Goal: Task Accomplishment & Management: Manage account settings

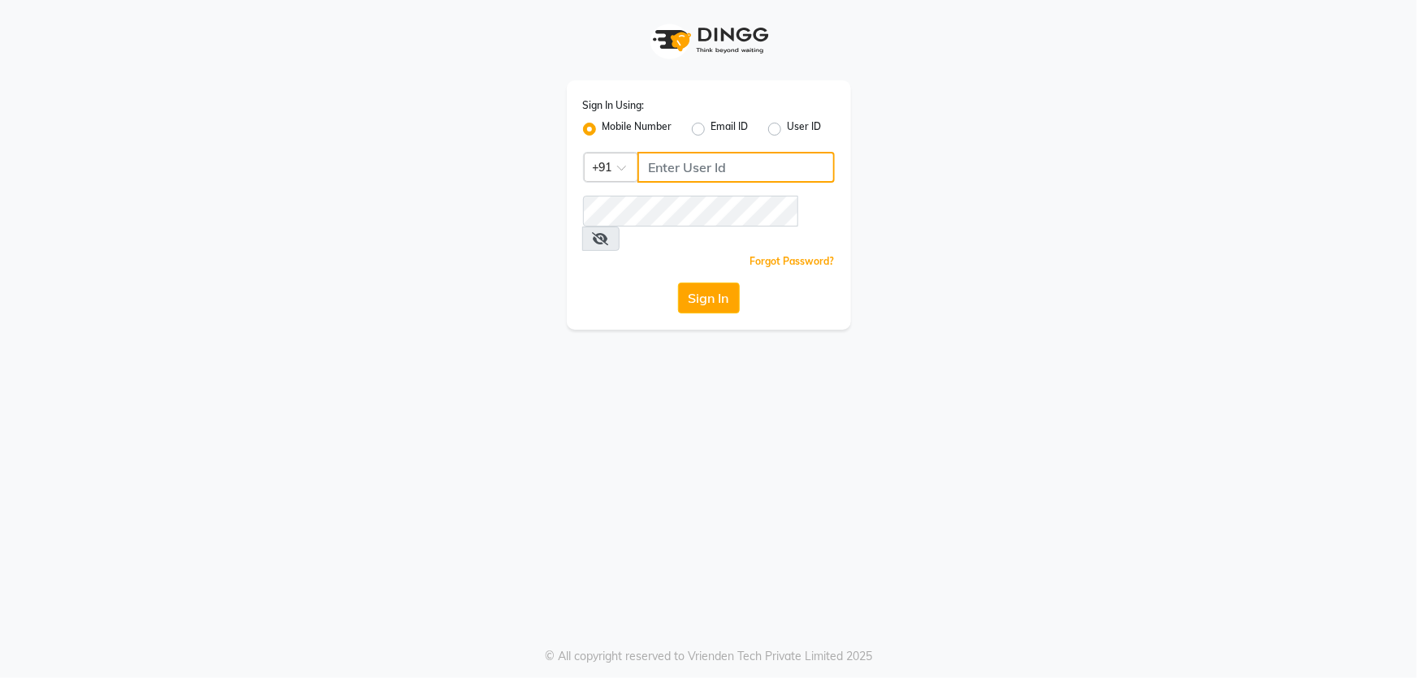
click at [716, 175] on input "Username" at bounding box center [736, 167] width 197 height 31
type input "7710893340"
click at [739, 488] on div "Sign In Using: Mobile Number Email ID User ID Country Code × [PHONE_NUMBER] Rem…" at bounding box center [708, 339] width 1417 height 678
click at [693, 283] on button "Sign In" at bounding box center [709, 298] width 62 height 31
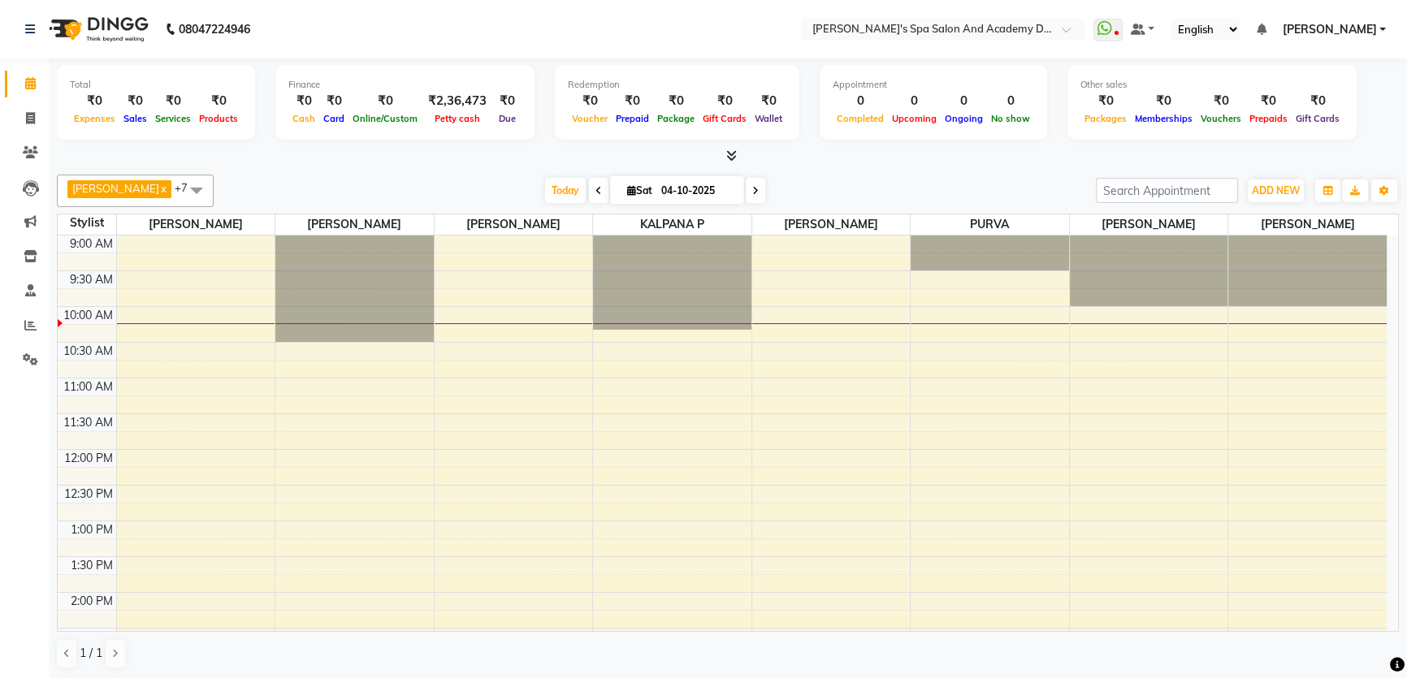
click at [413, 28] on nav "08047224946 Select Location × [PERSON_NAME]'s Spa Salon And Academy Dosti Branc…" at bounding box center [703, 29] width 1407 height 58
click at [30, 119] on icon at bounding box center [30, 118] width 9 height 12
select select "6316"
select select "service"
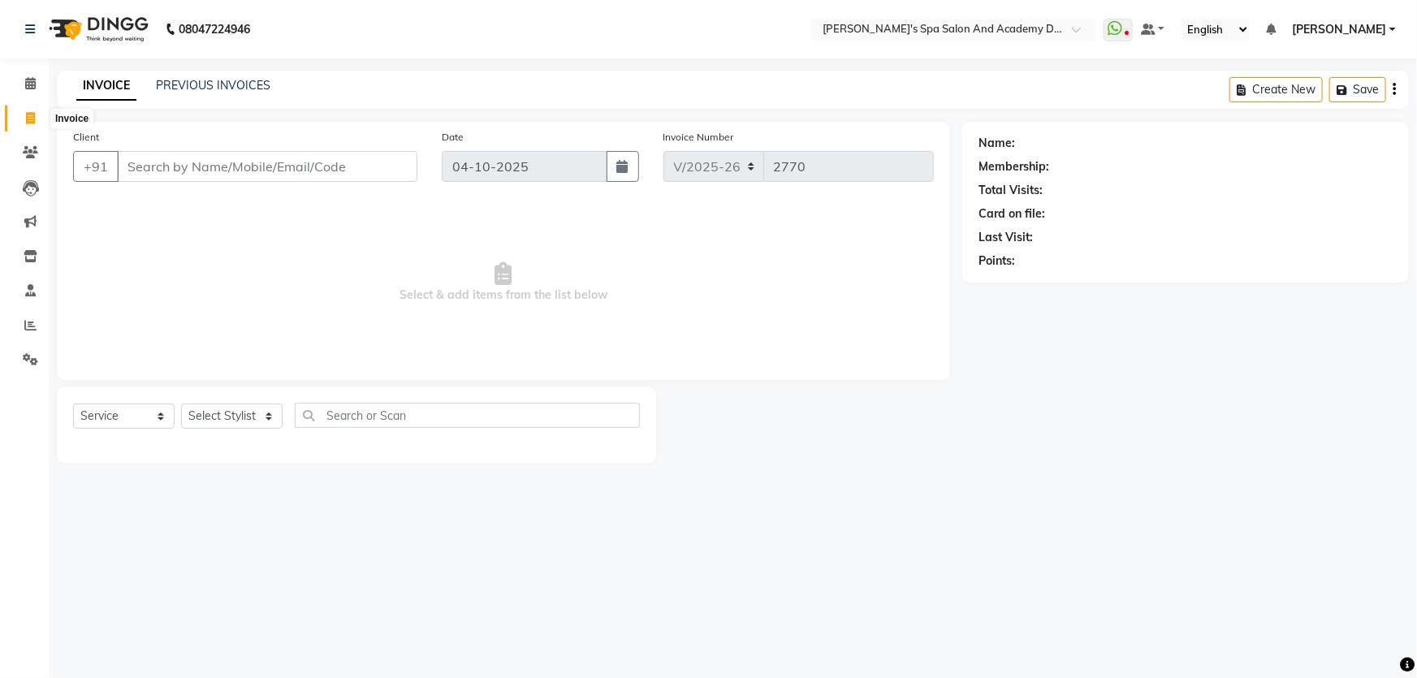
click at [24, 116] on span at bounding box center [30, 119] width 28 height 19
select select "6316"
select select "service"
click at [264, 161] on input "Client" at bounding box center [267, 166] width 301 height 31
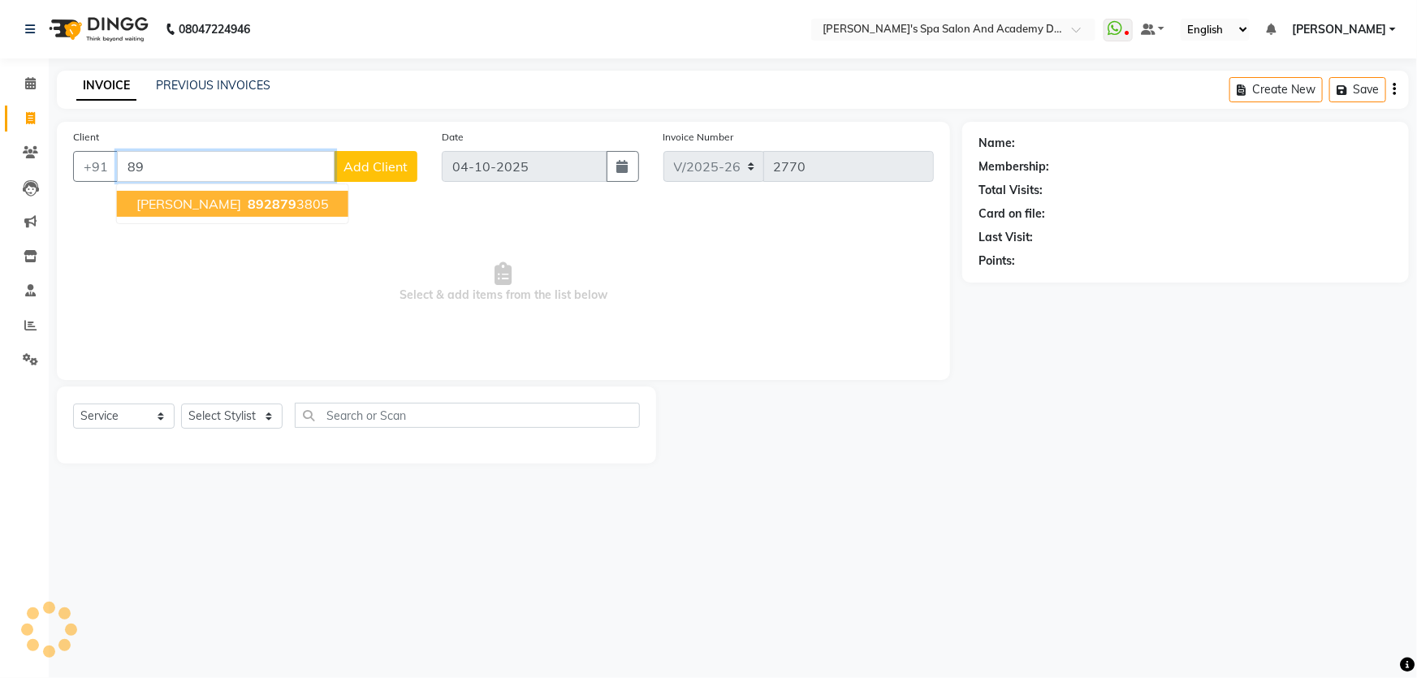
type input "8"
click at [248, 211] on span "7977827" at bounding box center [276, 204] width 57 height 16
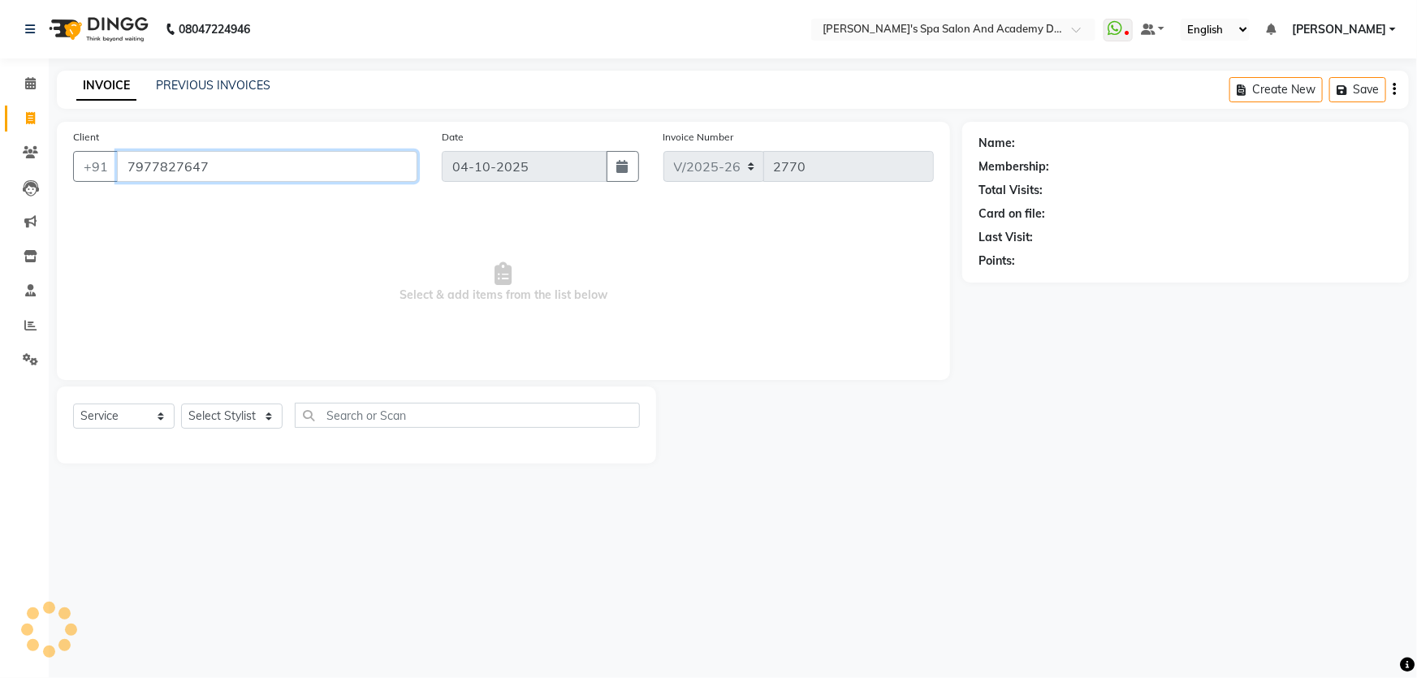
type input "7977827647"
select select "1: Object"
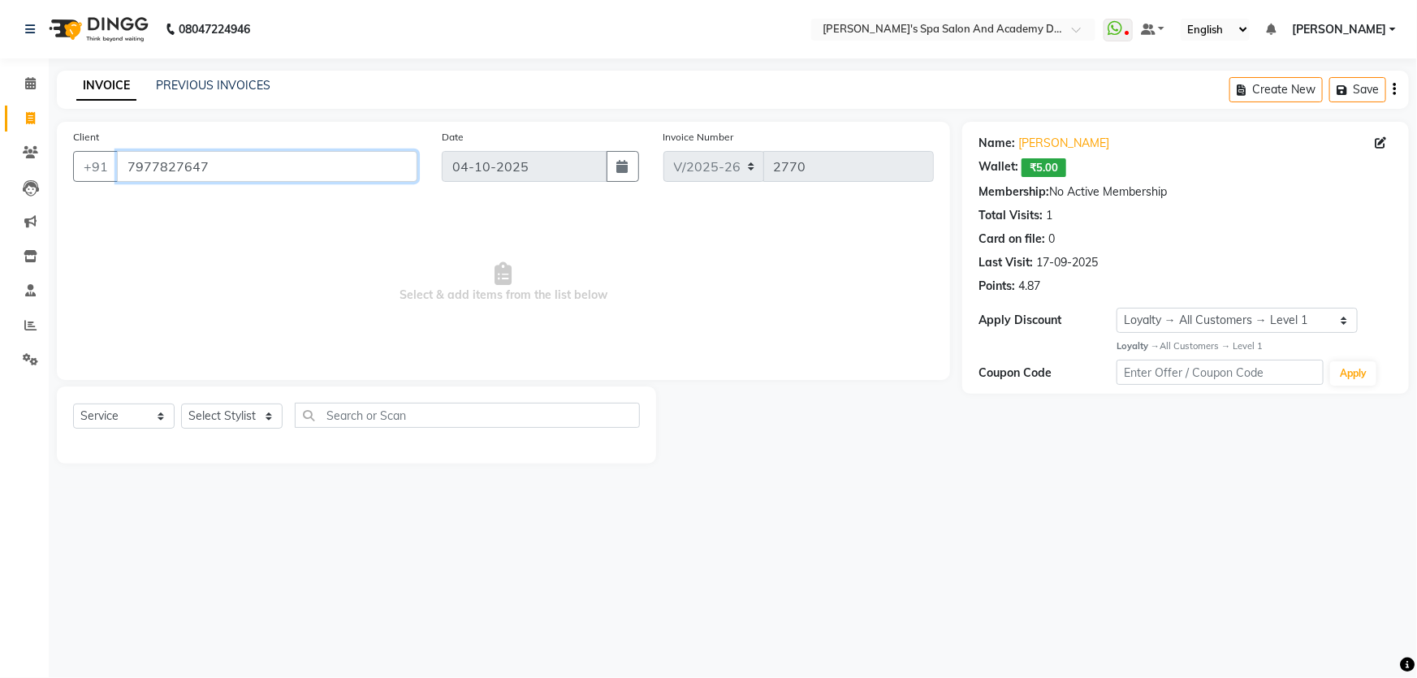
drag, startPoint x: 127, startPoint y: 171, endPoint x: 227, endPoint y: 173, distance: 100.7
click at [227, 173] on input "7977827647" at bounding box center [267, 166] width 301 height 31
click at [179, 88] on link "PREVIOUS INVOICES" at bounding box center [213, 85] width 115 height 15
click at [274, 420] on select "Select Stylist Admin [PERSON_NAME] [PERSON_NAME] DIRECT 1 [PERSON_NAME] [PERSON…" at bounding box center [232, 416] width 102 height 25
select select "63504"
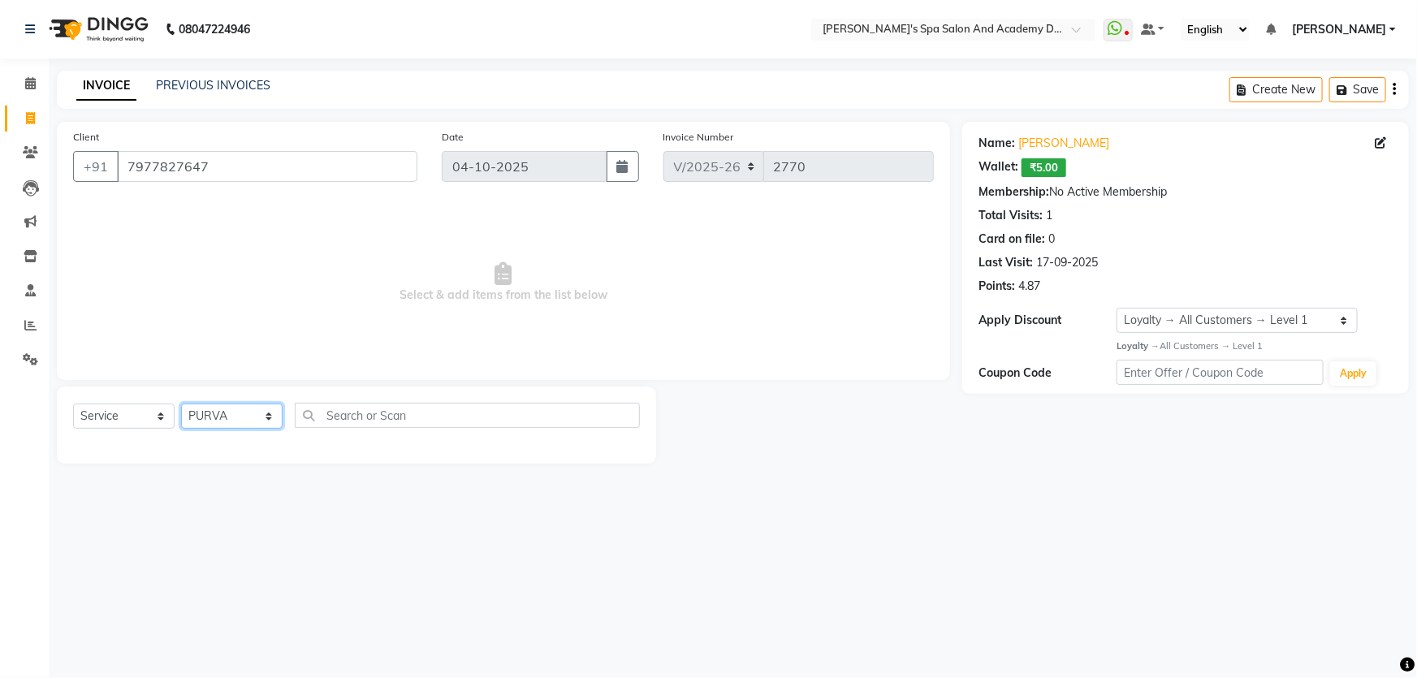
click at [181, 404] on select "Select Stylist Admin [PERSON_NAME] [PERSON_NAME] DIRECT 1 [PERSON_NAME] [PERSON…" at bounding box center [232, 416] width 102 height 25
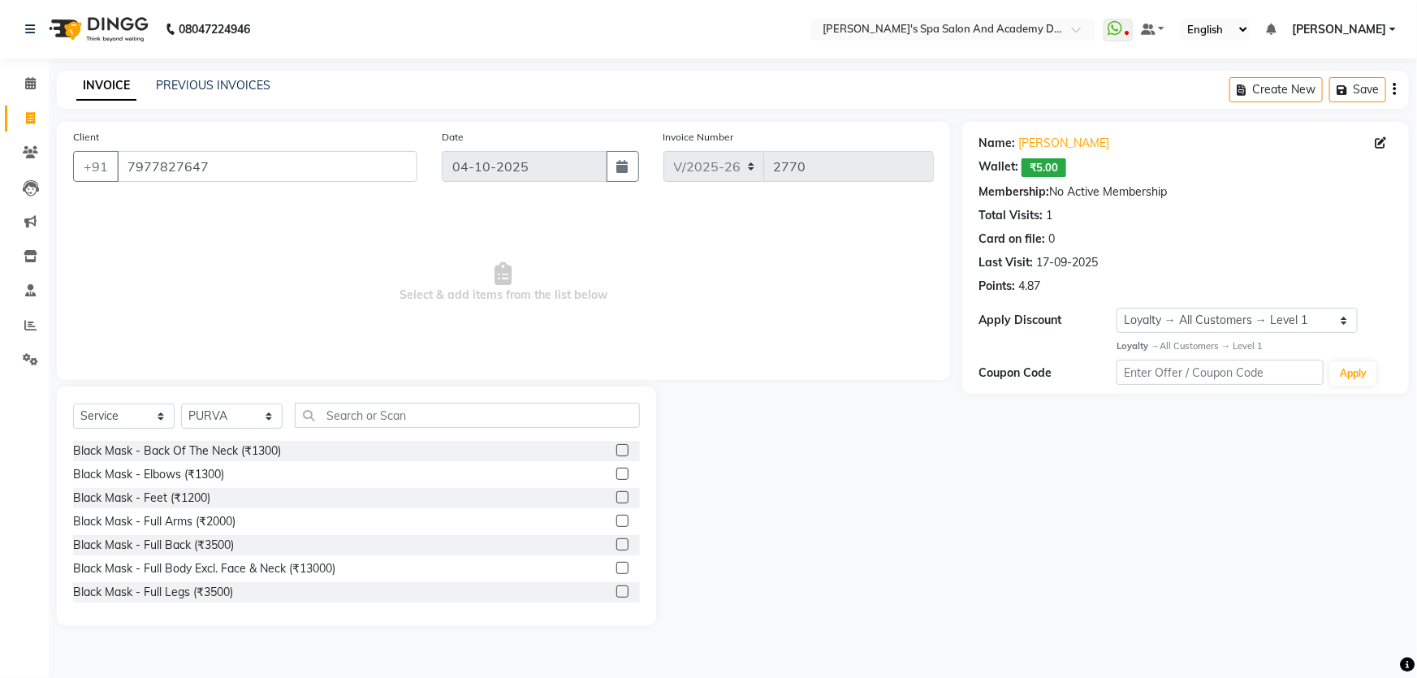
click at [160, 228] on span "Select & add items from the list below" at bounding box center [503, 282] width 861 height 162
click at [266, 412] on select "Select Stylist Admin [PERSON_NAME] [PERSON_NAME] DIRECT 1 [PERSON_NAME] [PERSON…" at bounding box center [232, 416] width 102 height 25
click at [181, 404] on select "Select Stylist Admin [PERSON_NAME] [PERSON_NAME] DIRECT 1 [PERSON_NAME] [PERSON…" at bounding box center [232, 416] width 102 height 25
click at [1348, 84] on icon "button" at bounding box center [1345, 89] width 16 height 11
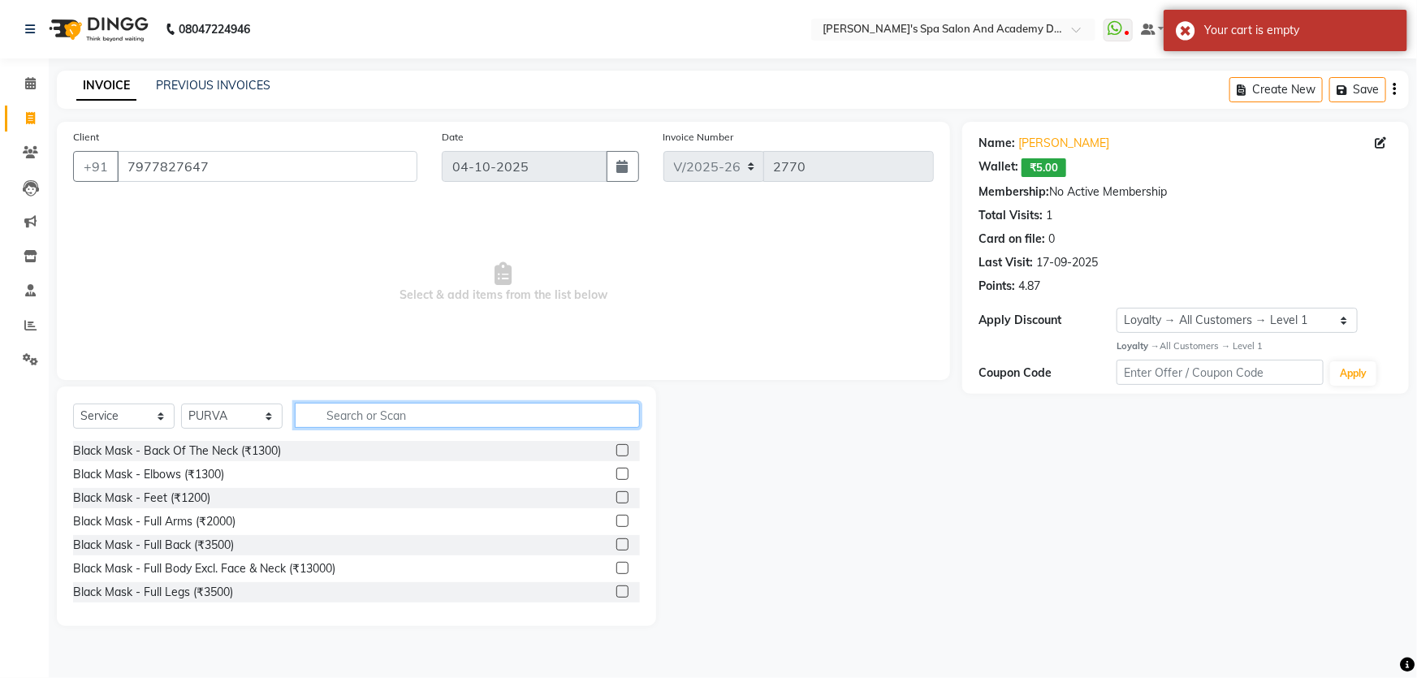
click at [382, 426] on input "text" at bounding box center [467, 415] width 345 height 25
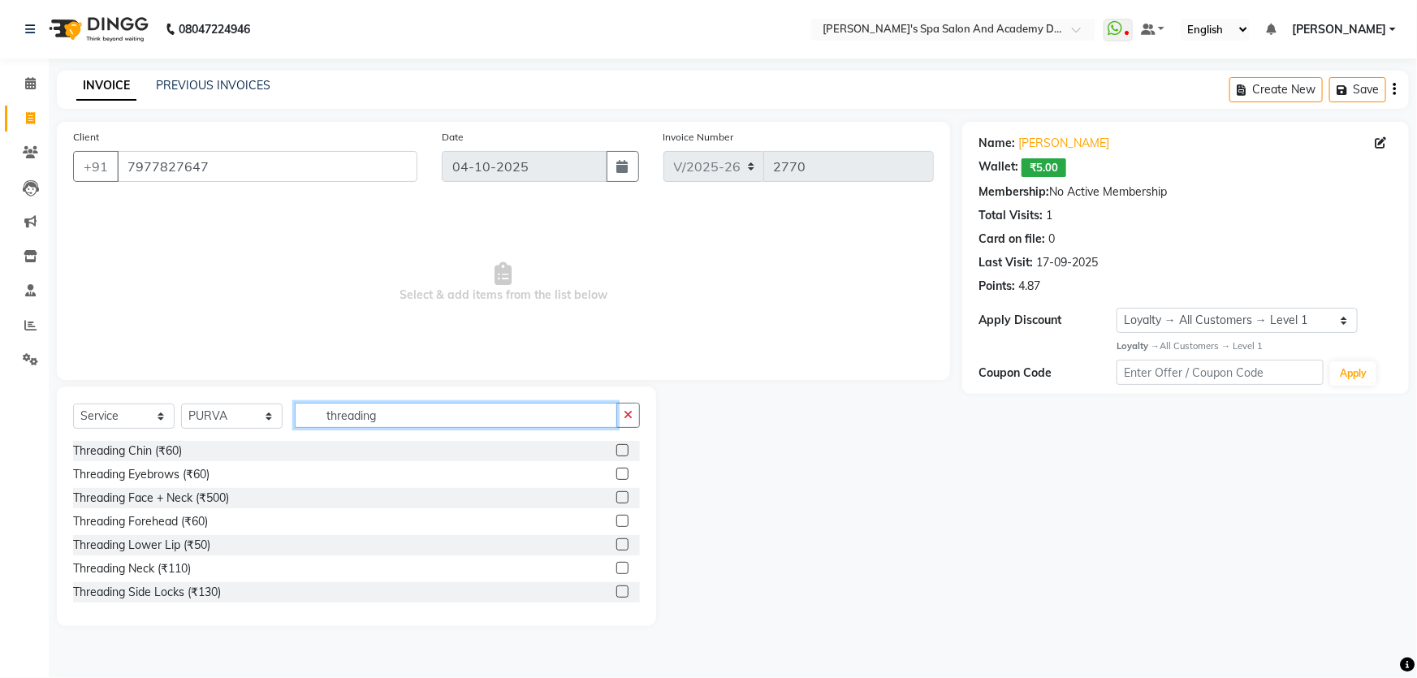
type input "threading"
click at [616, 477] on label at bounding box center [622, 474] width 12 height 12
click at [616, 477] on input "checkbox" at bounding box center [621, 474] width 11 height 11
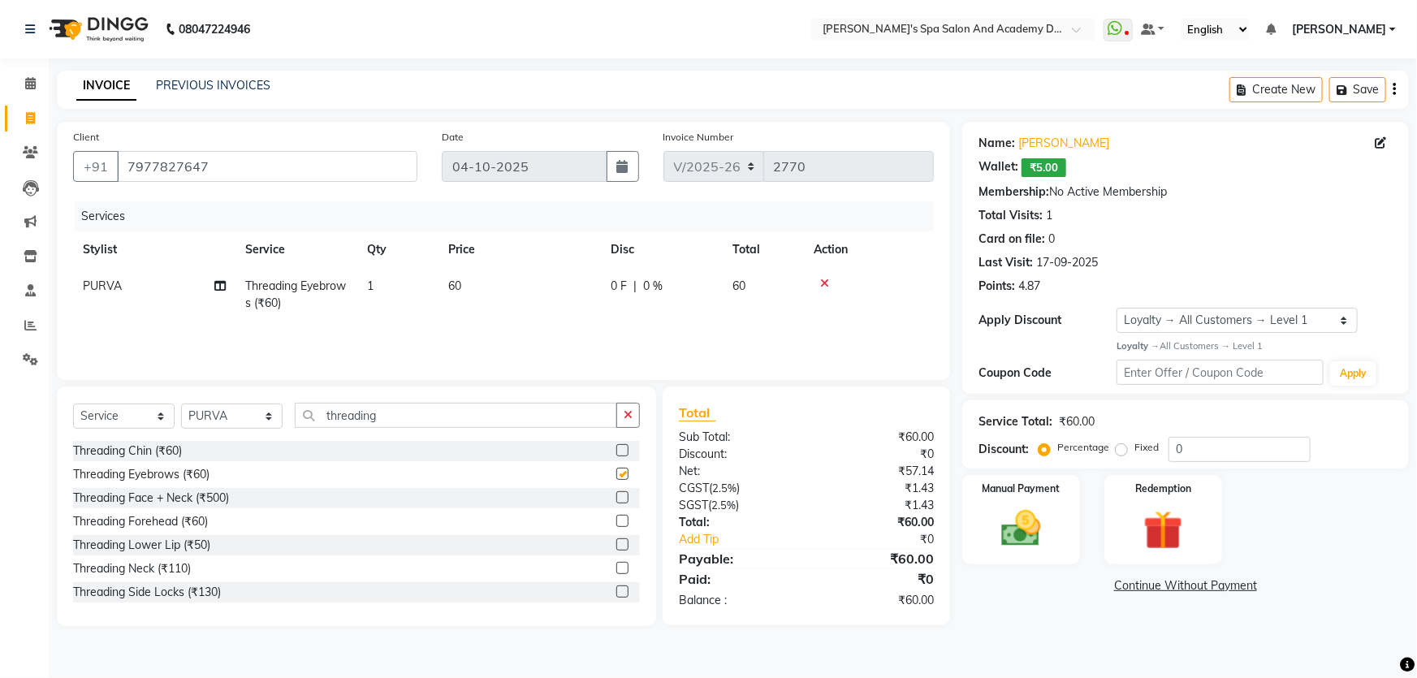
checkbox input "false"
click at [1358, 89] on button "Save" at bounding box center [1358, 89] width 57 height 25
drag, startPoint x: 402, startPoint y: 417, endPoint x: 317, endPoint y: 411, distance: 85.5
click at [317, 411] on input "threading" at bounding box center [456, 415] width 322 height 25
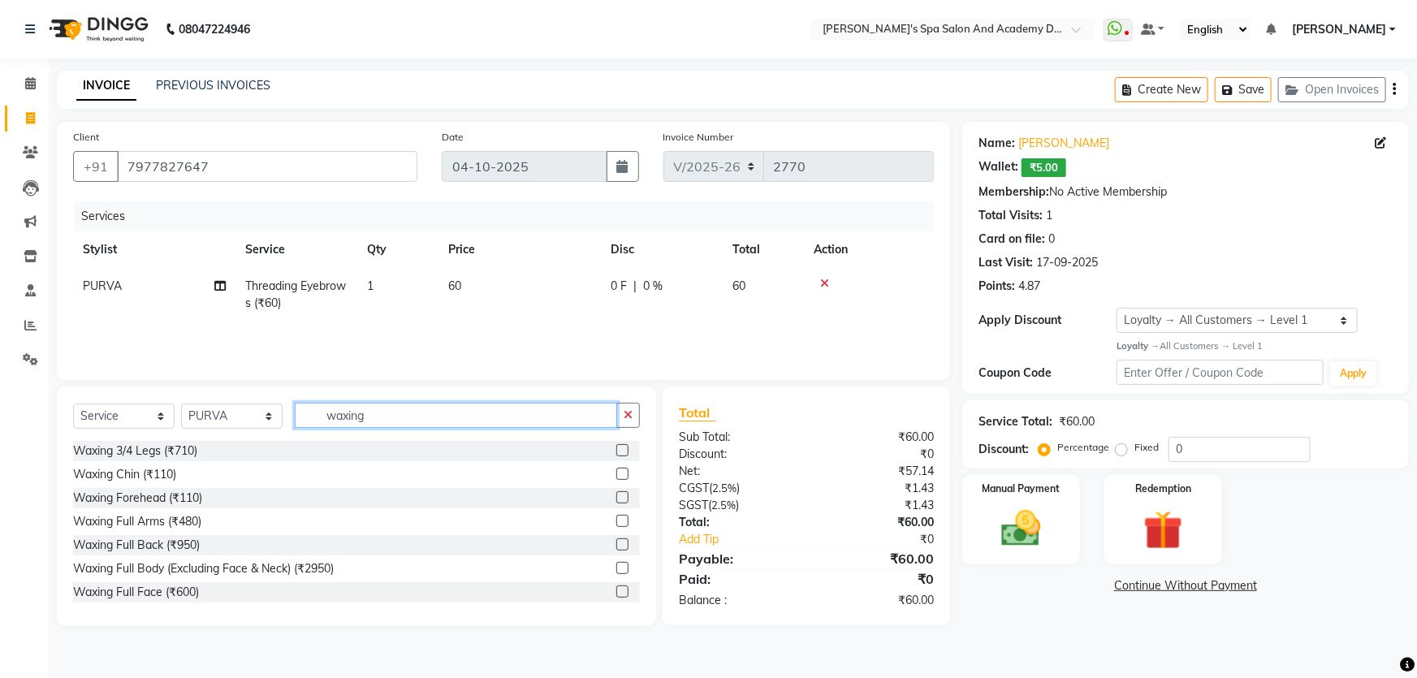
type input "waxing"
click at [616, 595] on label at bounding box center [622, 592] width 12 height 12
click at [616, 595] on input "checkbox" at bounding box center [621, 592] width 11 height 11
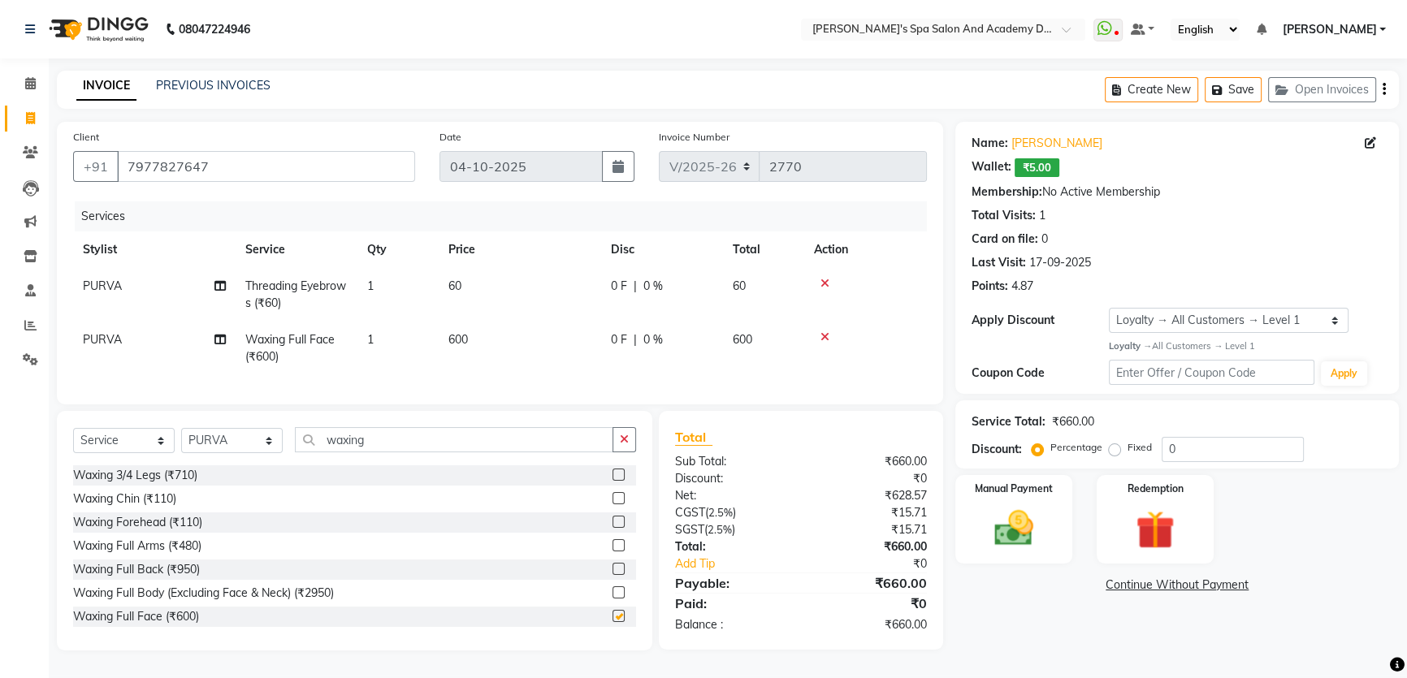
checkbox input "false"
click at [1023, 505] on img at bounding box center [1014, 528] width 66 height 46
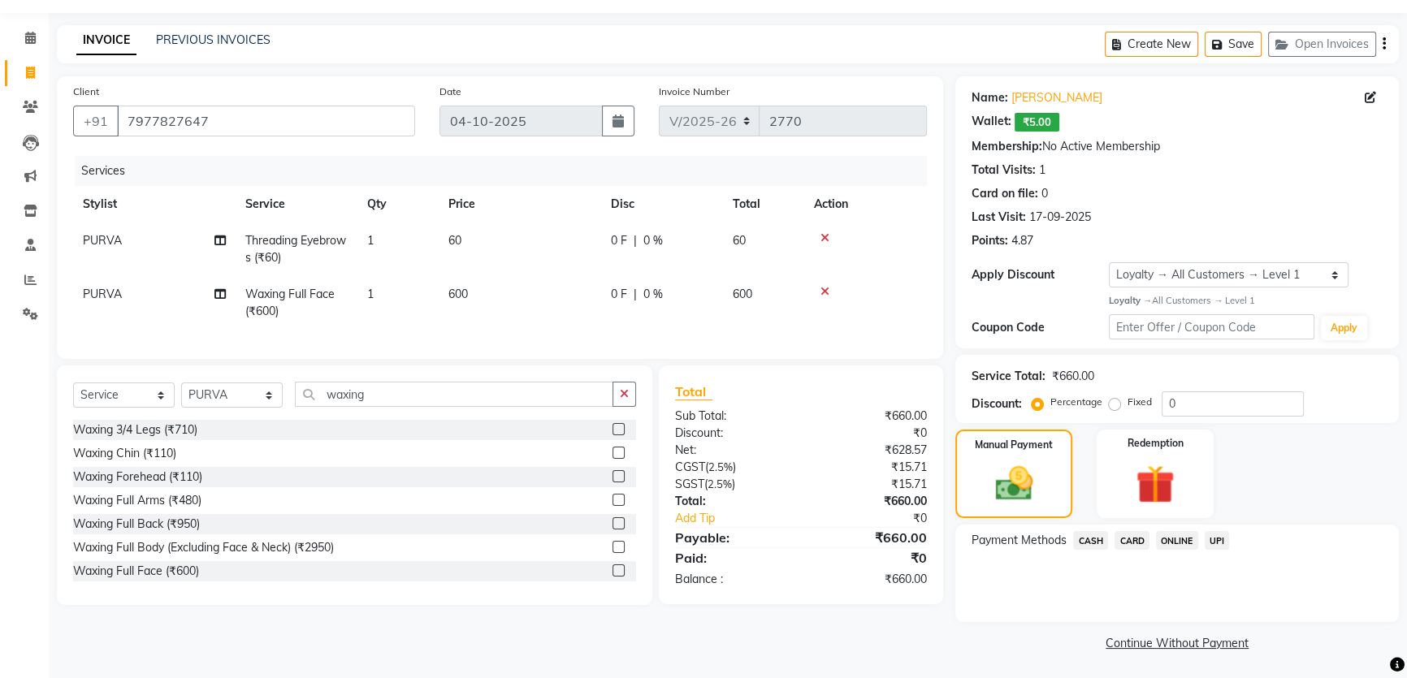
scroll to position [46, 0]
click at [1208, 538] on span "UPI" at bounding box center [1216, 539] width 25 height 19
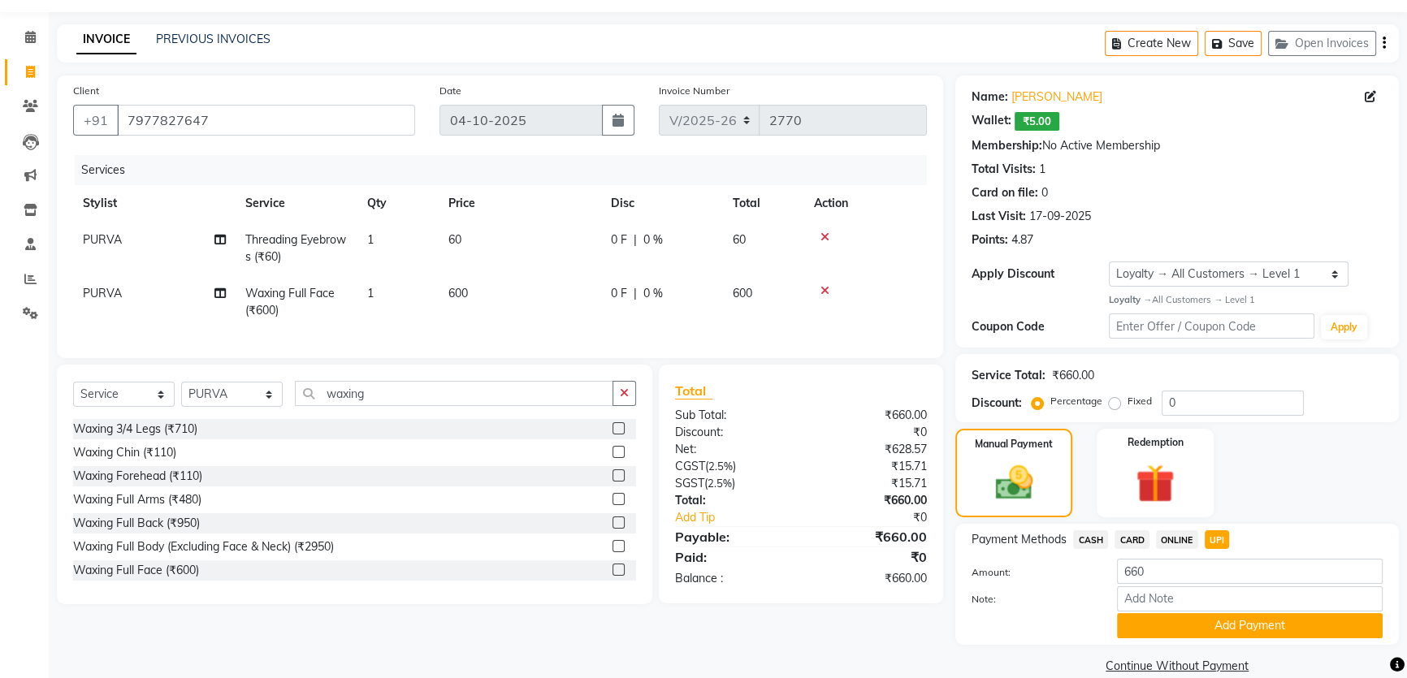
scroll to position [71, 0]
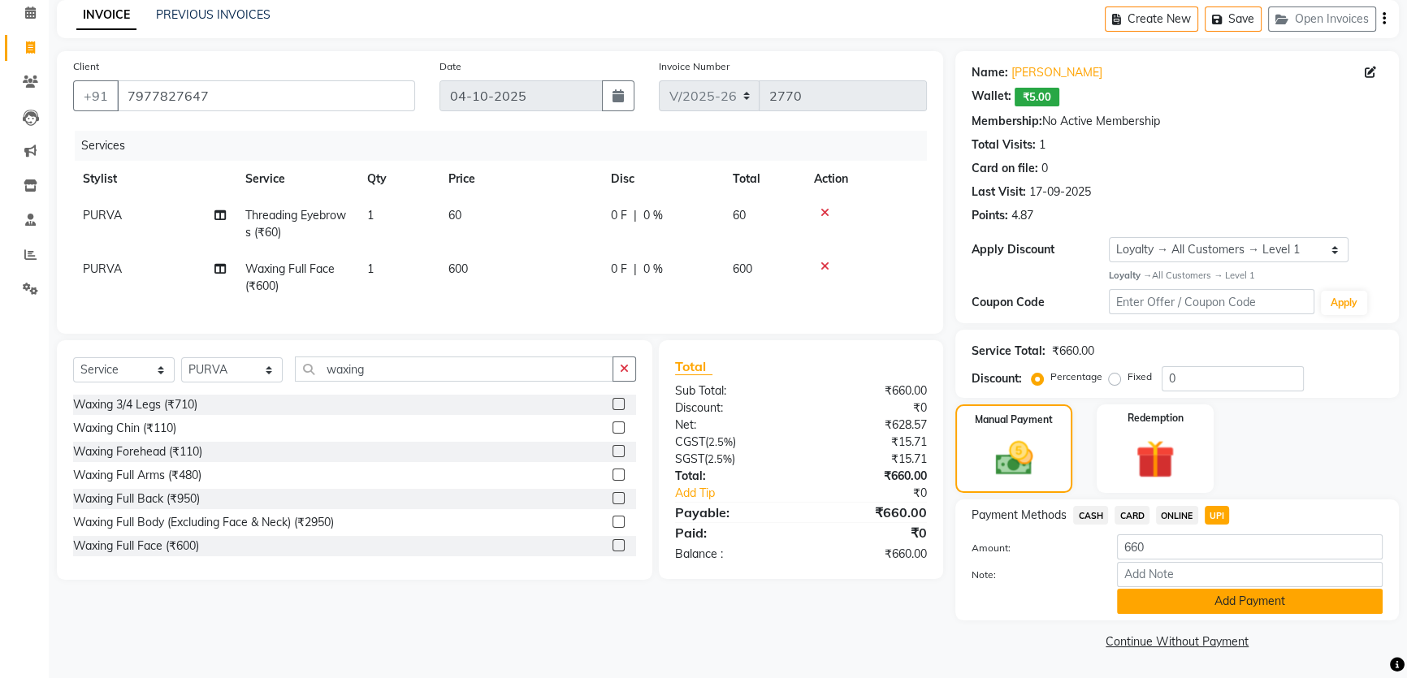
click at [1223, 600] on button "Add Payment" at bounding box center [1250, 601] width 266 height 25
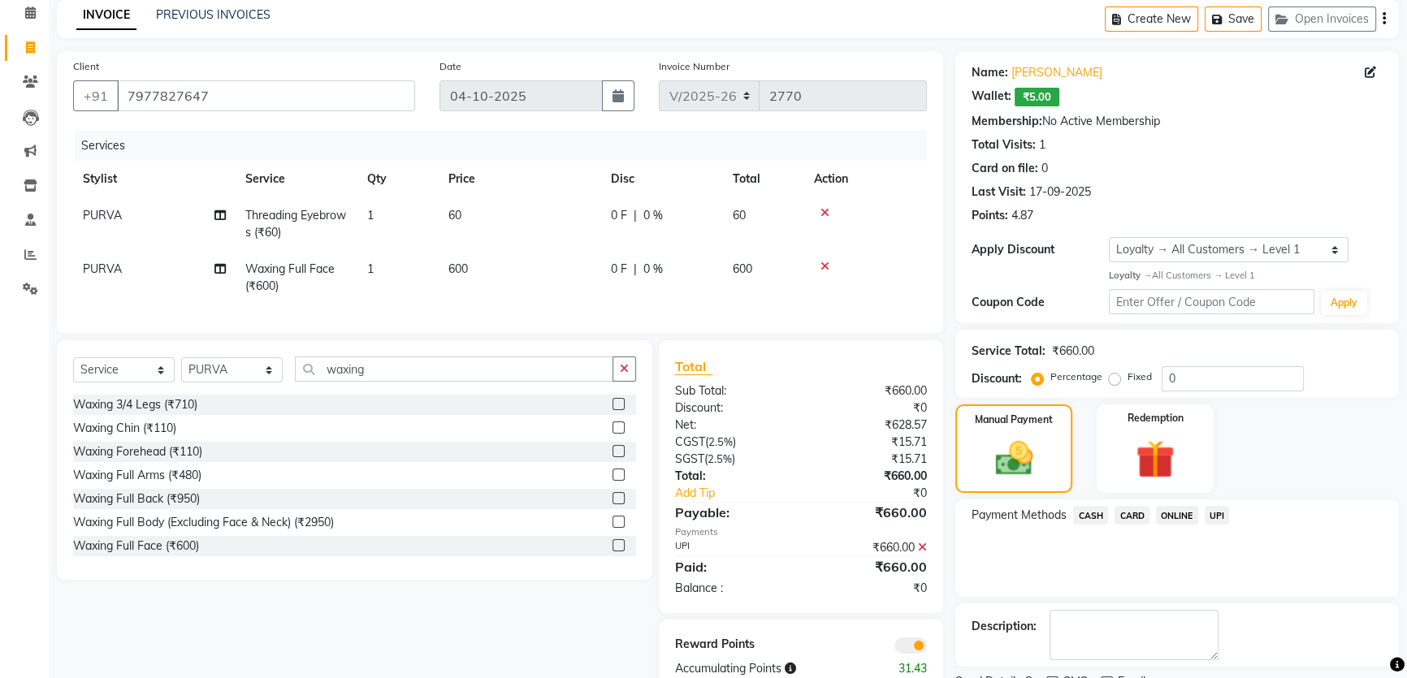
scroll to position [138, 0]
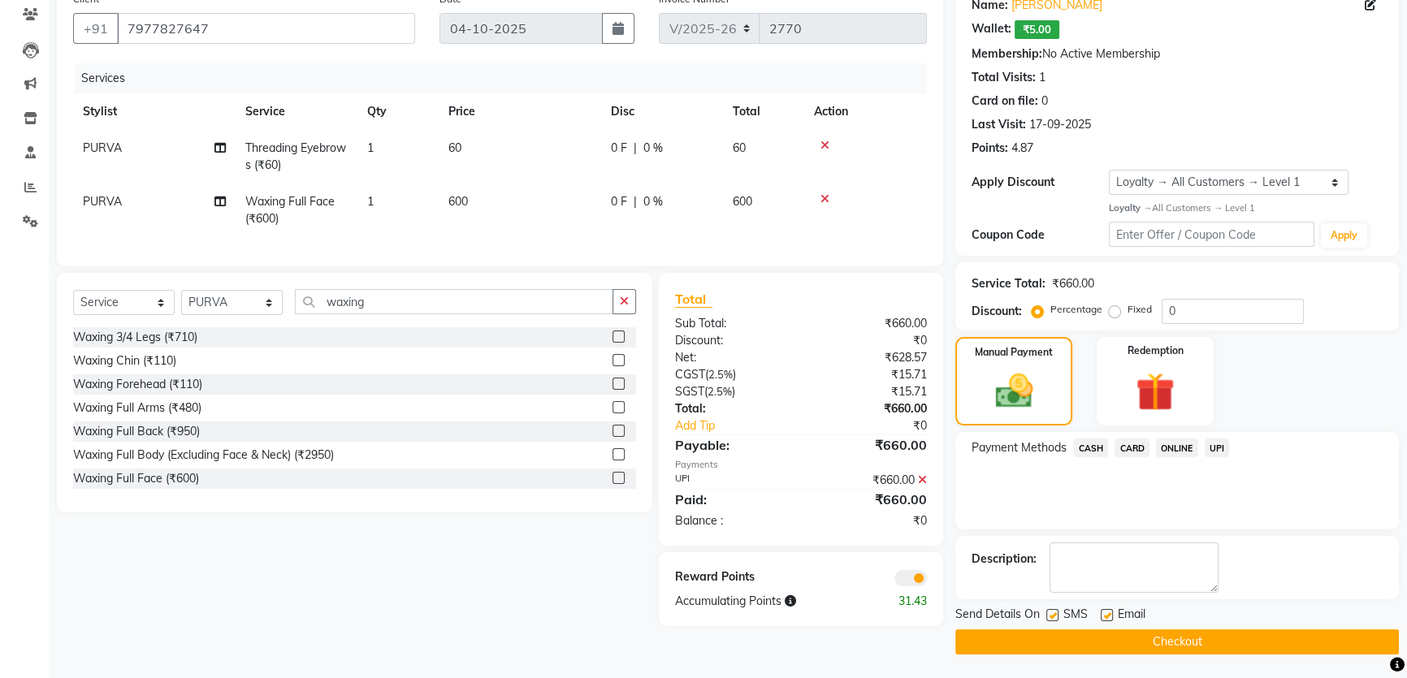
click at [1172, 639] on button "Checkout" at bounding box center [1176, 641] width 443 height 25
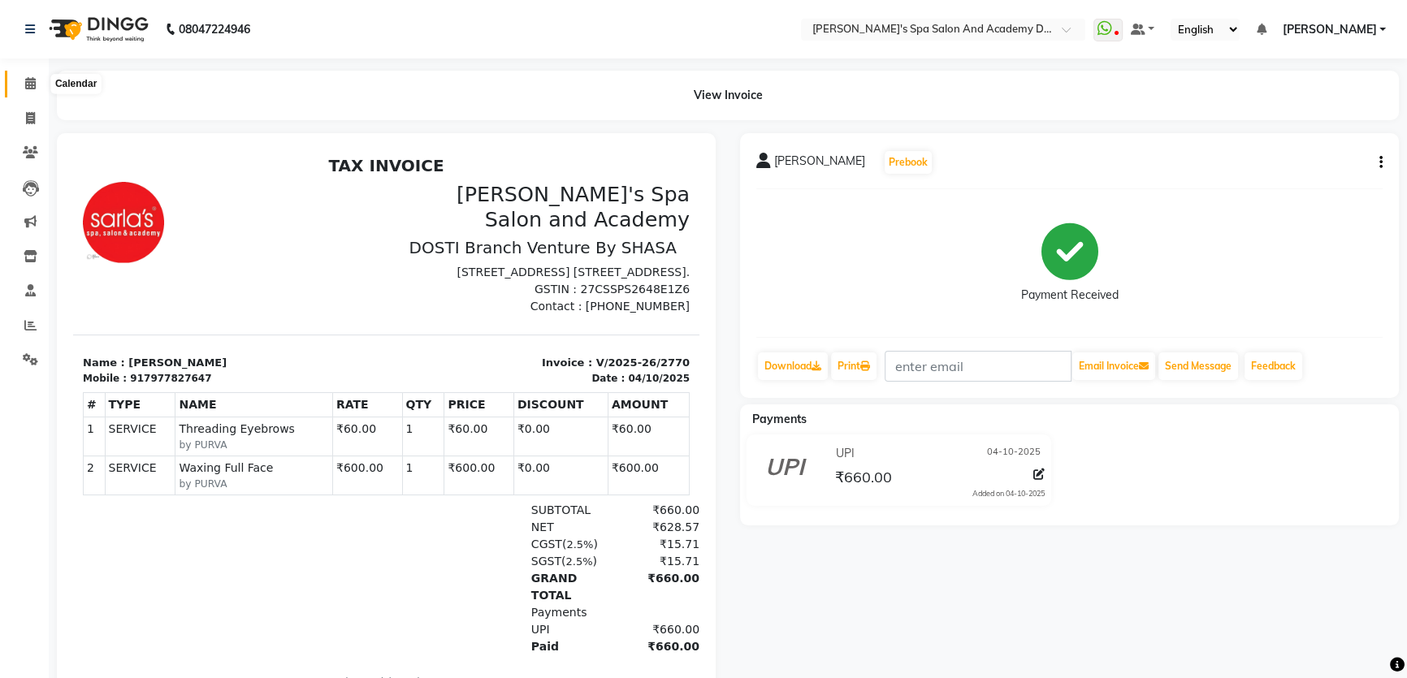
click at [28, 80] on icon at bounding box center [30, 83] width 11 height 12
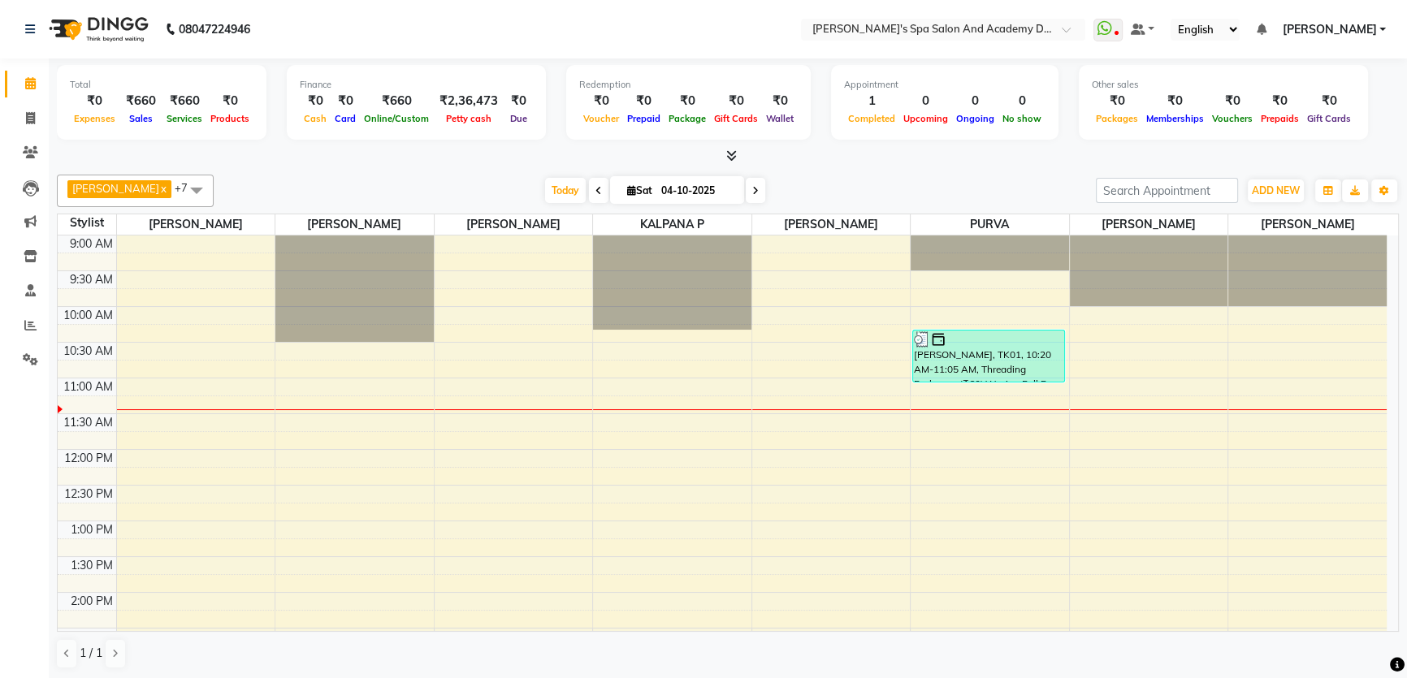
click at [180, 185] on span at bounding box center [196, 190] width 32 height 31
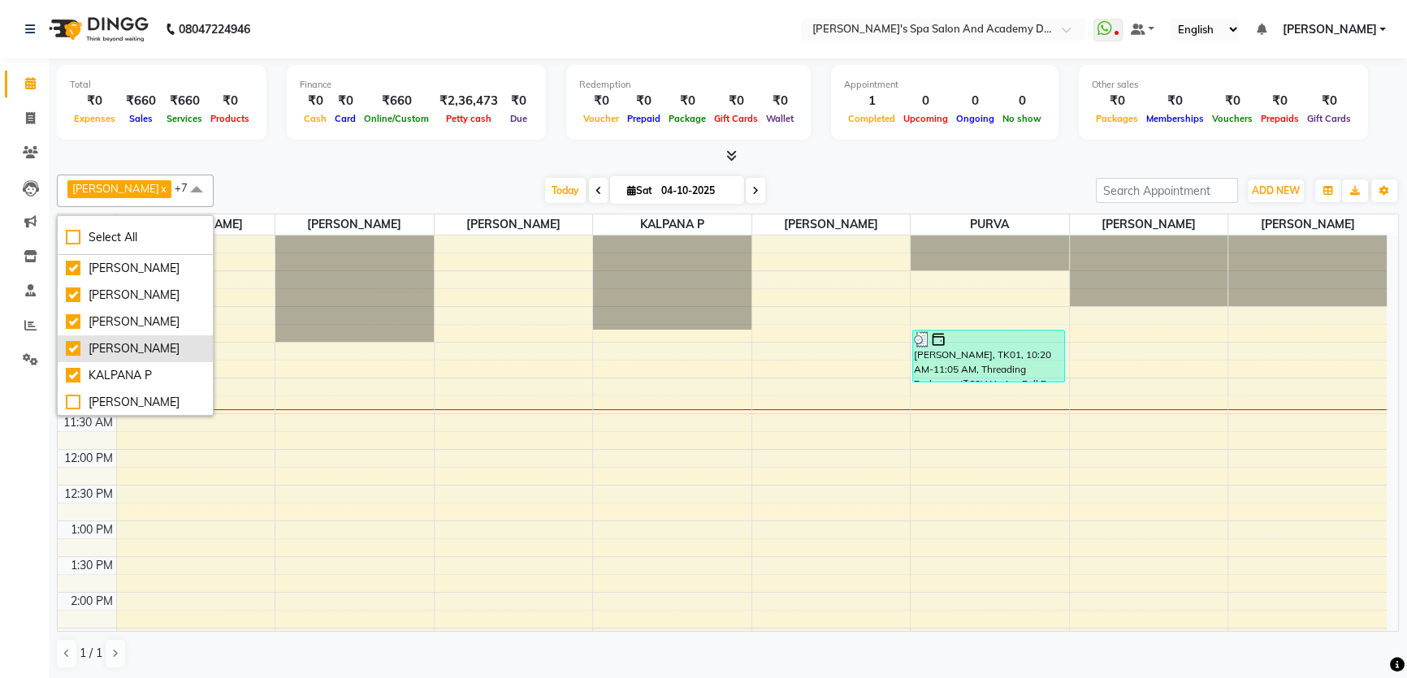
scroll to position [73, 0]
click at [75, 365] on div "[PERSON_NAME]" at bounding box center [135, 356] width 139 height 17
checkbox input "false"
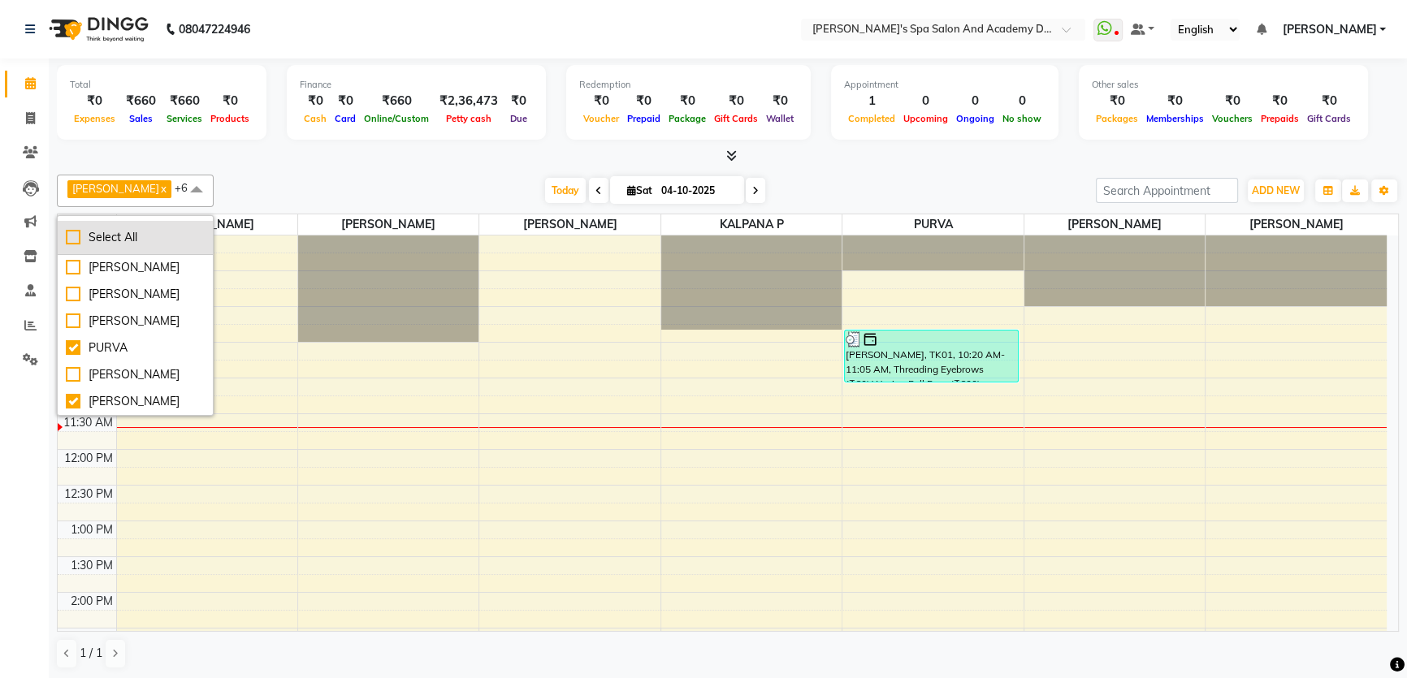
scroll to position [0, 0]
click at [333, 166] on div "Total ₹0 Expenses ₹660 Sales ₹660 Services ₹0 Products Finance ₹0 Cash ₹0 Card …" at bounding box center [728, 368] width 1358 height 621
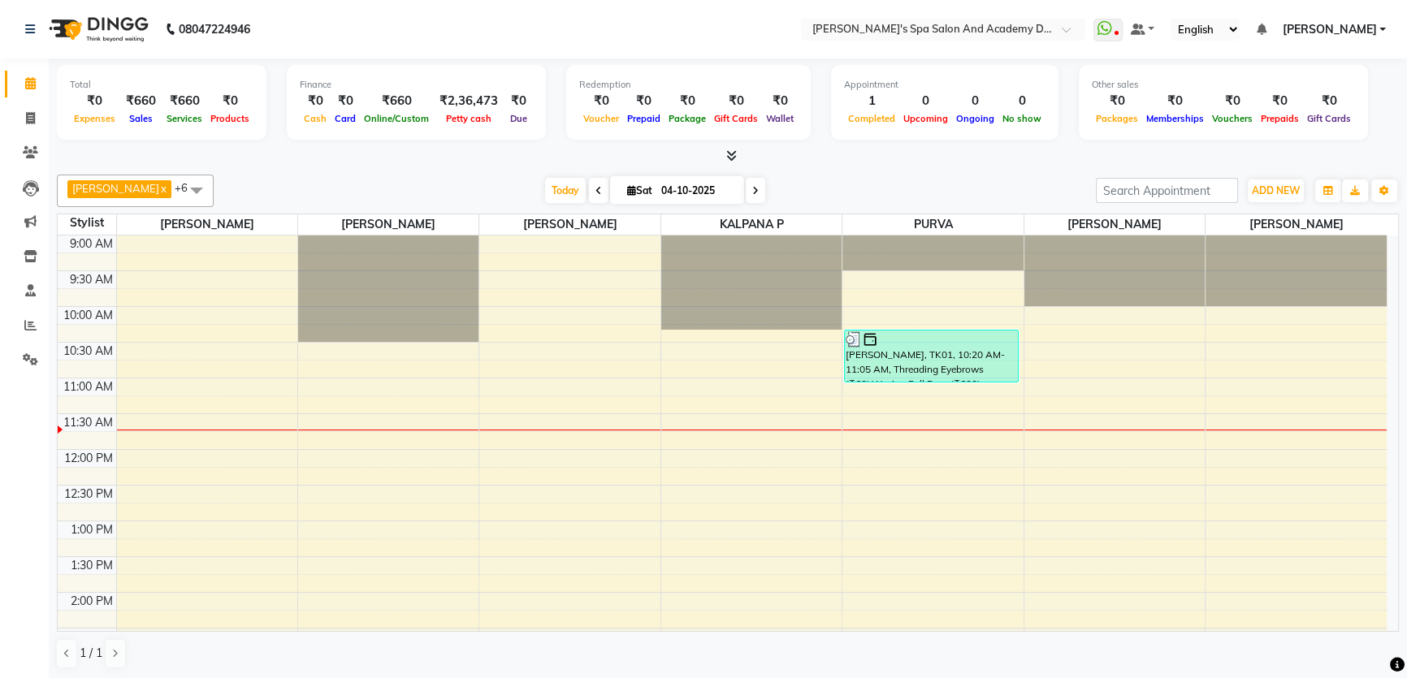
click at [1029, 389] on div "9:00 AM 9:30 AM 10:00 AM 10:30 AM 11:00 AM 11:30 AM 12:00 PM 12:30 PM 1:00 PM 1…" at bounding box center [722, 664] width 1329 height 857
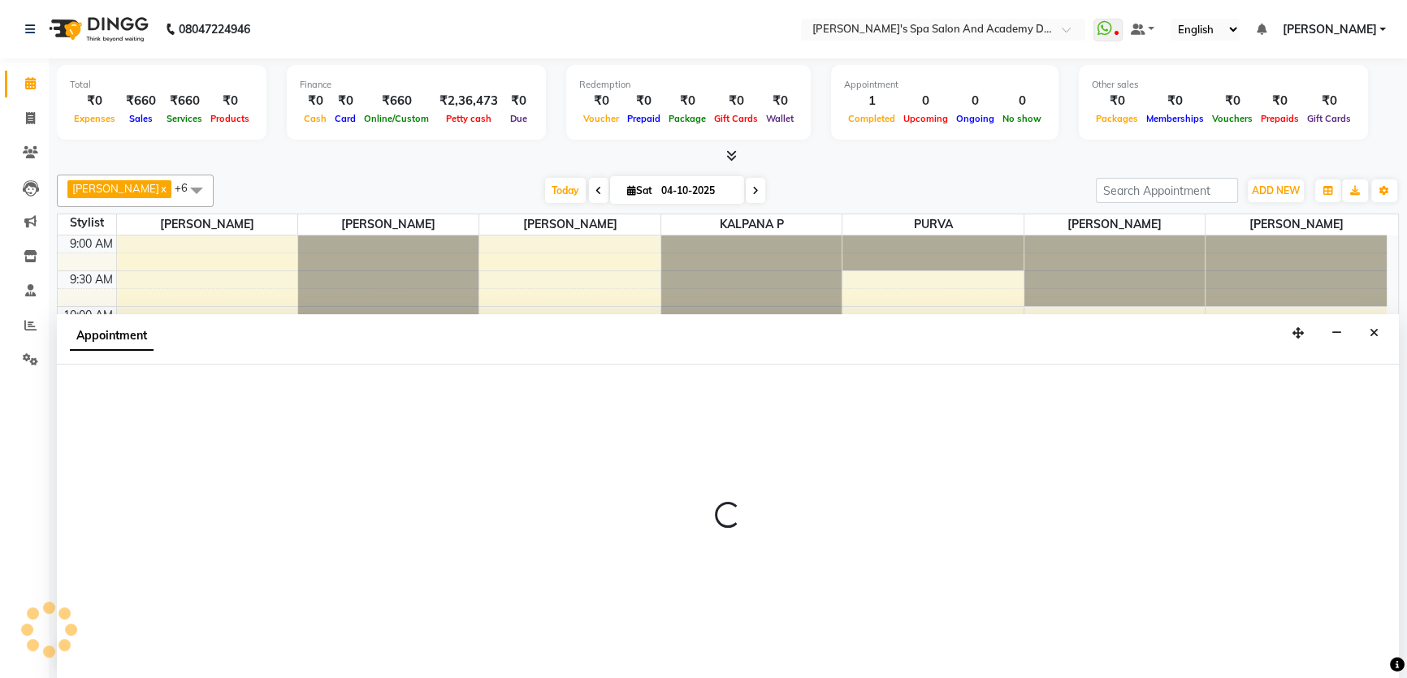
select select "72494"
select select "tentative"
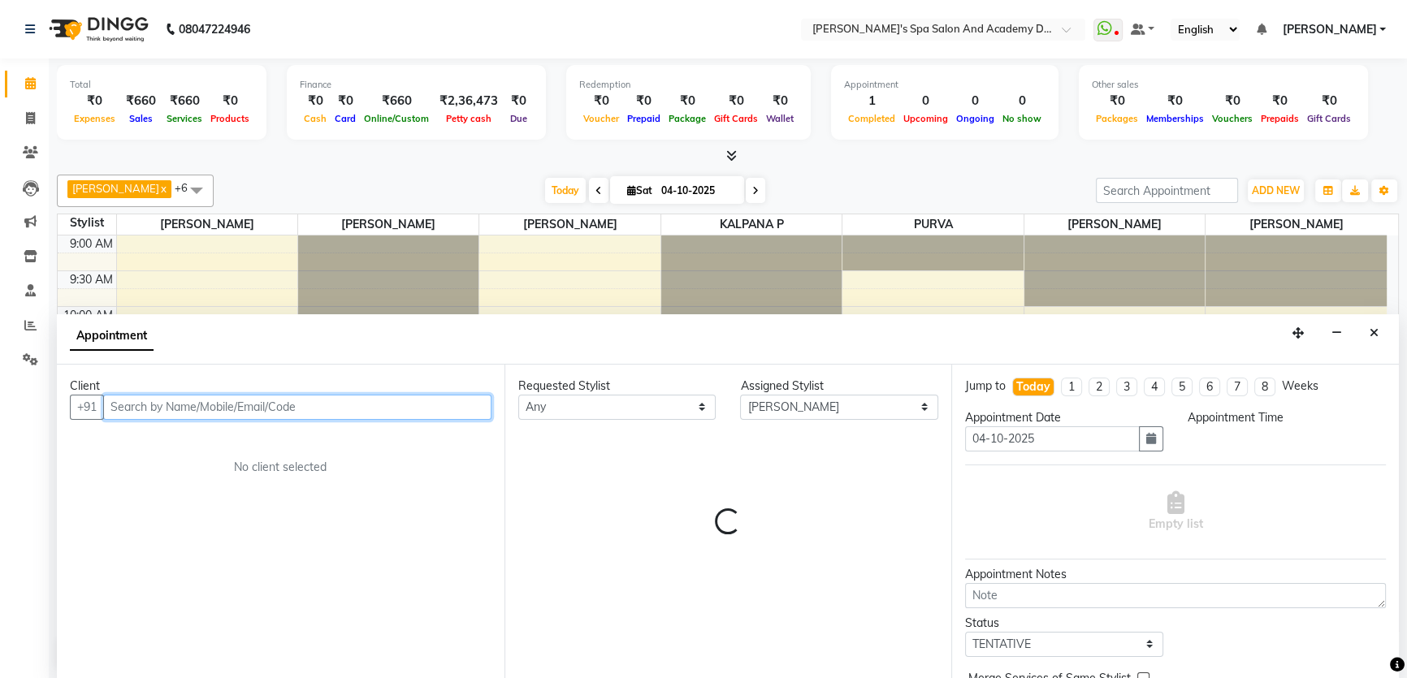
select select "660"
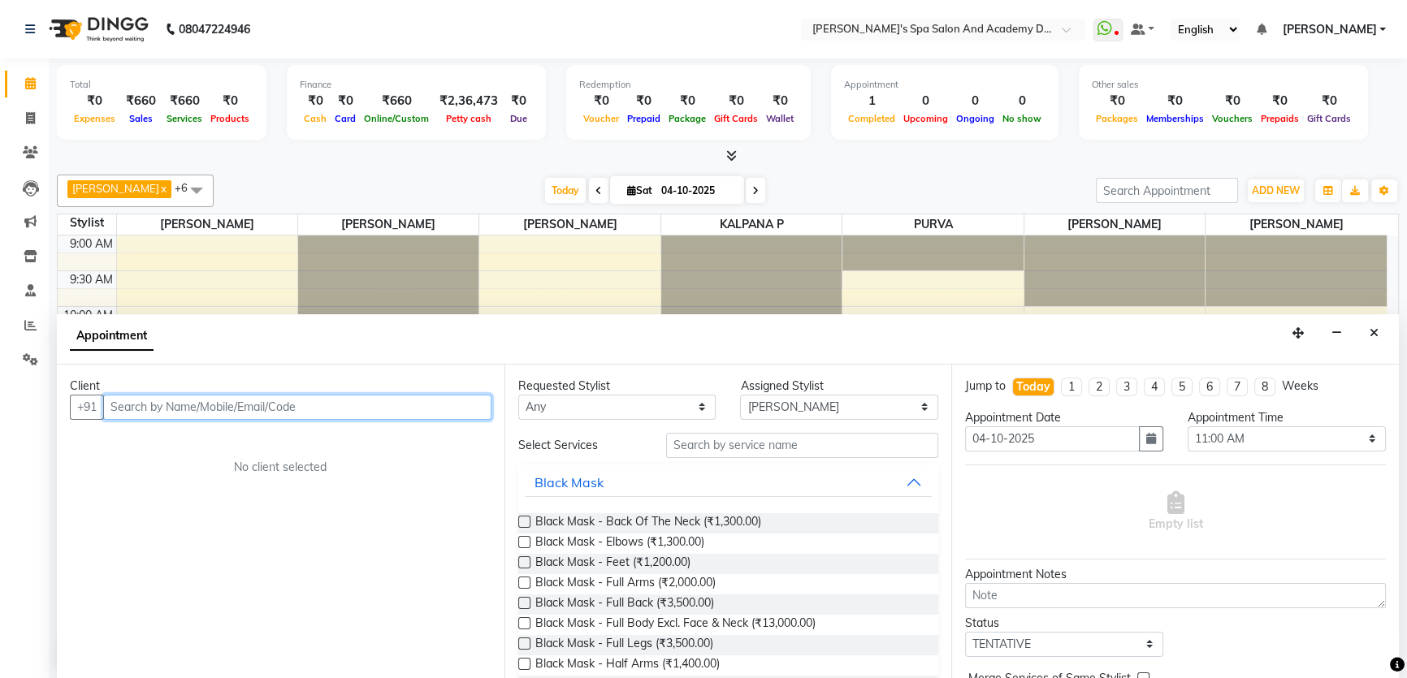
click at [195, 409] on input "text" at bounding box center [297, 407] width 388 height 25
click at [241, 411] on input "text" at bounding box center [297, 407] width 388 height 25
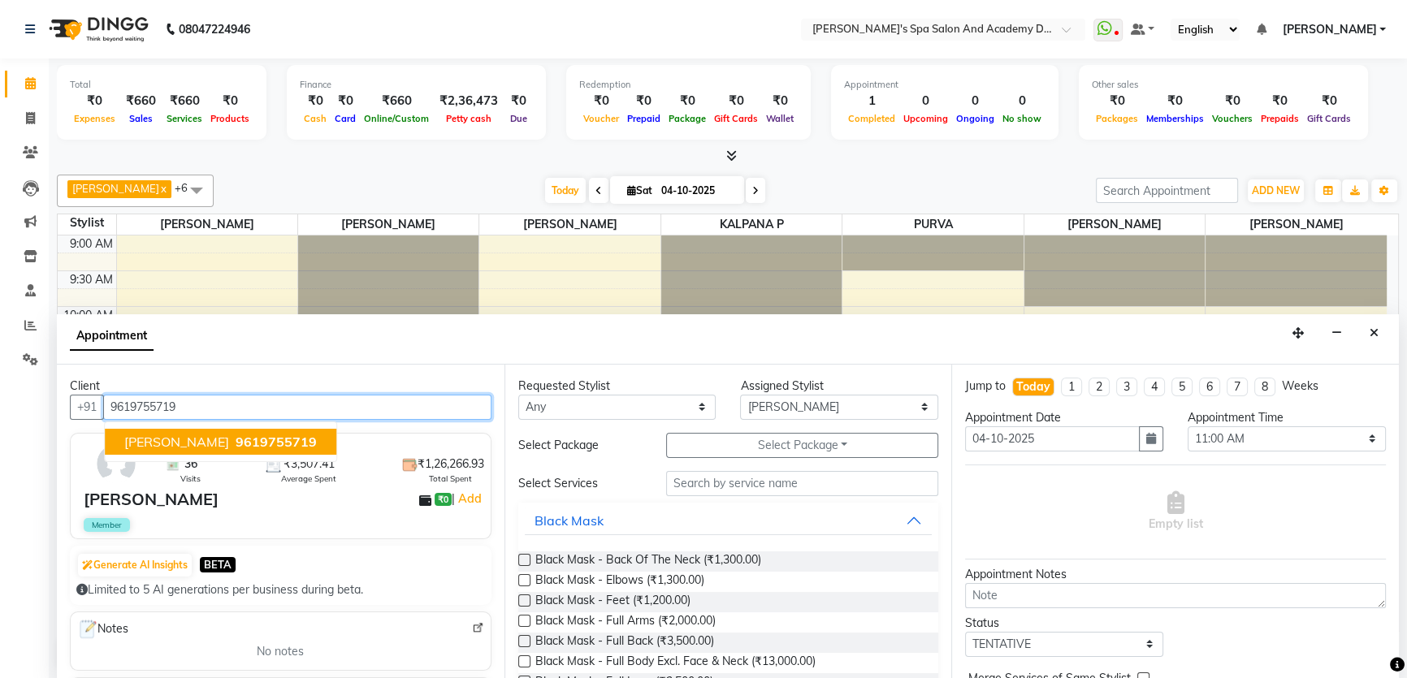
click at [260, 439] on span "9619755719" at bounding box center [276, 442] width 81 height 16
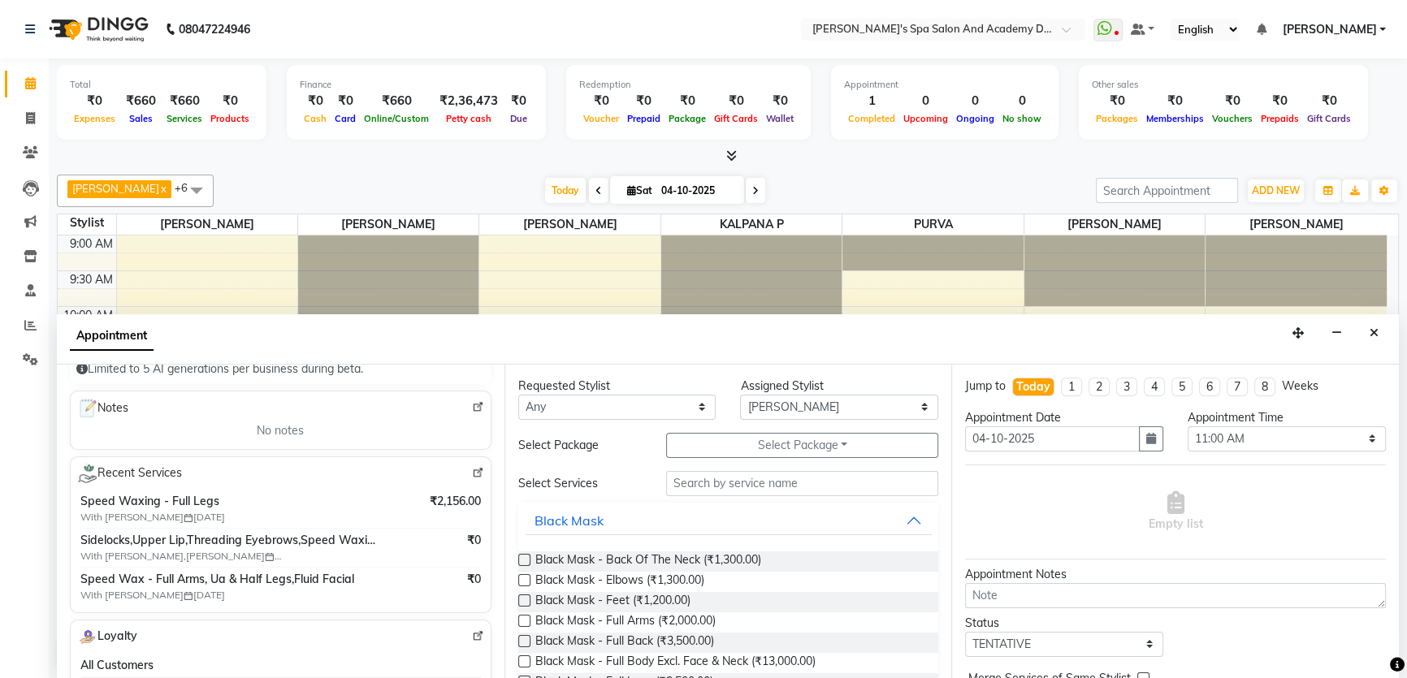
type input "9619755719"
click at [707, 482] on input "text" at bounding box center [802, 483] width 272 height 25
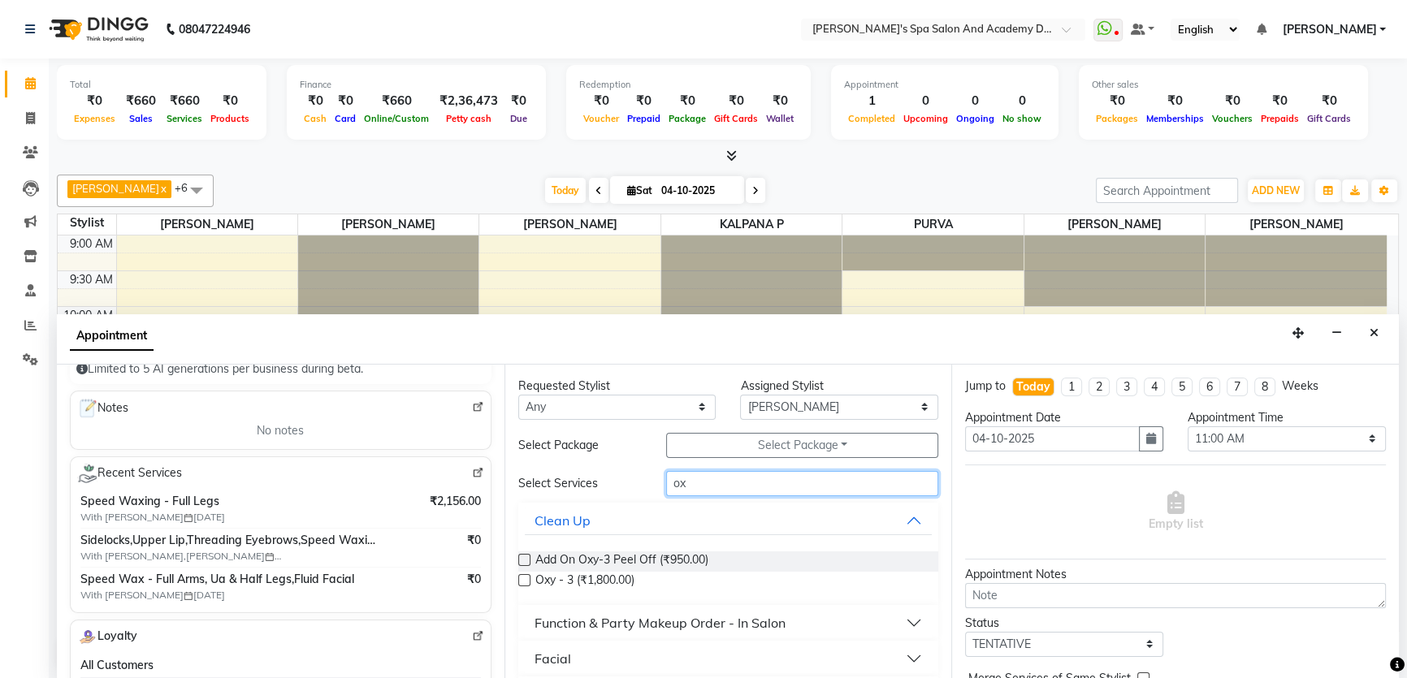
type input "ox"
click at [526, 582] on label at bounding box center [524, 580] width 12 height 12
click at [526, 582] on input "checkbox" at bounding box center [523, 582] width 11 height 11
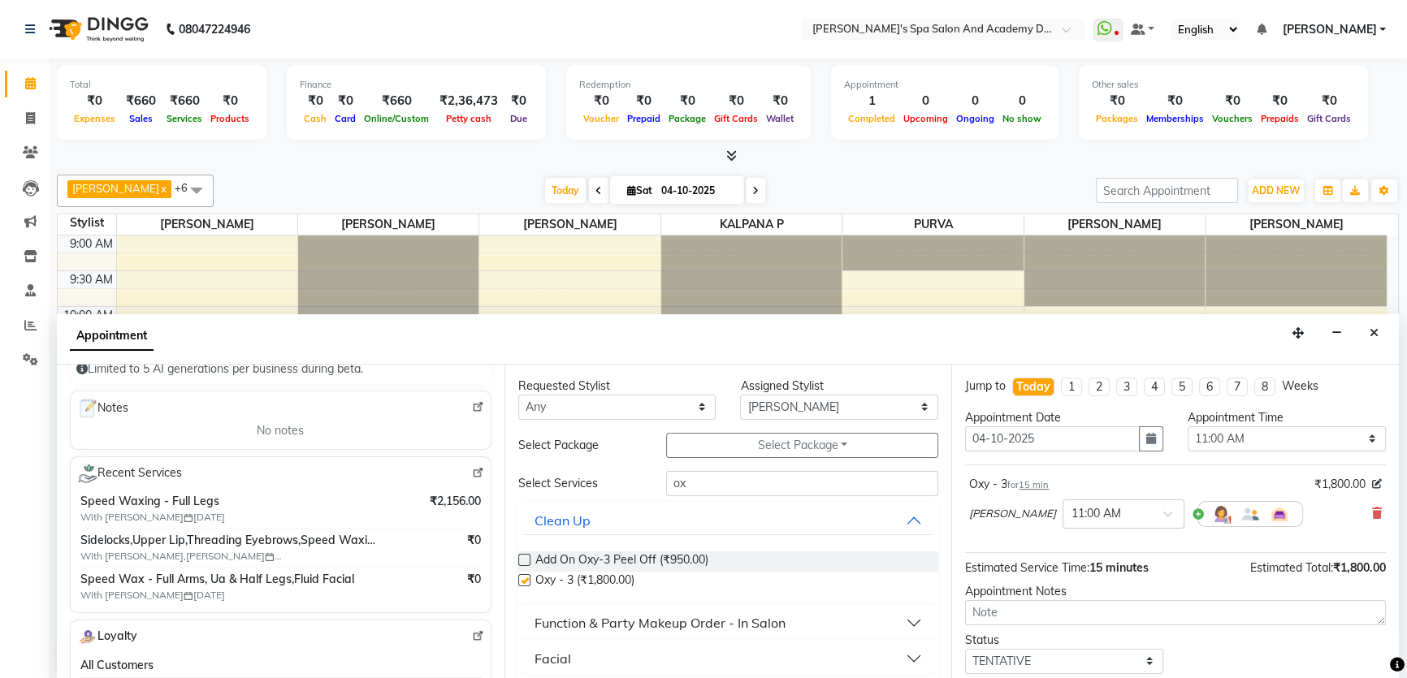
checkbox input "false"
click at [910, 405] on select "Select [PERSON_NAME] [PERSON_NAME] [PERSON_NAME] [PERSON_NAME] [PERSON_NAME] P …" at bounding box center [839, 407] width 198 height 25
select select "47360"
click at [740, 395] on select "Select [PERSON_NAME] [PERSON_NAME] [PERSON_NAME] [PERSON_NAME] [PERSON_NAME] P …" at bounding box center [839, 407] width 198 height 25
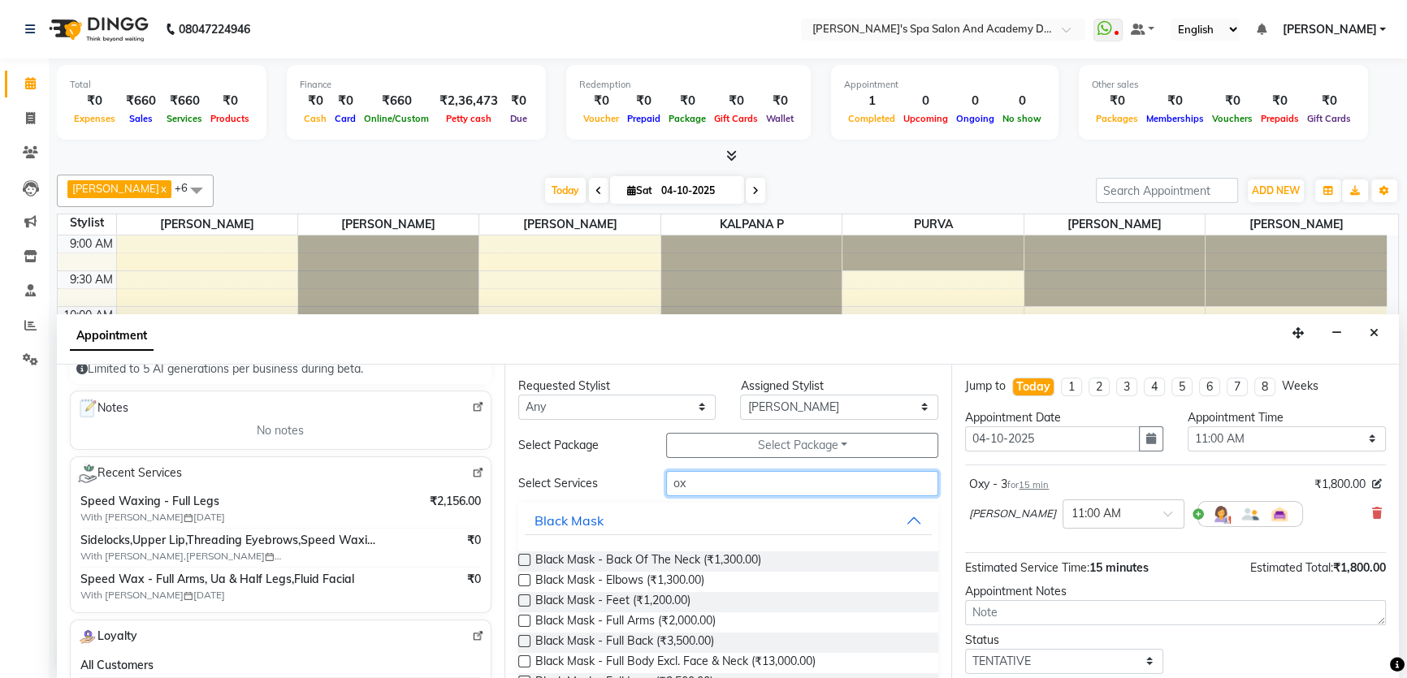
drag, startPoint x: 702, startPoint y: 482, endPoint x: 652, endPoint y: 484, distance: 49.6
click at [654, 484] on div "ox" at bounding box center [802, 483] width 296 height 25
type input "thre"
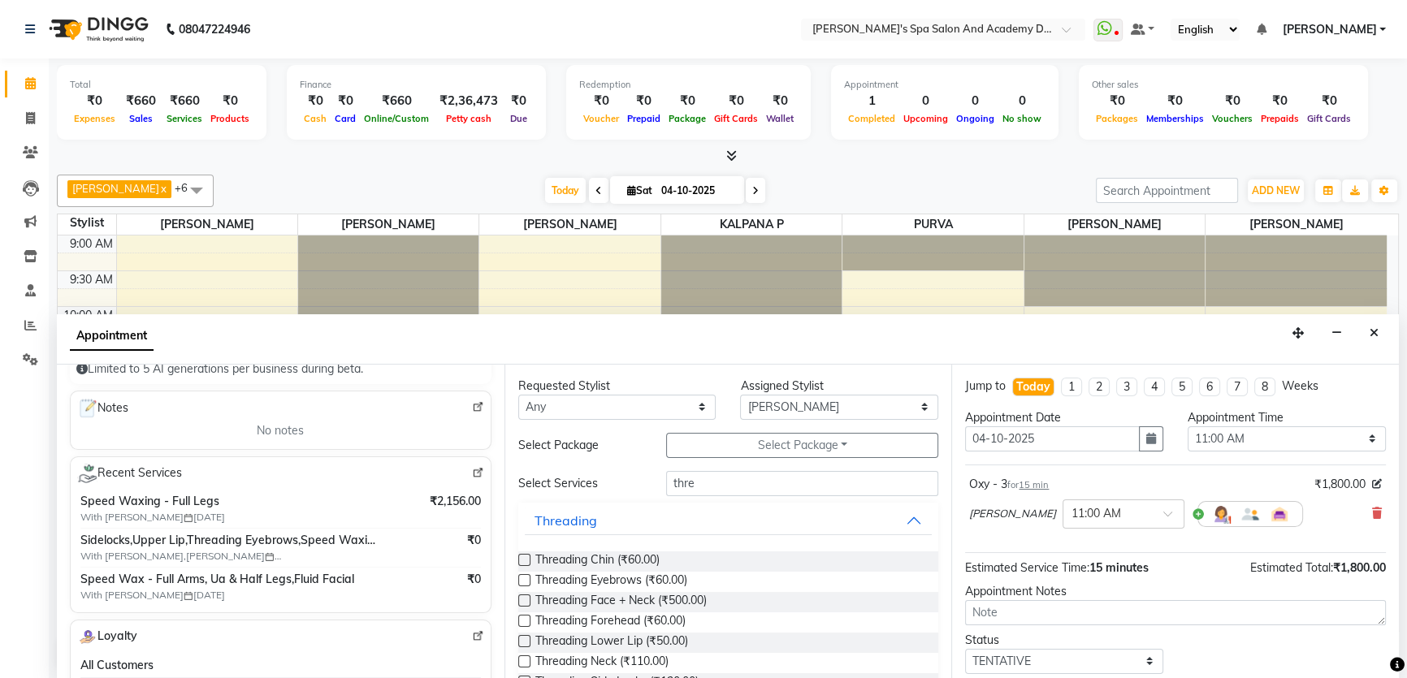
click at [521, 582] on label at bounding box center [524, 580] width 12 height 12
click at [521, 582] on input "checkbox" at bounding box center [523, 582] width 11 height 11
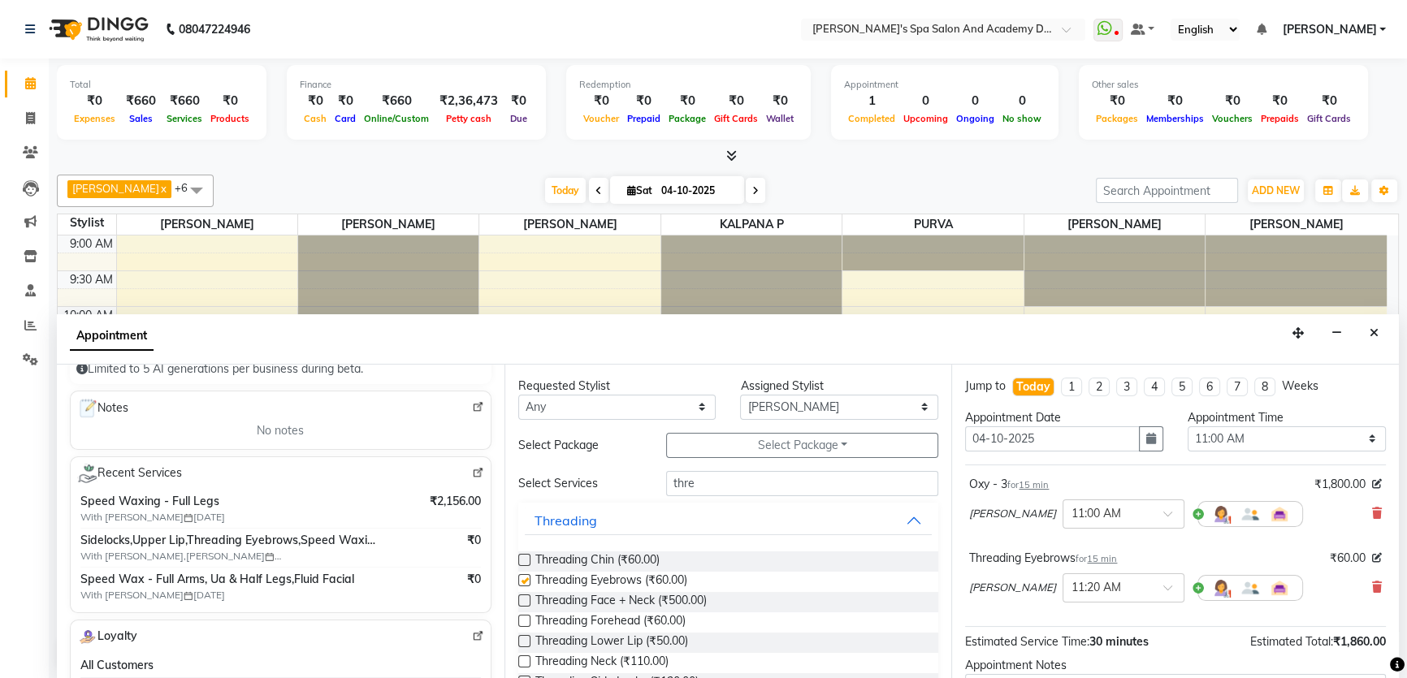
checkbox input "false"
drag, startPoint x: 692, startPoint y: 479, endPoint x: 652, endPoint y: 479, distance: 39.8
click at [654, 479] on div "thre" at bounding box center [802, 483] width 296 height 25
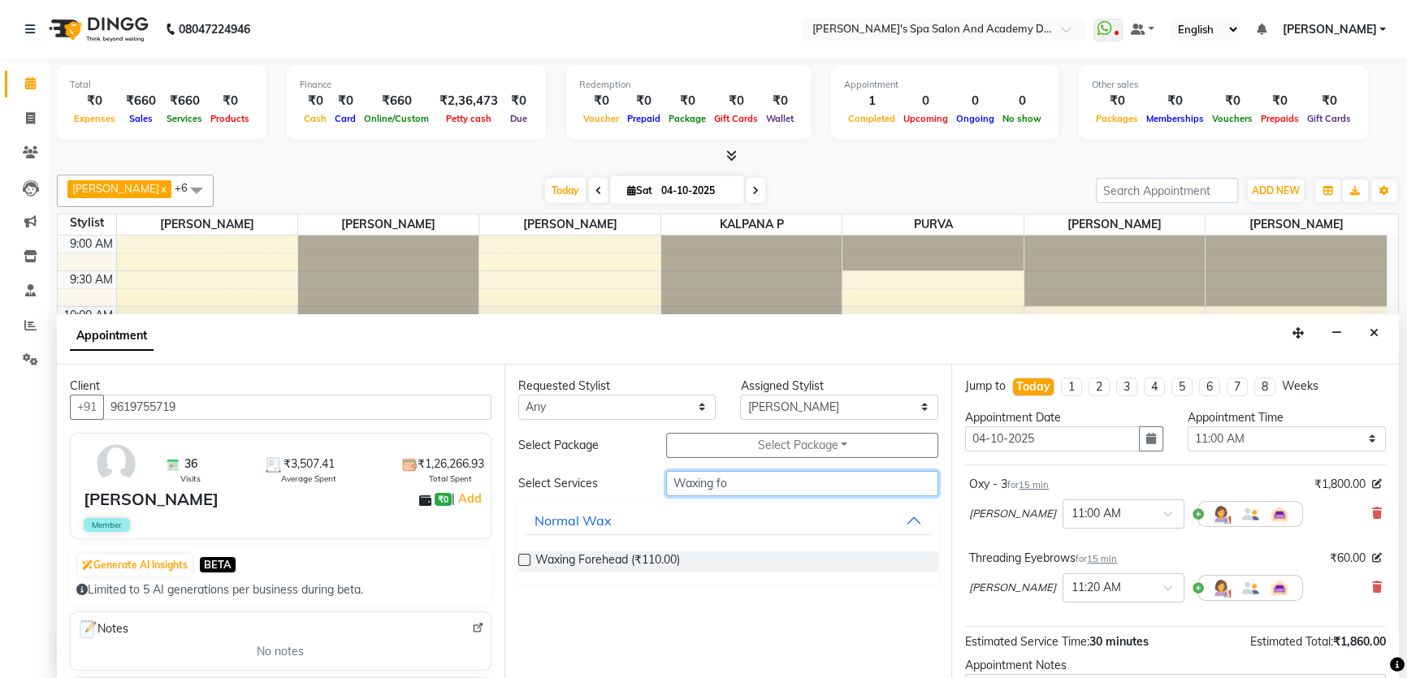
type input "Waxing fo"
click at [526, 558] on label at bounding box center [524, 560] width 12 height 12
click at [526, 558] on input "checkbox" at bounding box center [523, 561] width 11 height 11
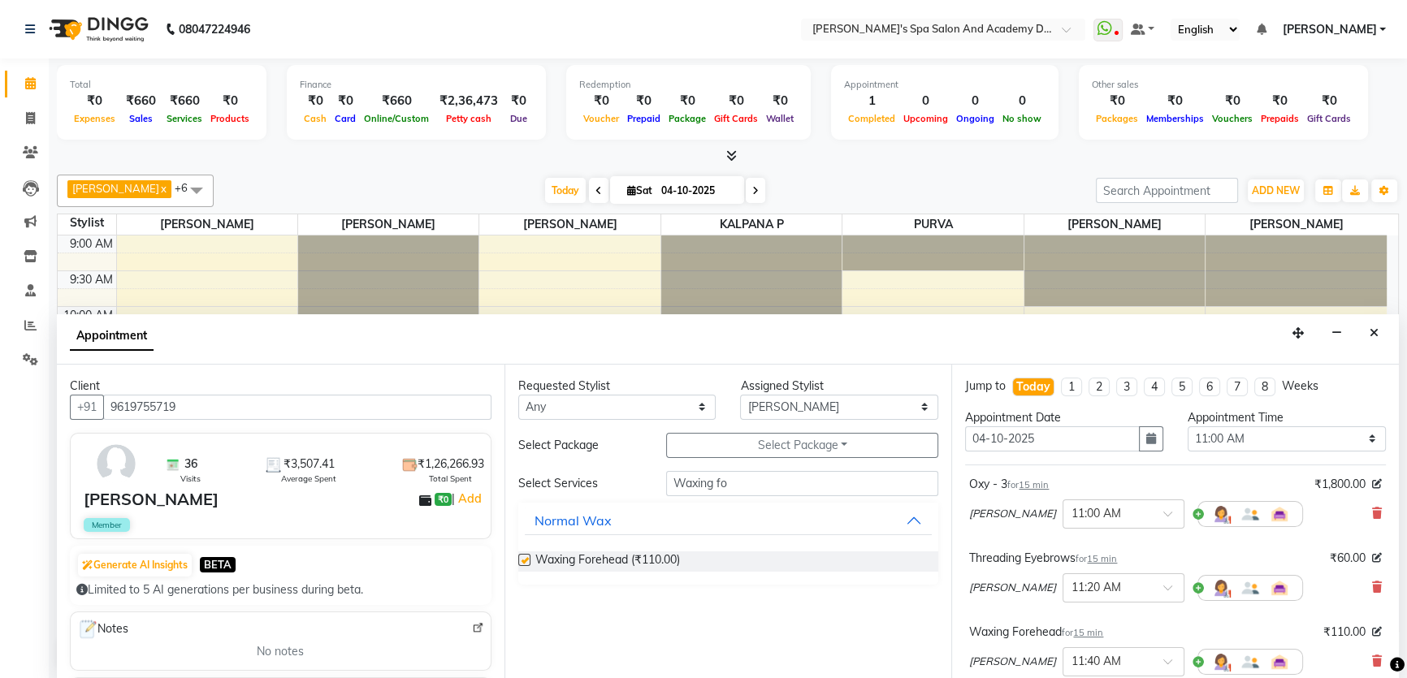
checkbox input "false"
drag, startPoint x: 738, startPoint y: 490, endPoint x: 718, endPoint y: 486, distance: 20.6
click at [718, 486] on input "Waxing fo" at bounding box center [802, 483] width 272 height 25
type input "Waxing si"
click at [528, 556] on label at bounding box center [524, 560] width 12 height 12
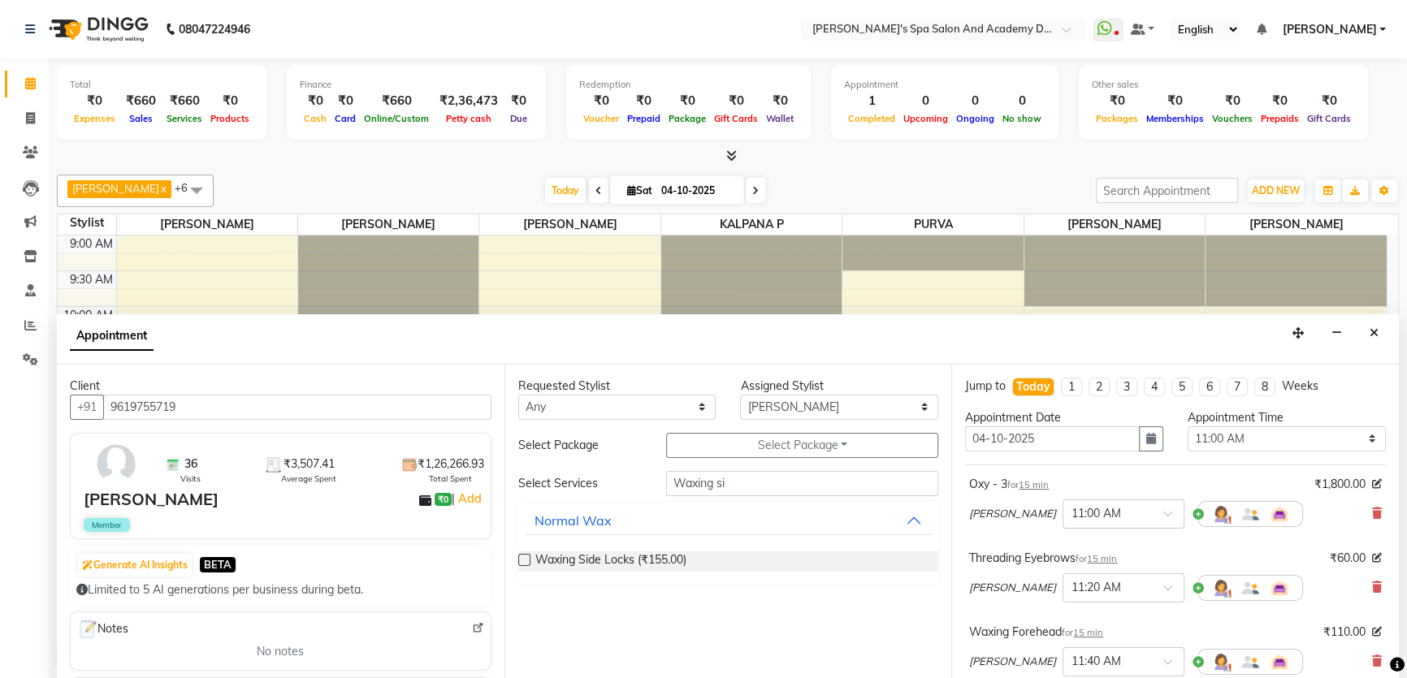
click at [528, 556] on input "checkbox" at bounding box center [523, 561] width 11 height 11
checkbox input "false"
drag, startPoint x: 729, startPoint y: 482, endPoint x: 638, endPoint y: 482, distance: 91.0
click at [638, 482] on div "Select Services Waxing si" at bounding box center [728, 483] width 445 height 25
type input "spee"
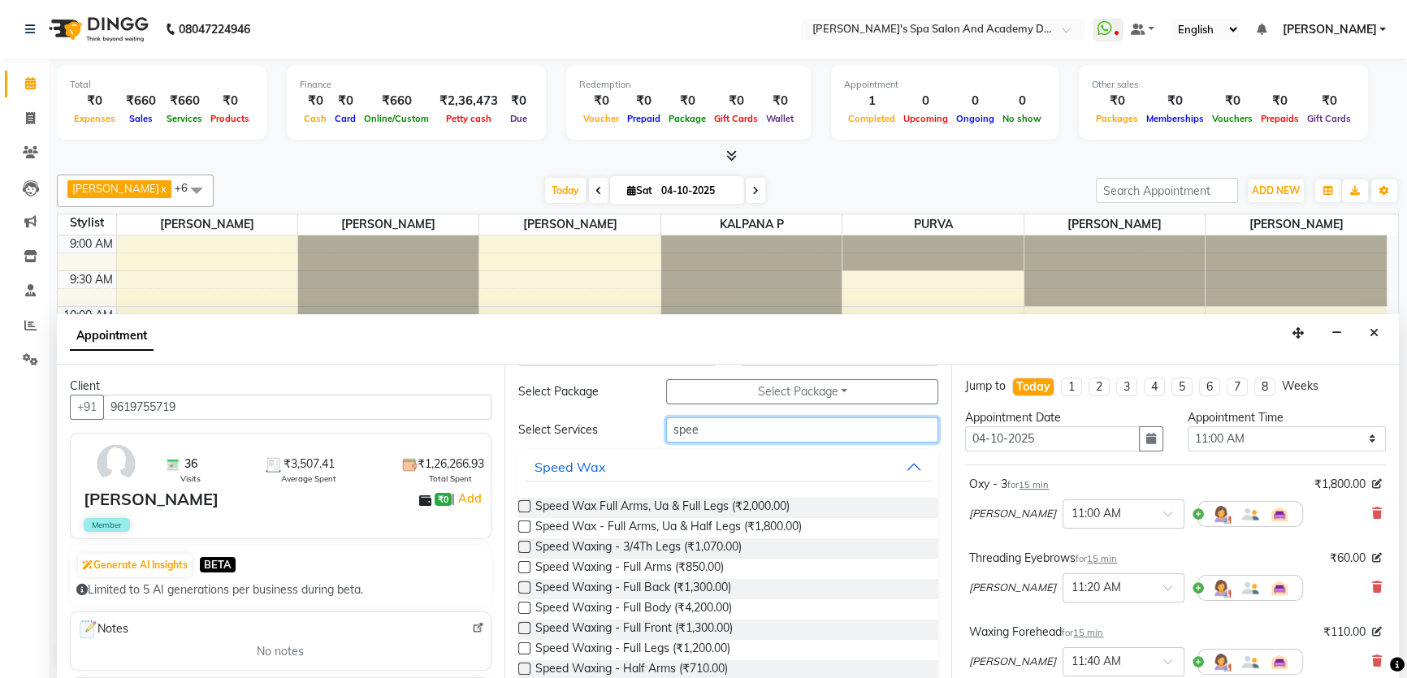
scroll to position [13, 0]
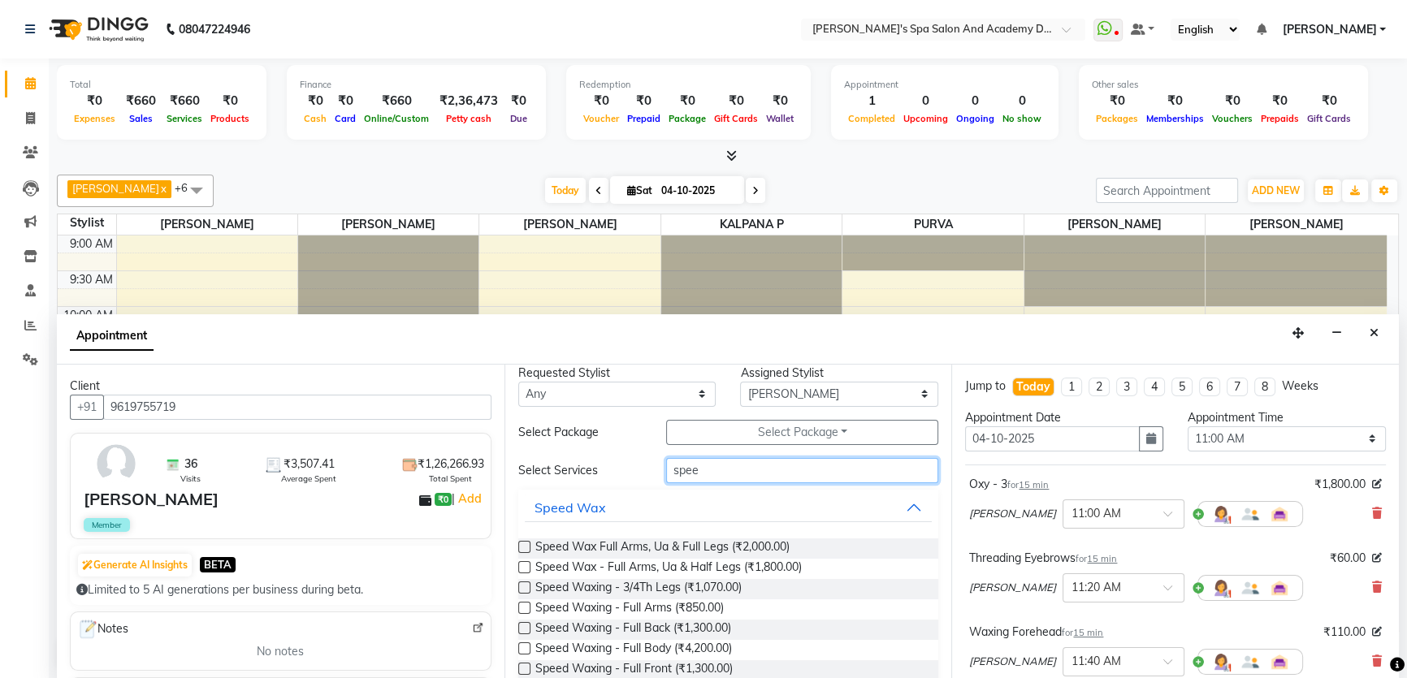
drag, startPoint x: 700, startPoint y: 474, endPoint x: 625, endPoint y: 471, distance: 74.8
click at [625, 471] on div "Select Services spee" at bounding box center [728, 470] width 445 height 25
click at [690, 468] on input "text" at bounding box center [802, 470] width 272 height 25
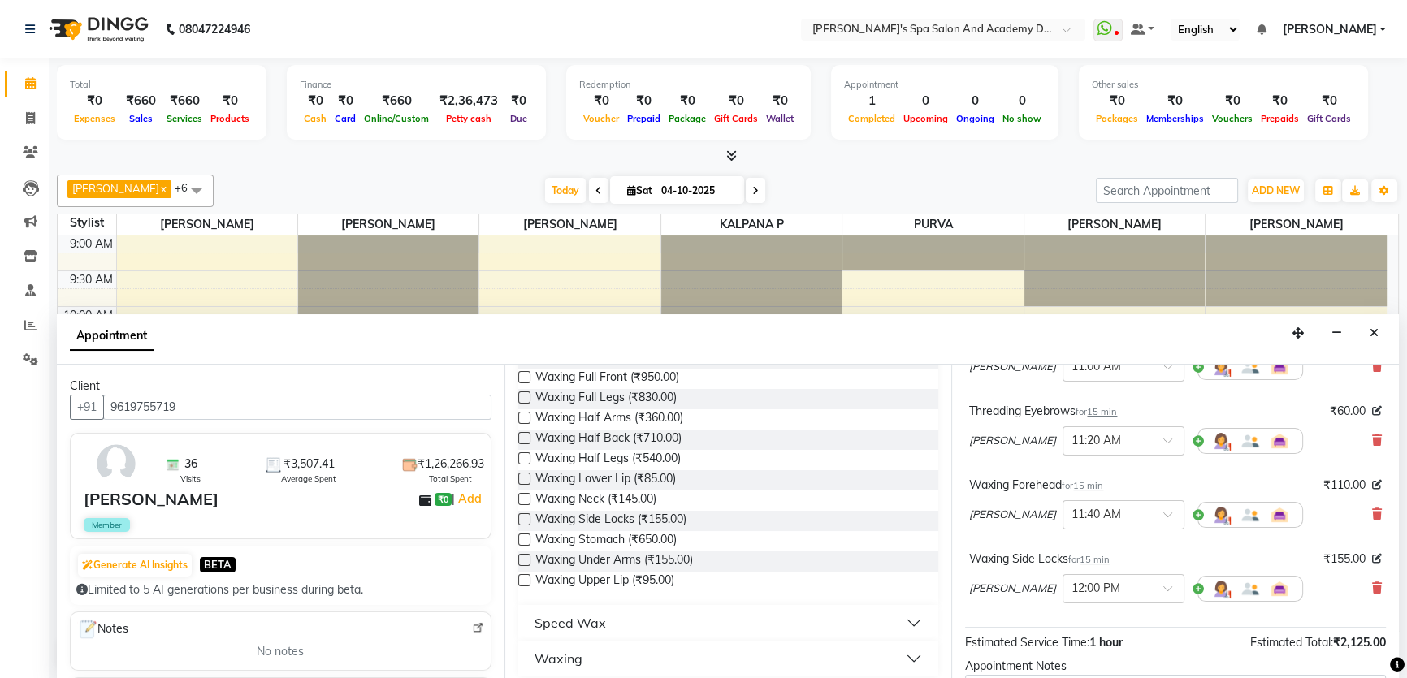
scroll to position [333, 0]
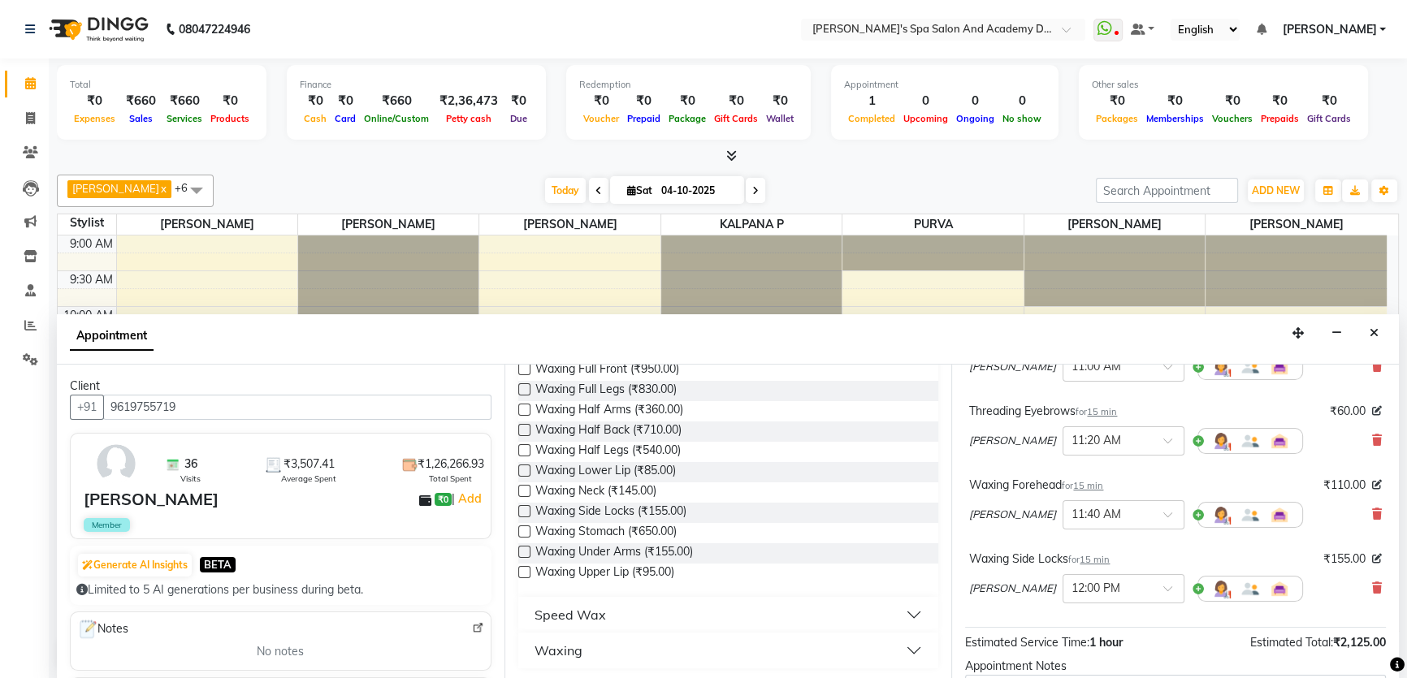
type input "waxing"
click at [524, 569] on label at bounding box center [524, 572] width 12 height 12
click at [524, 569] on input "checkbox" at bounding box center [523, 574] width 11 height 11
checkbox input "false"
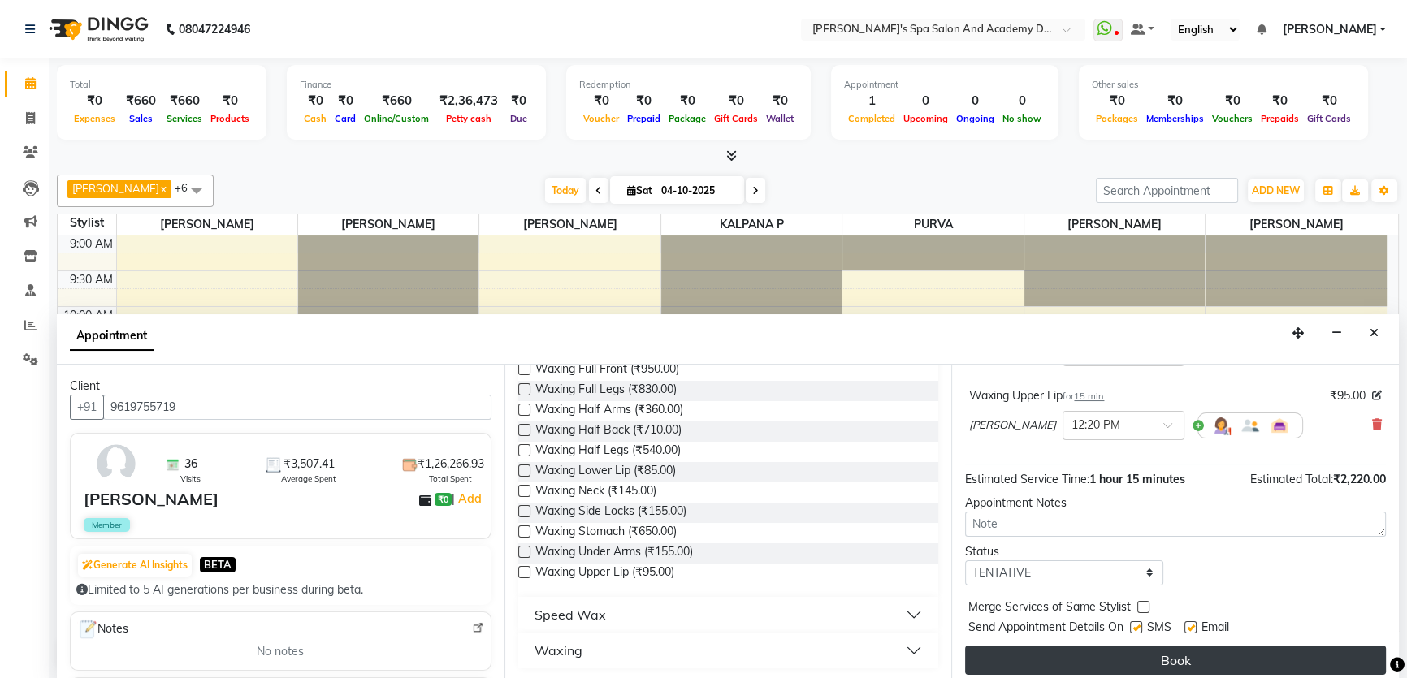
scroll to position [391, 0]
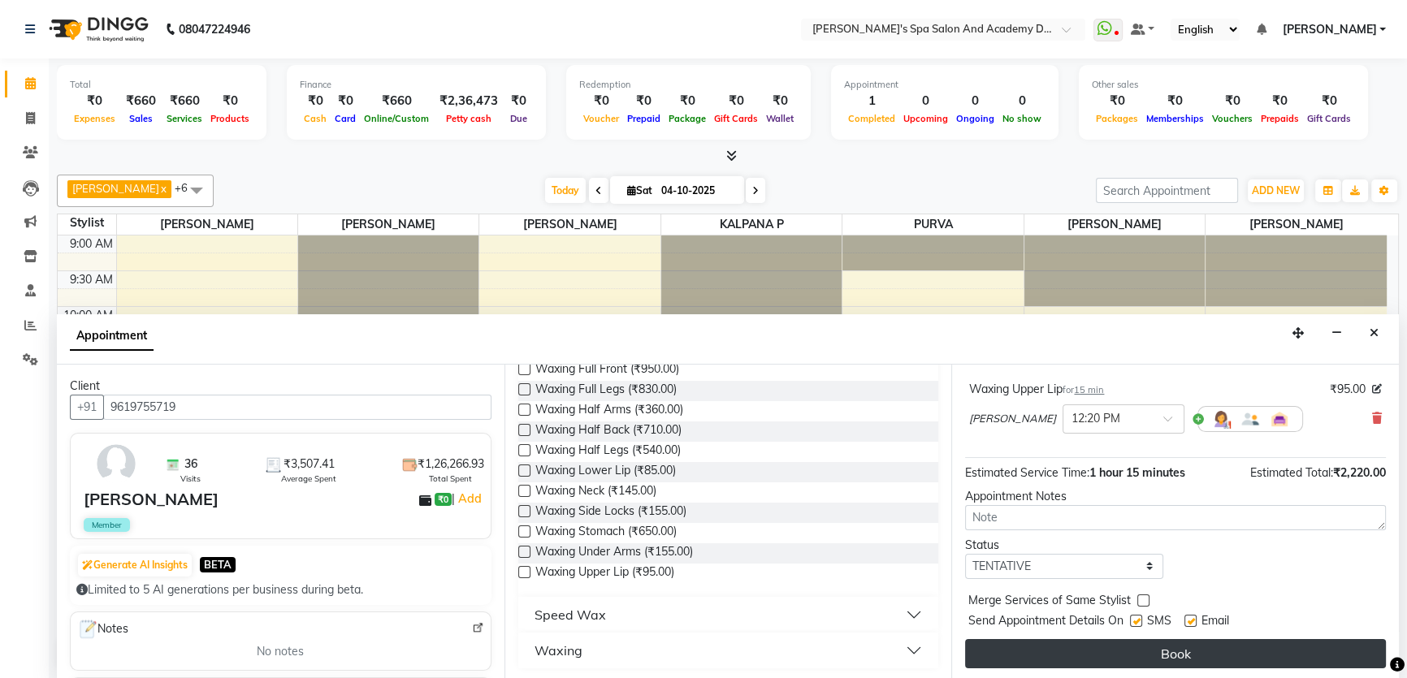
click at [1174, 650] on button "Book" at bounding box center [1175, 653] width 421 height 29
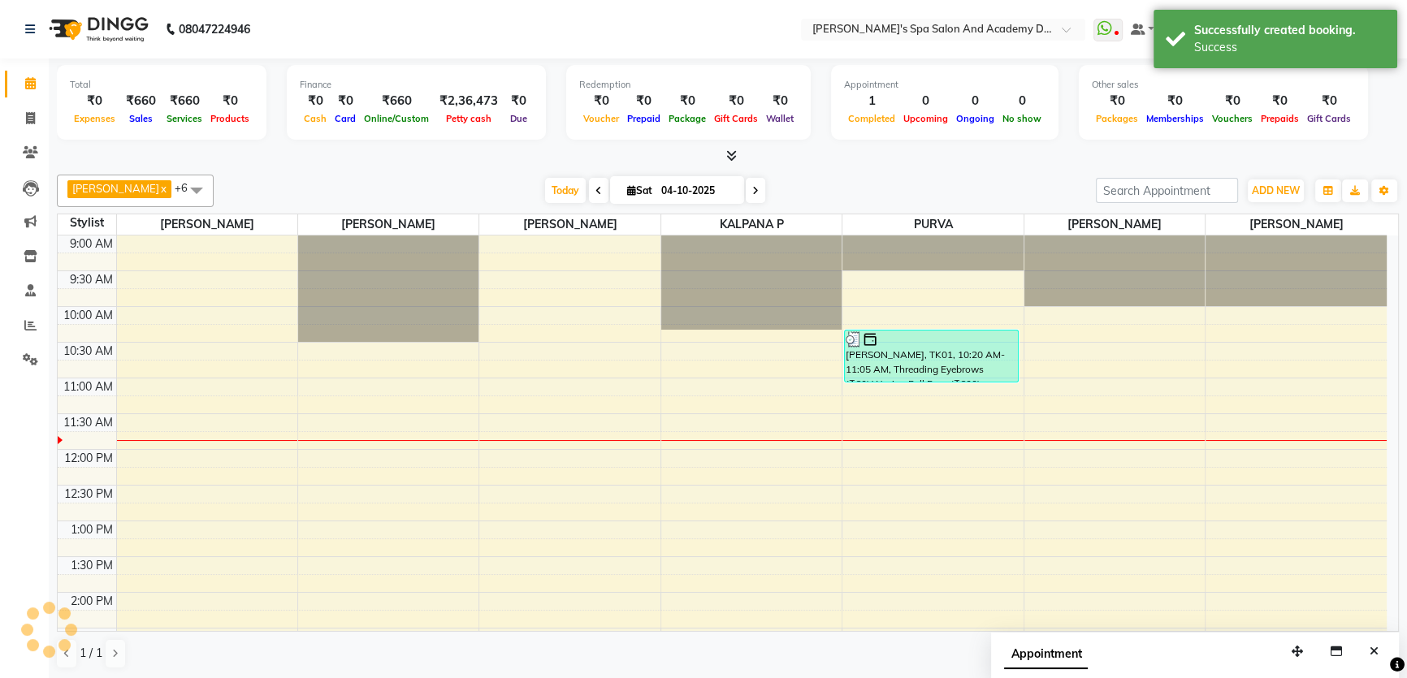
scroll to position [0, 0]
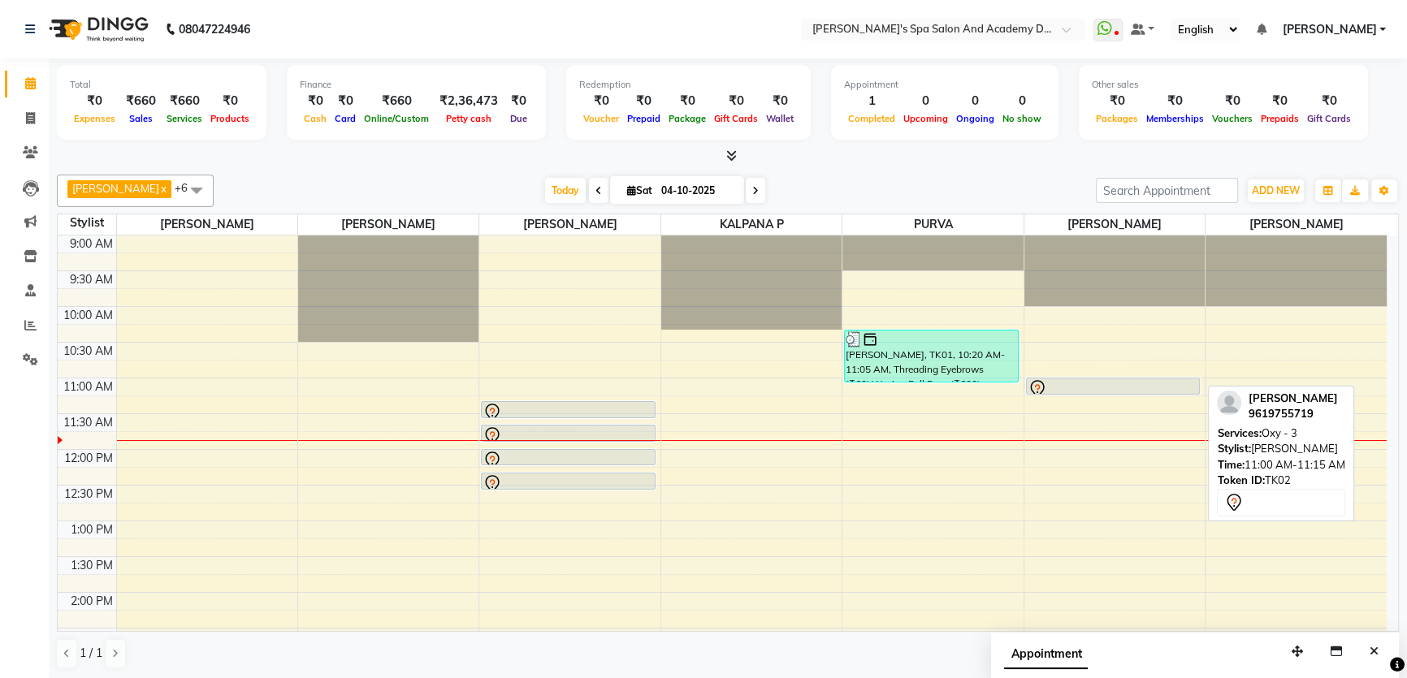
click at [1096, 391] on div at bounding box center [1113, 394] width 173 height 6
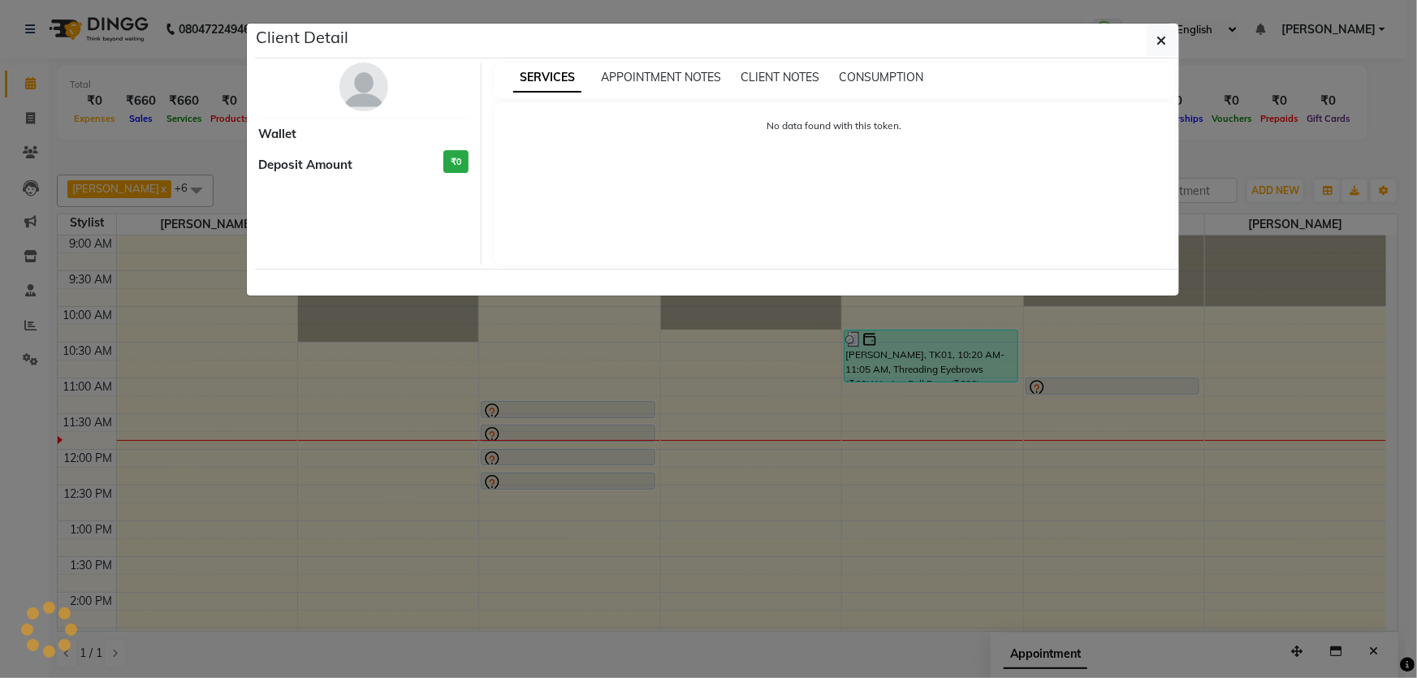
select select "7"
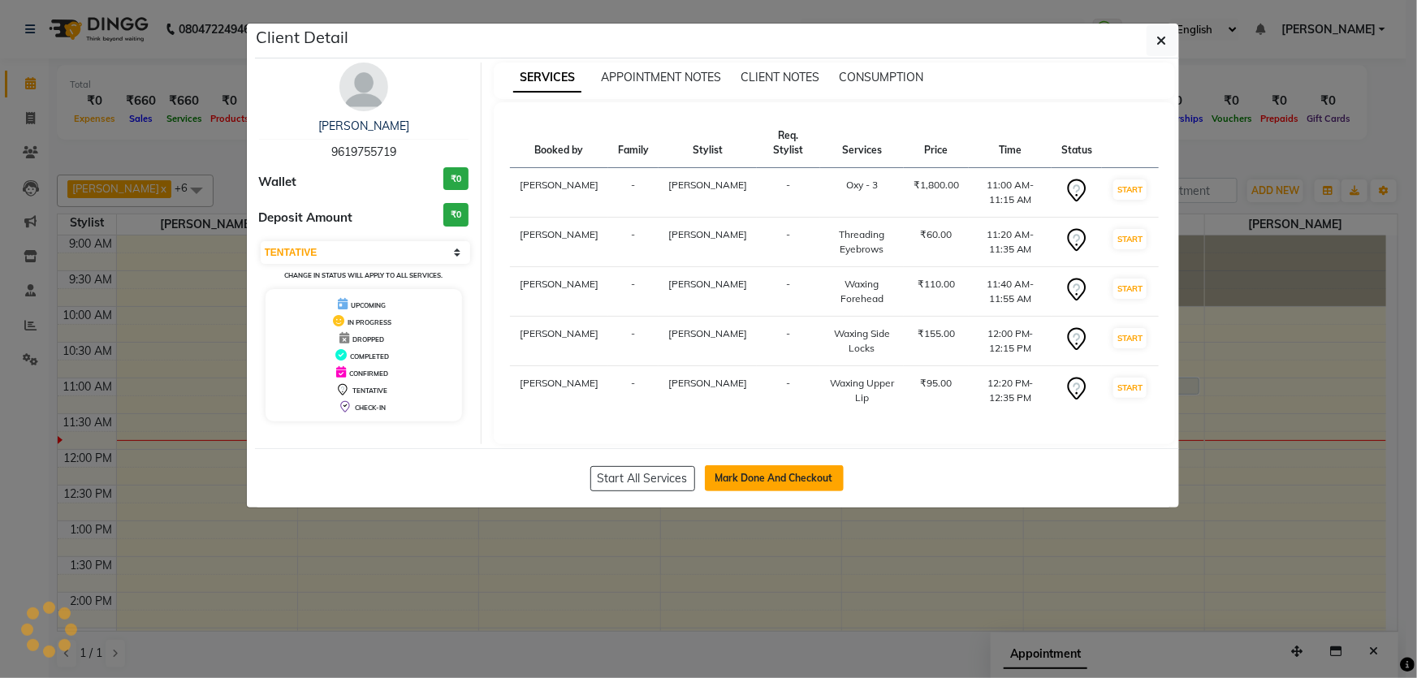
click at [745, 465] on button "Mark Done And Checkout" at bounding box center [774, 478] width 139 height 26
select select "6316"
select select "service"
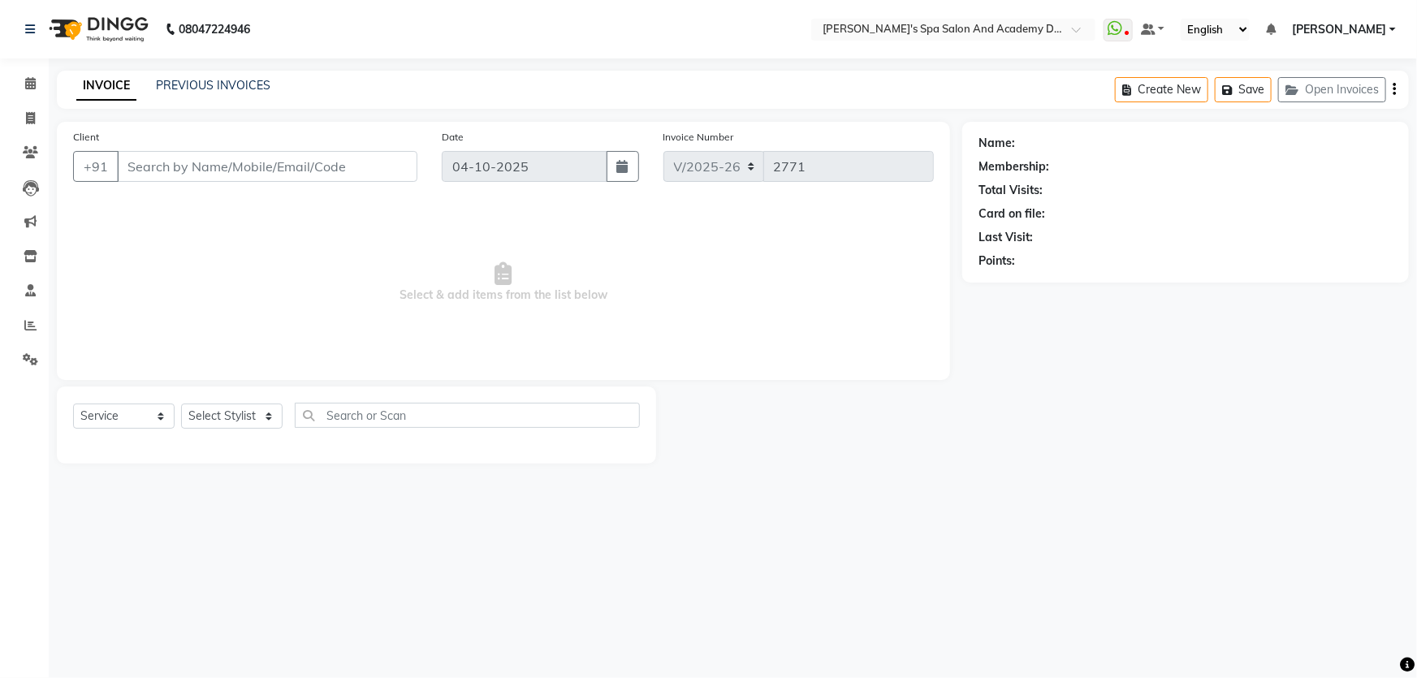
type input "9619755719"
select select "72494"
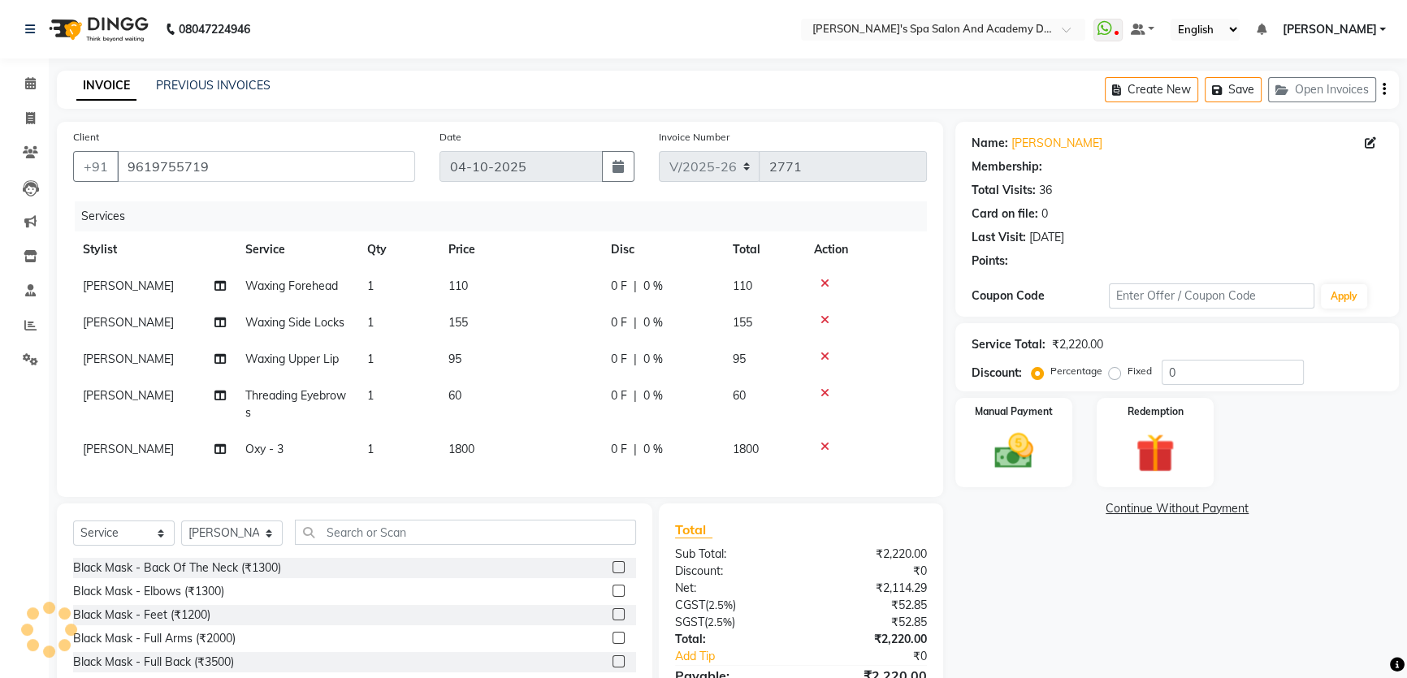
type input "20"
select select "2: Object"
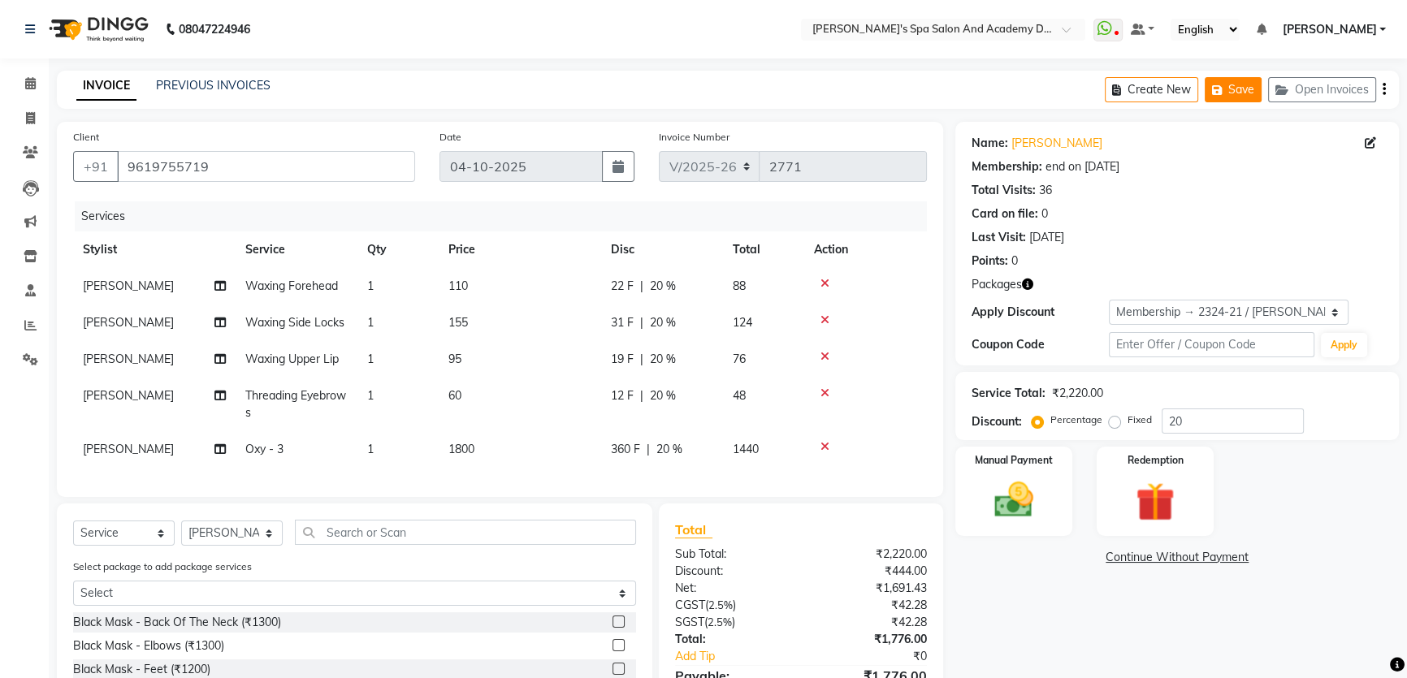
click at [1222, 80] on button "Save" at bounding box center [1232, 89] width 57 height 25
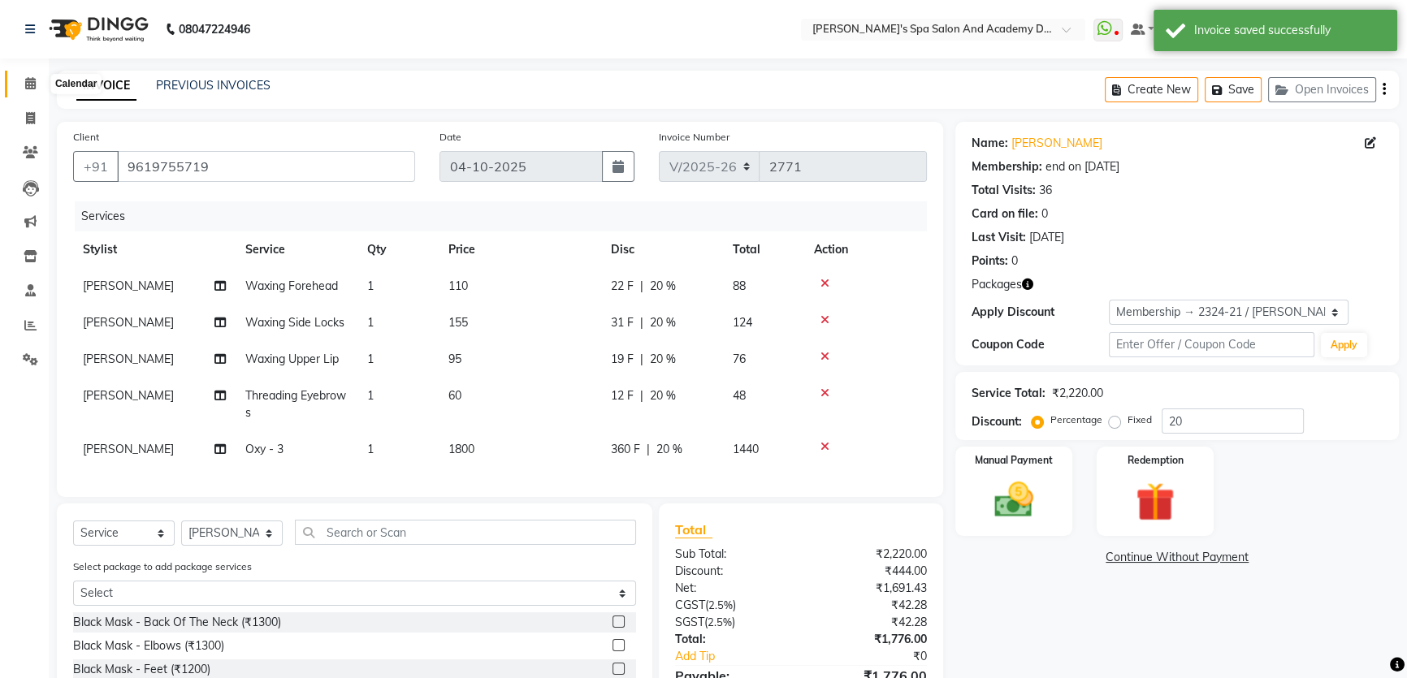
click at [36, 82] on span at bounding box center [30, 84] width 28 height 19
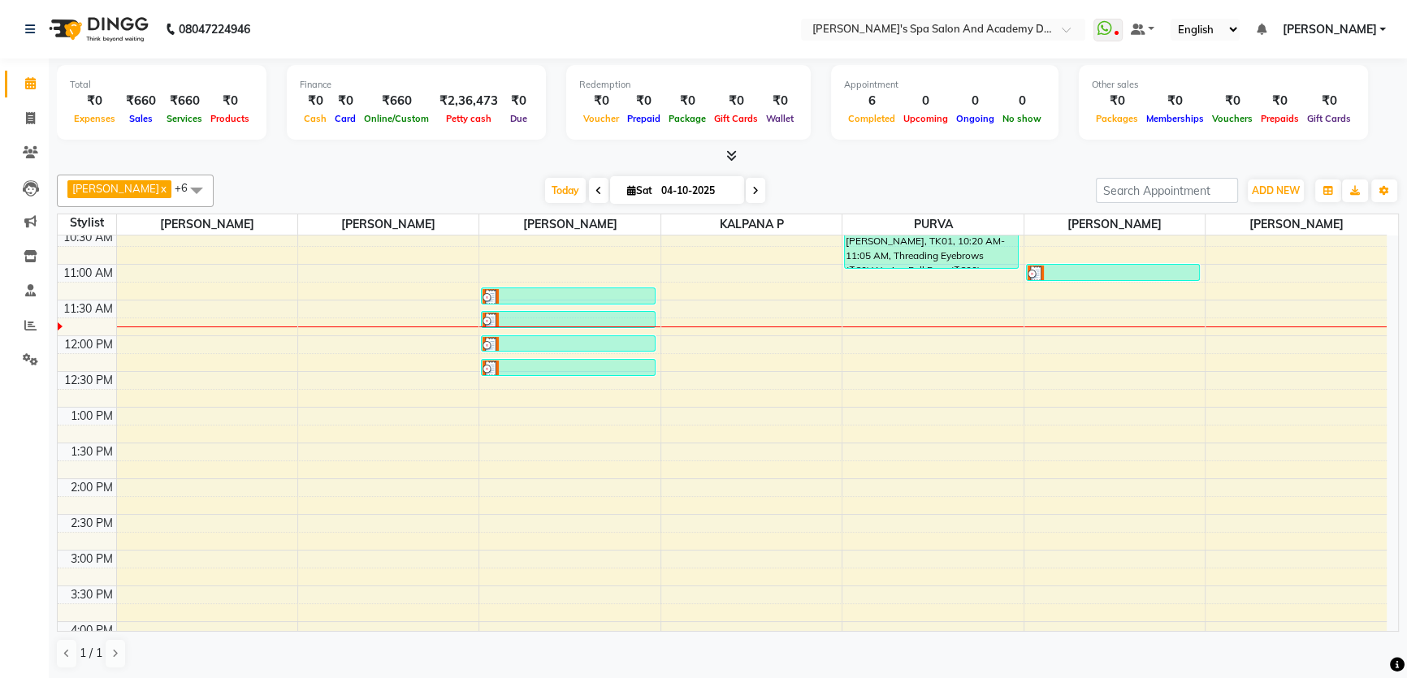
scroll to position [89, 0]
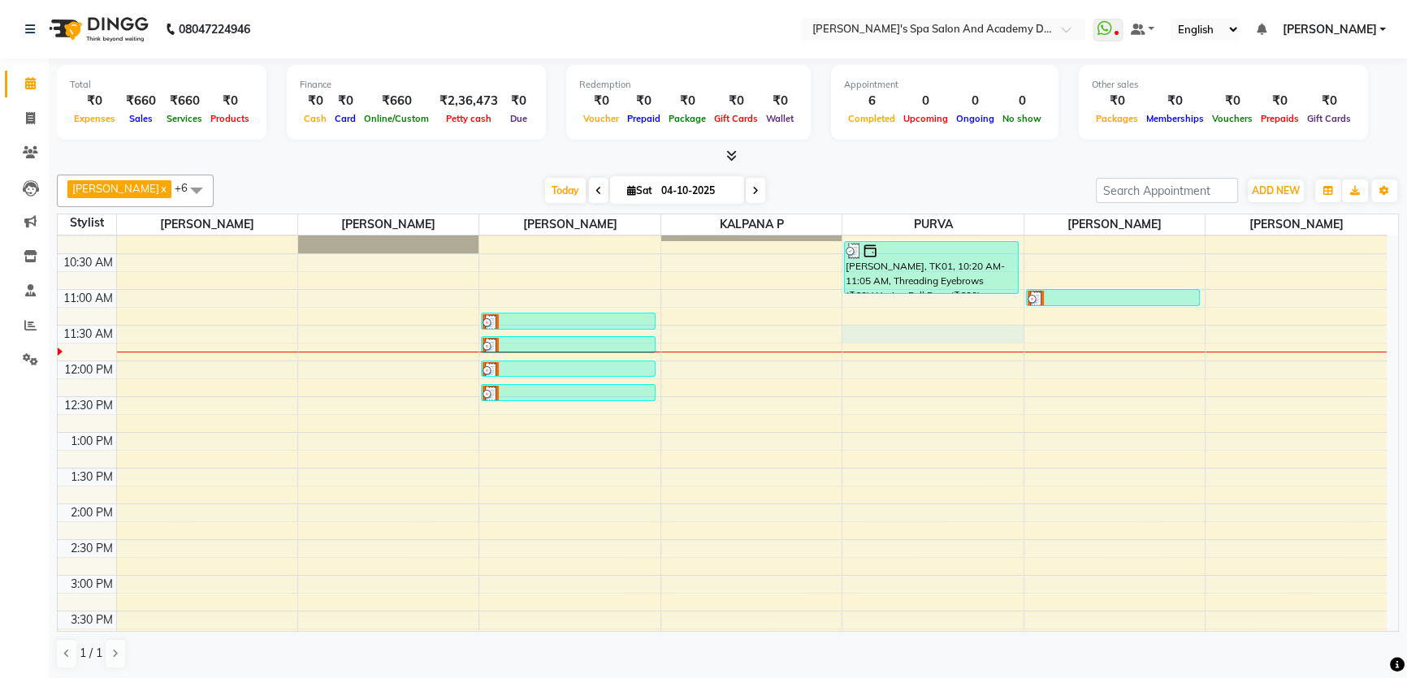
click at [850, 335] on div "9:00 AM 9:30 AM 10:00 AM 10:30 AM 11:00 AM 11:30 AM 12:00 PM 12:30 PM 1:00 PM 1…" at bounding box center [722, 575] width 1329 height 857
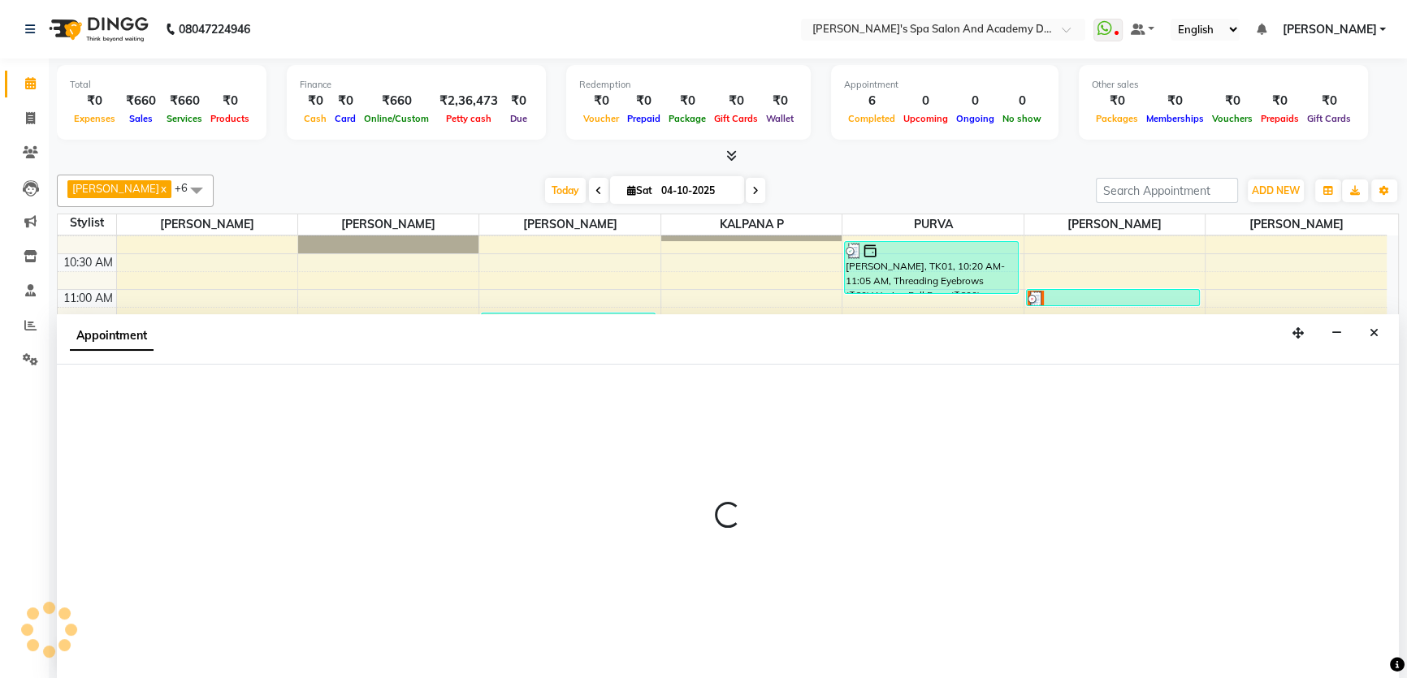
scroll to position [0, 0]
select select "63504"
select select "tentative"
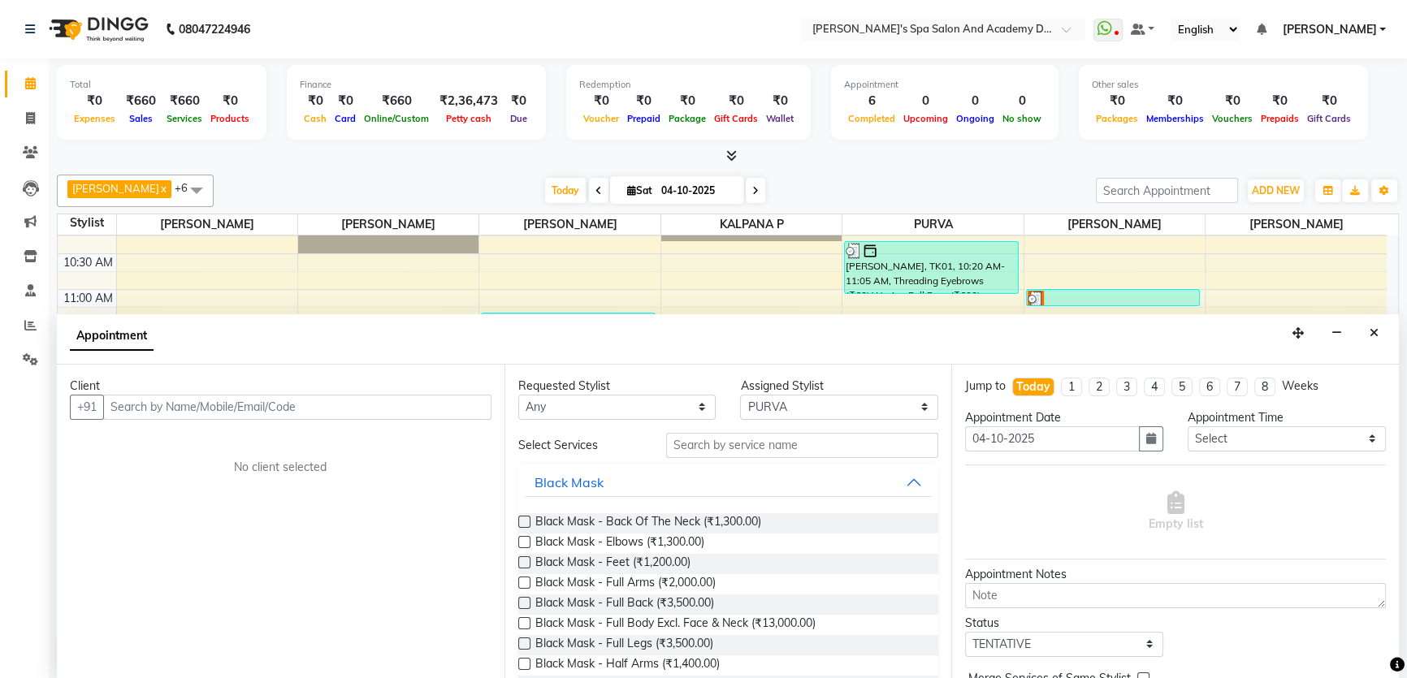
click at [150, 407] on input "text" at bounding box center [297, 407] width 388 height 25
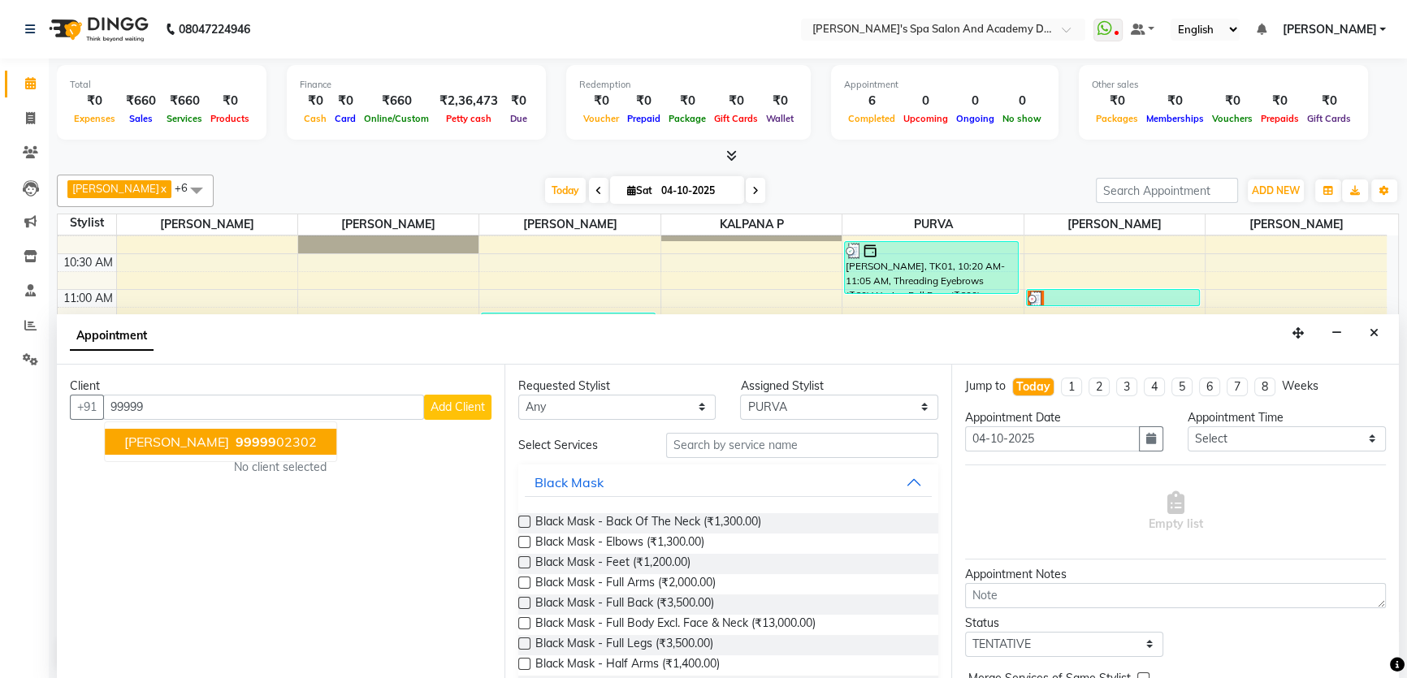
click at [156, 434] on span "[PERSON_NAME]" at bounding box center [176, 442] width 105 height 16
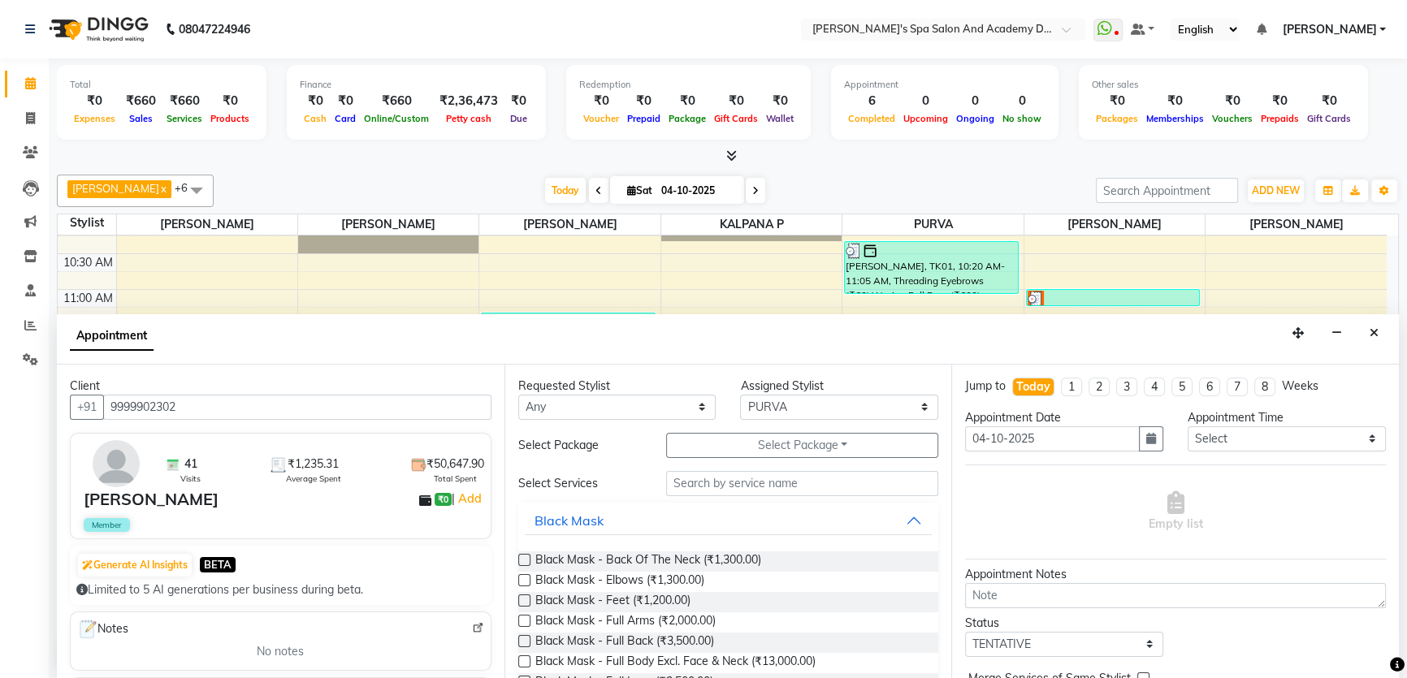
type input "9999902302"
click at [702, 490] on input "text" at bounding box center [802, 483] width 272 height 25
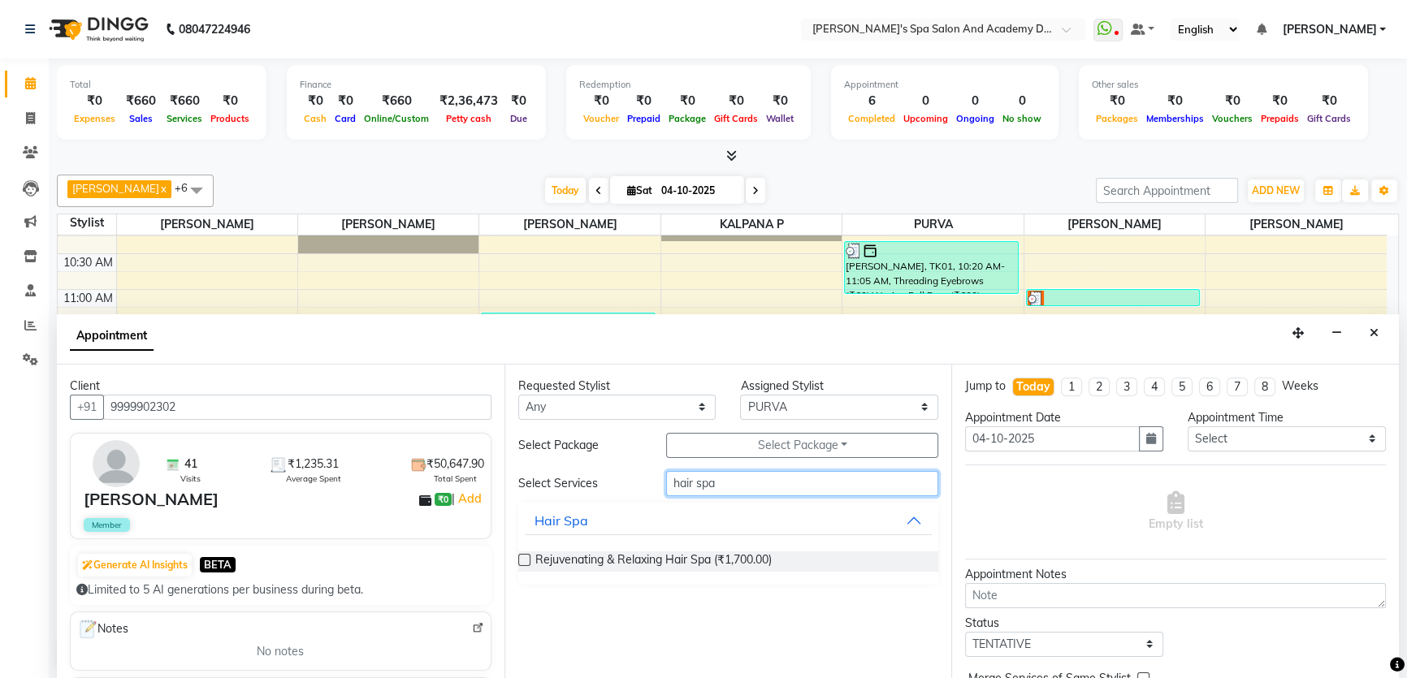
type input "hair spa"
click at [528, 562] on label at bounding box center [524, 560] width 12 height 12
click at [528, 562] on input "checkbox" at bounding box center [523, 561] width 11 height 11
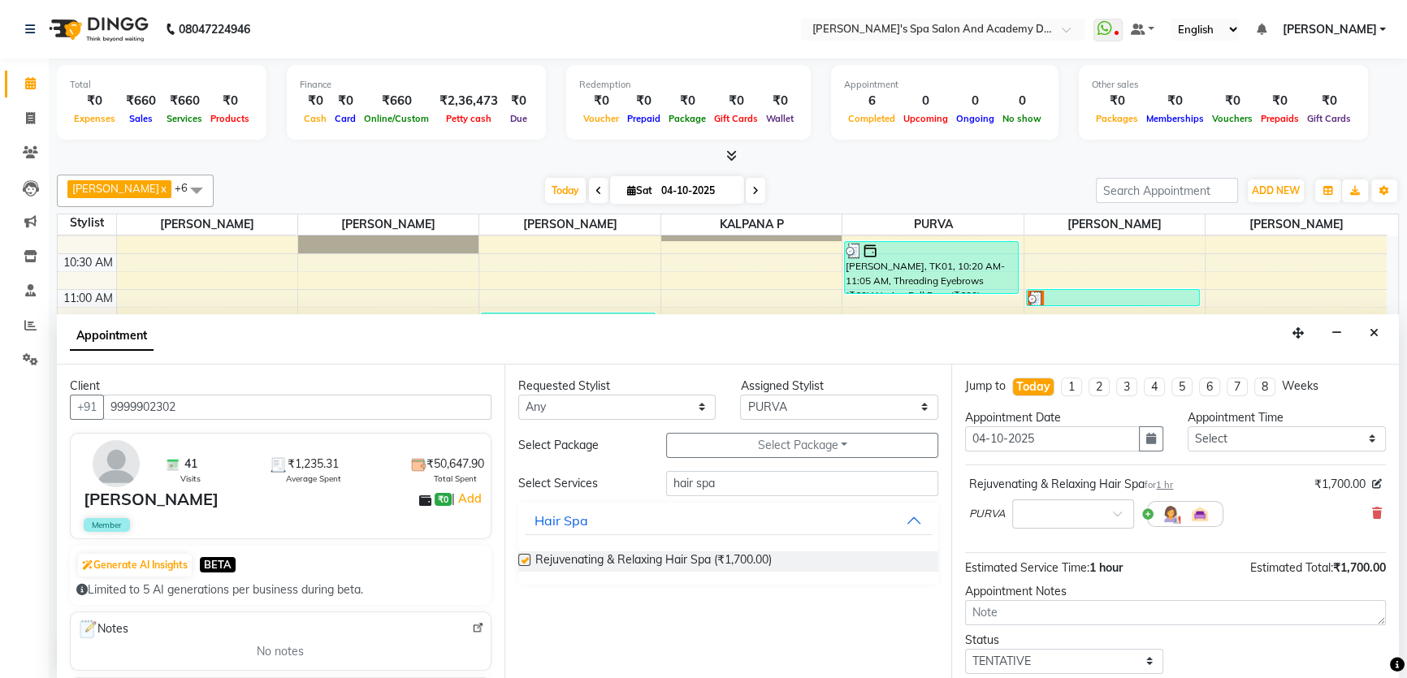
checkbox input "false"
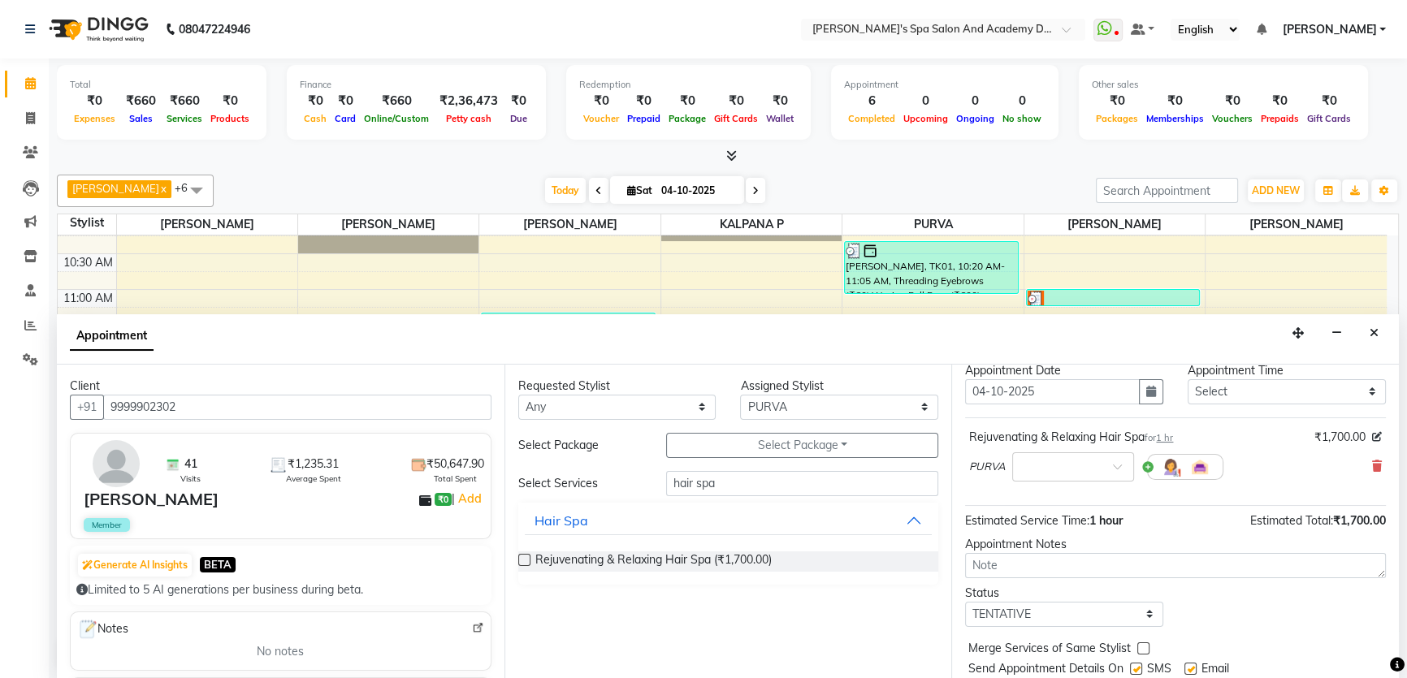
scroll to position [96, 0]
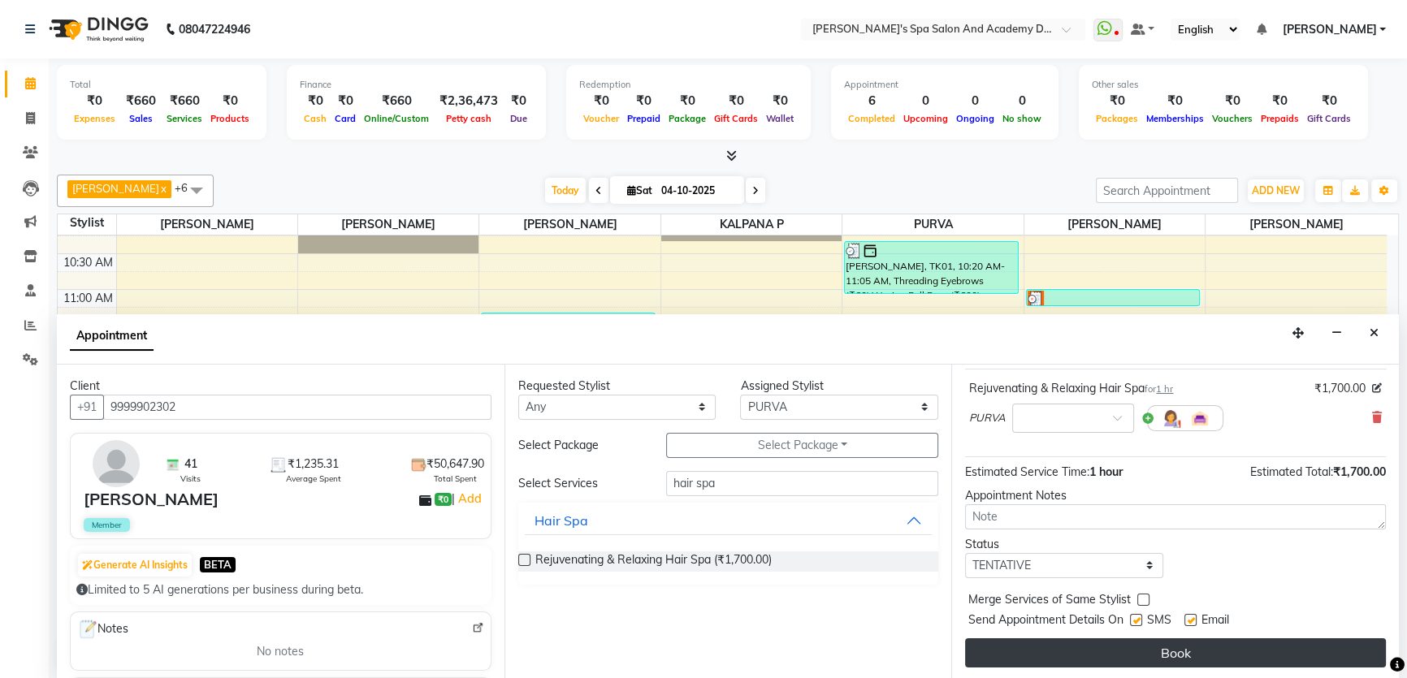
click at [1184, 648] on button "Book" at bounding box center [1175, 652] width 421 height 29
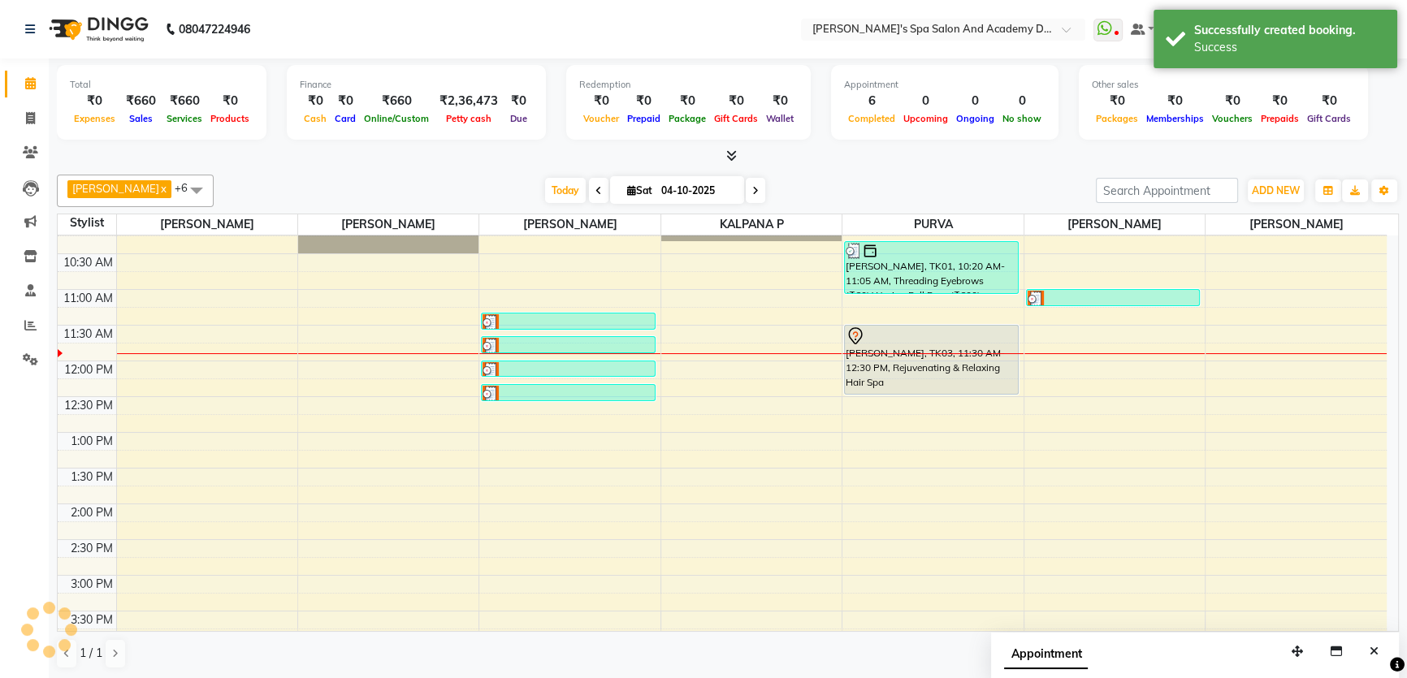
scroll to position [0, 0]
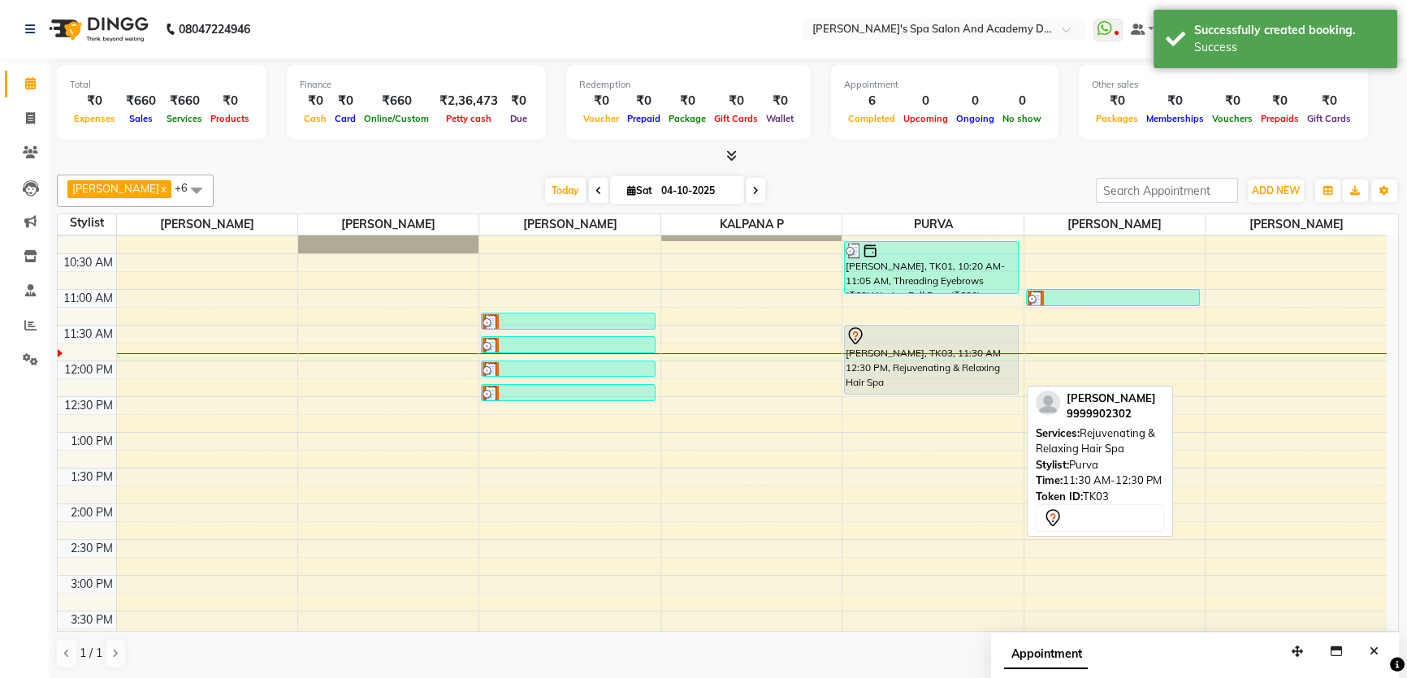
click at [885, 365] on div "[PERSON_NAME], TK03, 11:30 AM-12:30 PM, Rejuvenating & Relaxing Hair Spa" at bounding box center [931, 360] width 173 height 68
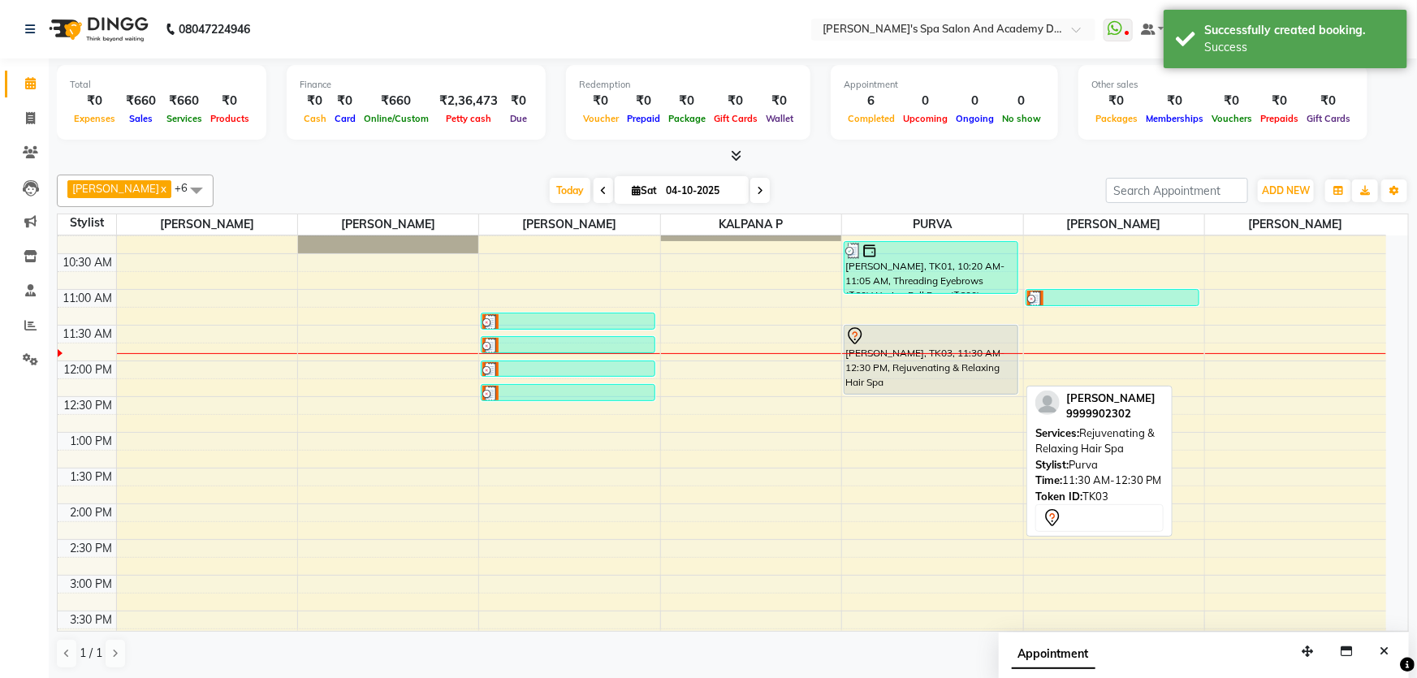
select select "7"
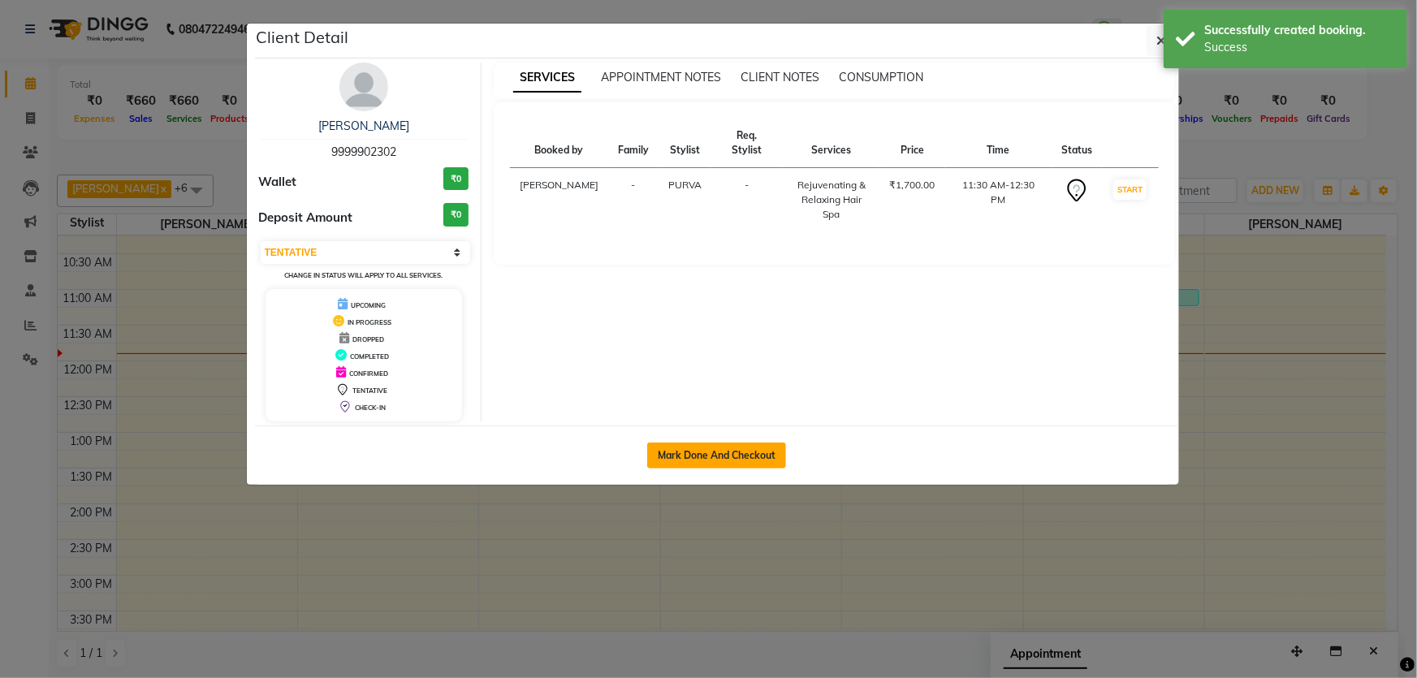
click at [698, 457] on button "Mark Done And Checkout" at bounding box center [716, 456] width 139 height 26
select select "6316"
select select "service"
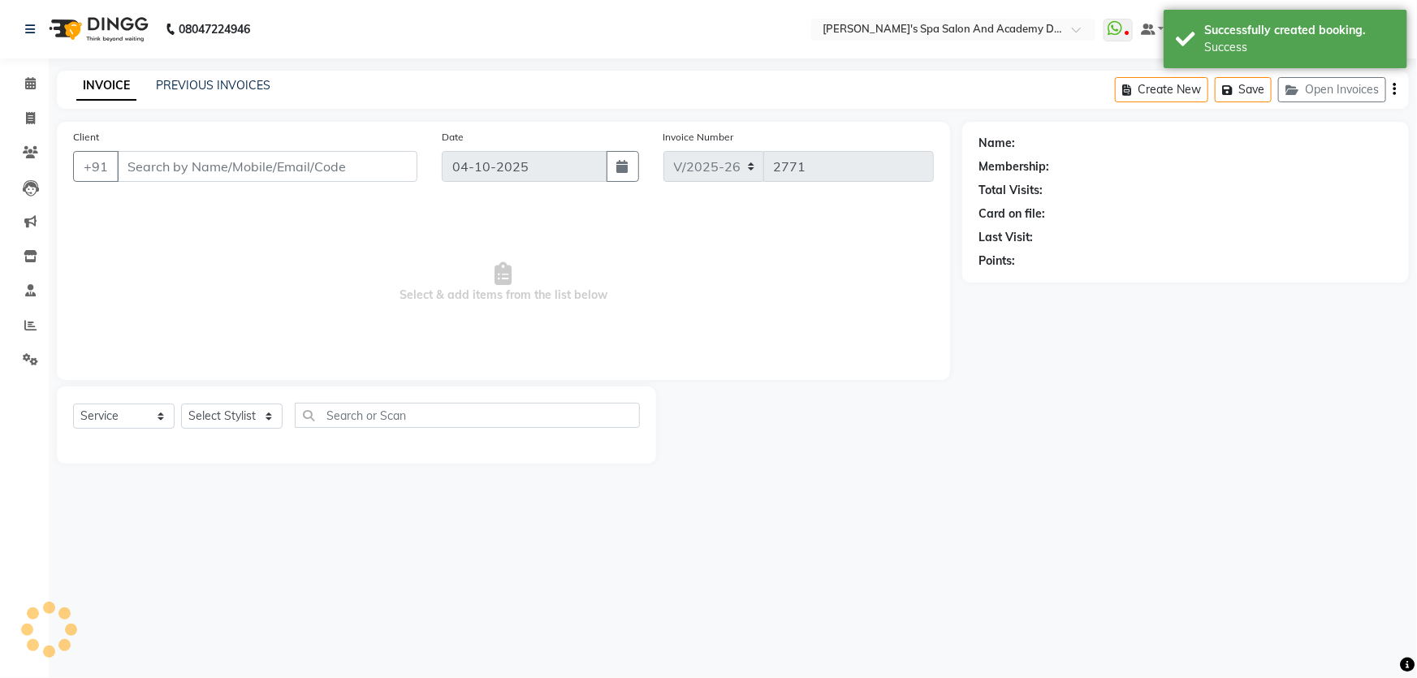
type input "9999902302"
select select "63504"
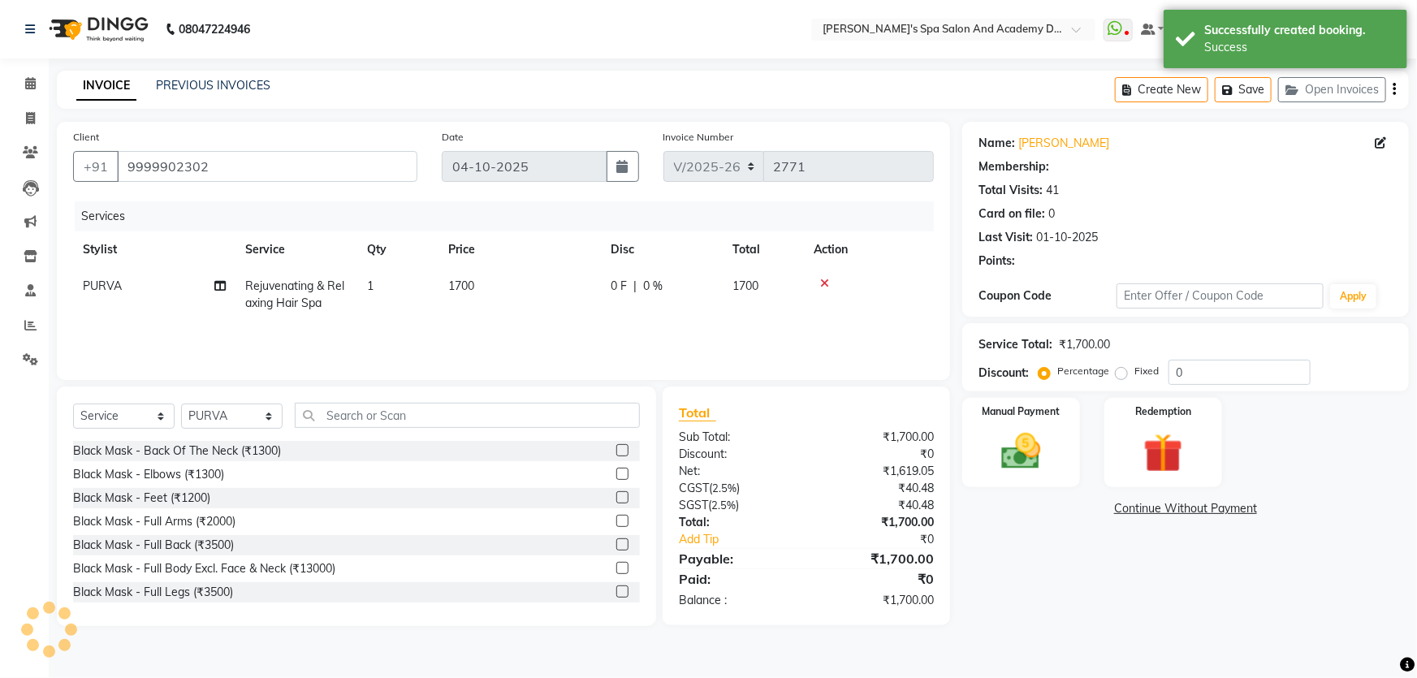
select select "2: Object"
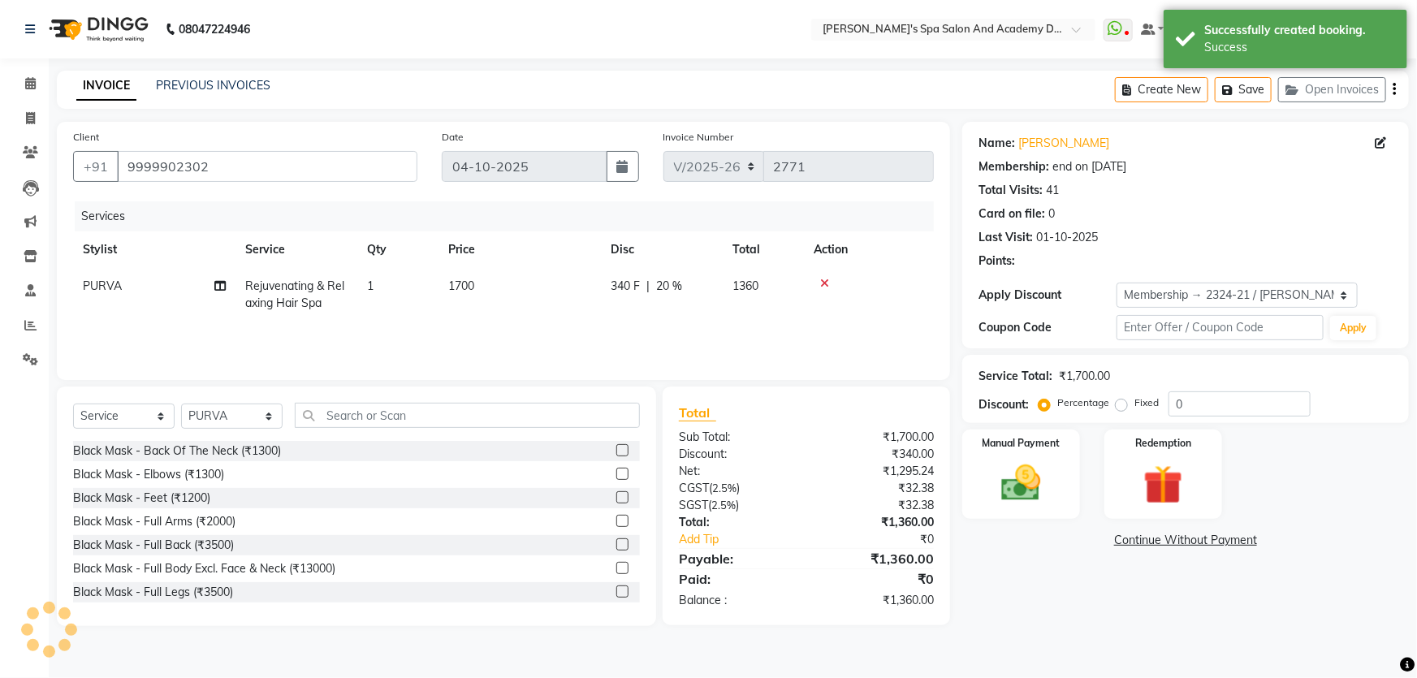
type input "20"
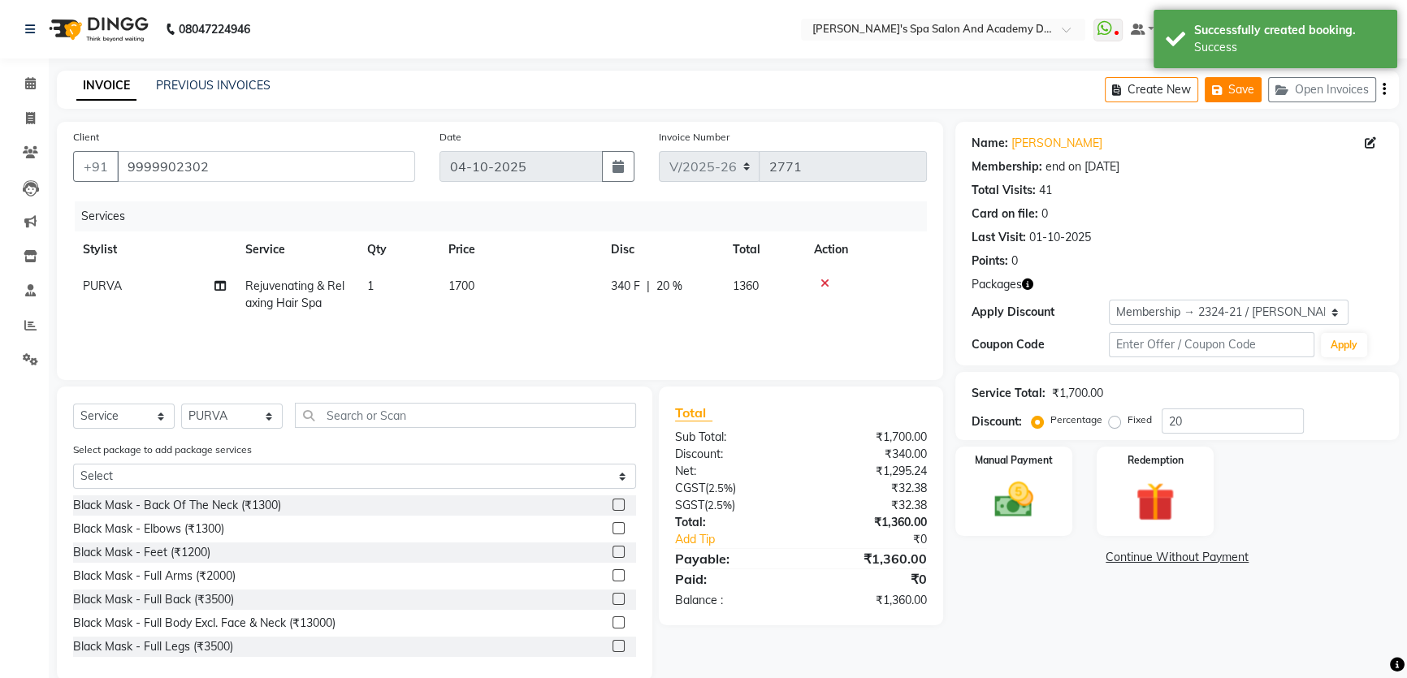
click at [1239, 88] on button "Save" at bounding box center [1232, 89] width 57 height 25
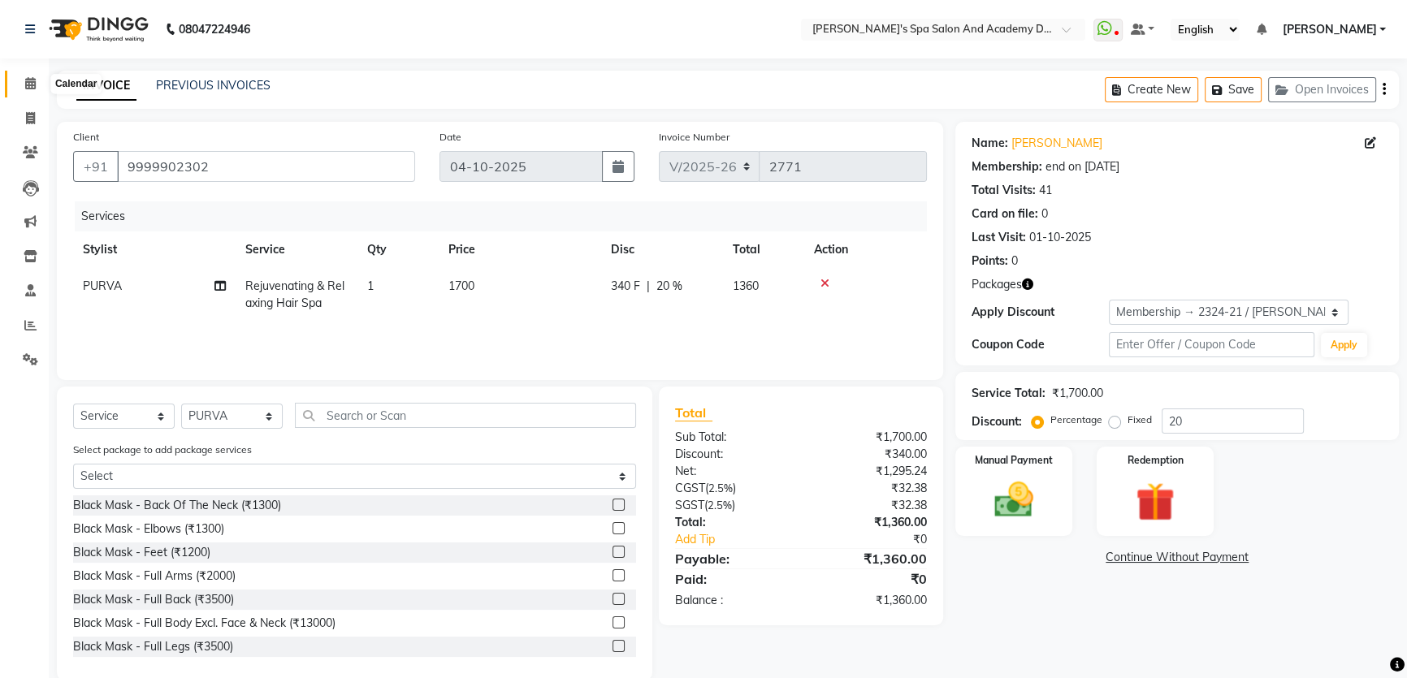
click at [29, 84] on icon at bounding box center [30, 83] width 11 height 12
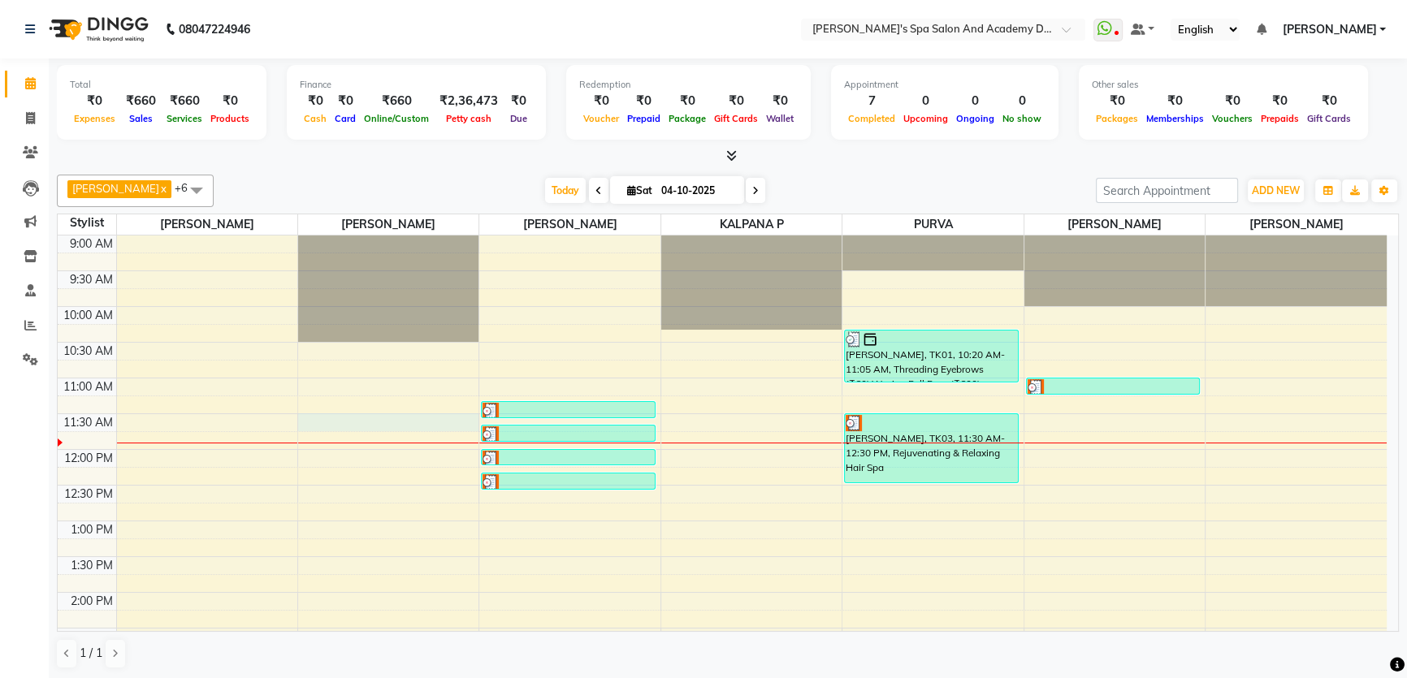
click at [327, 420] on div "9:00 AM 9:30 AM 10:00 AM 10:30 AM 11:00 AM 11:30 AM 12:00 PM 12:30 PM 1:00 PM 1…" at bounding box center [722, 664] width 1329 height 857
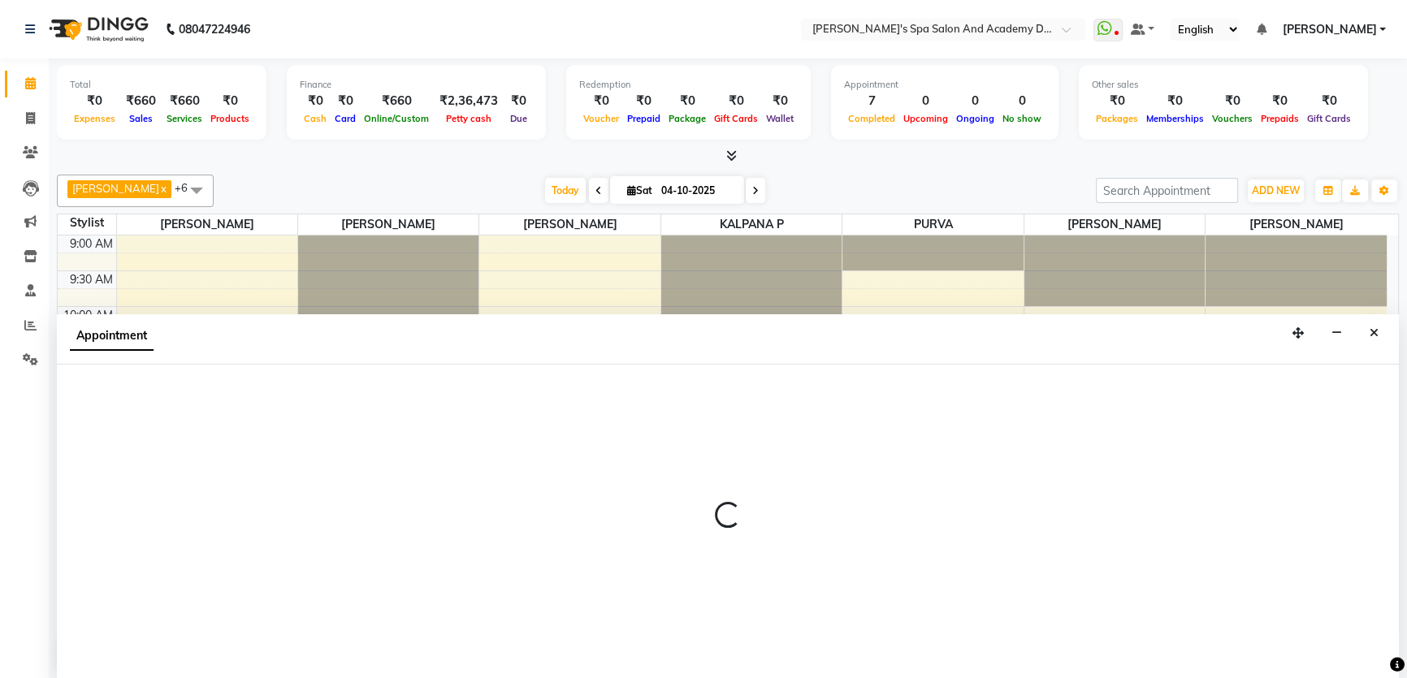
select select "47355"
select select "tentative"
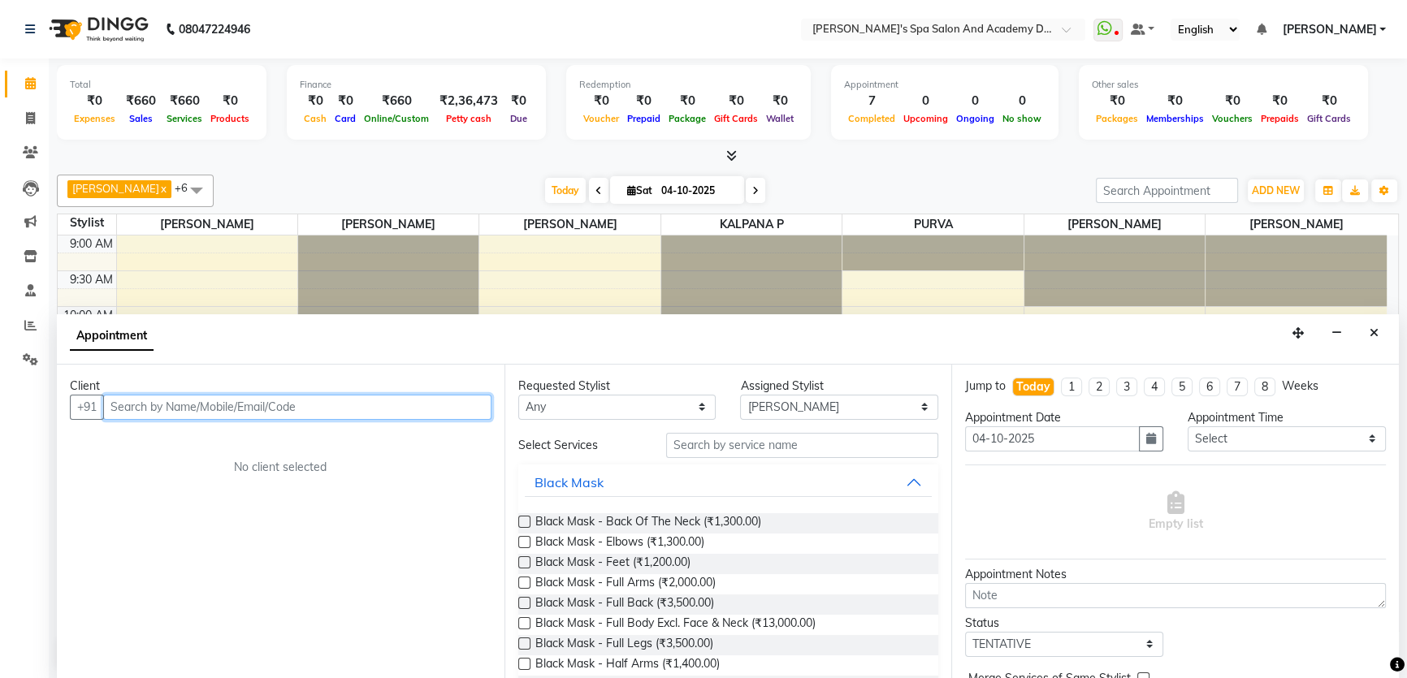
click at [153, 413] on input "text" at bounding box center [297, 407] width 388 height 25
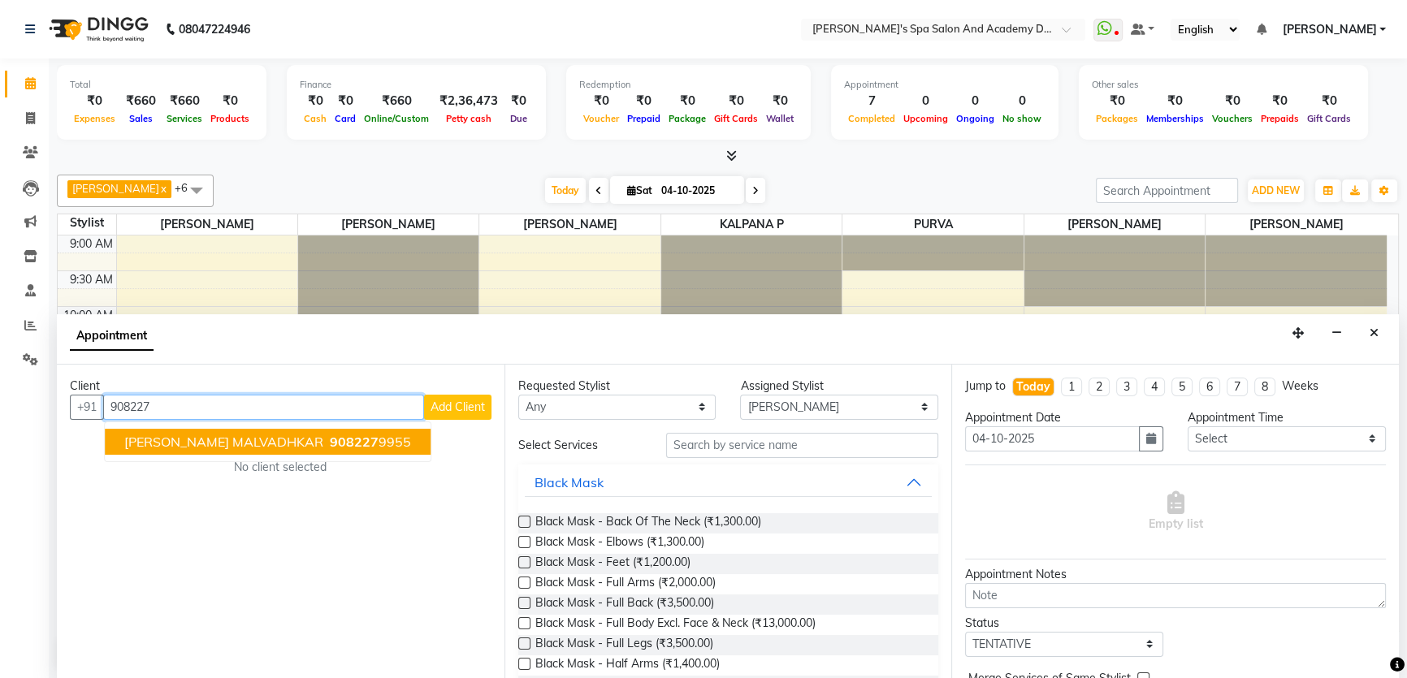
click at [205, 441] on span "[PERSON_NAME] MALVADHKAR" at bounding box center [223, 442] width 199 height 16
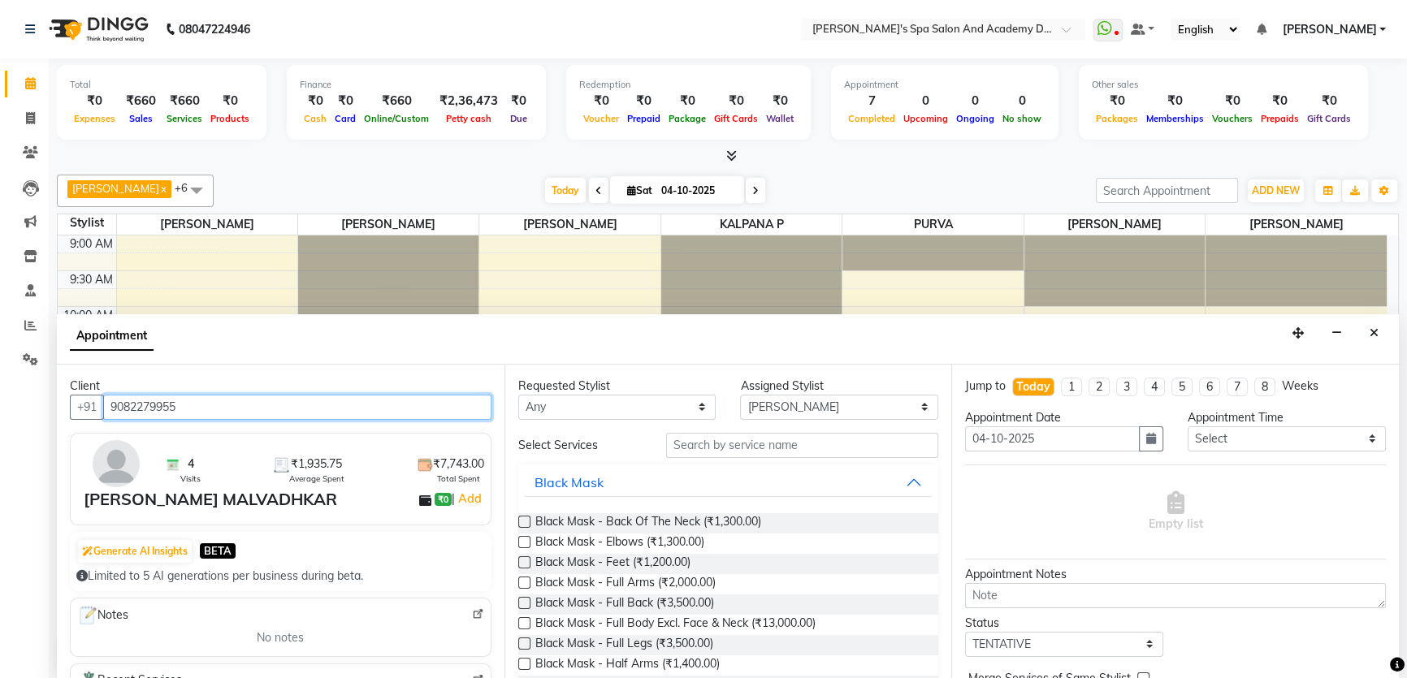
type input "9082279955"
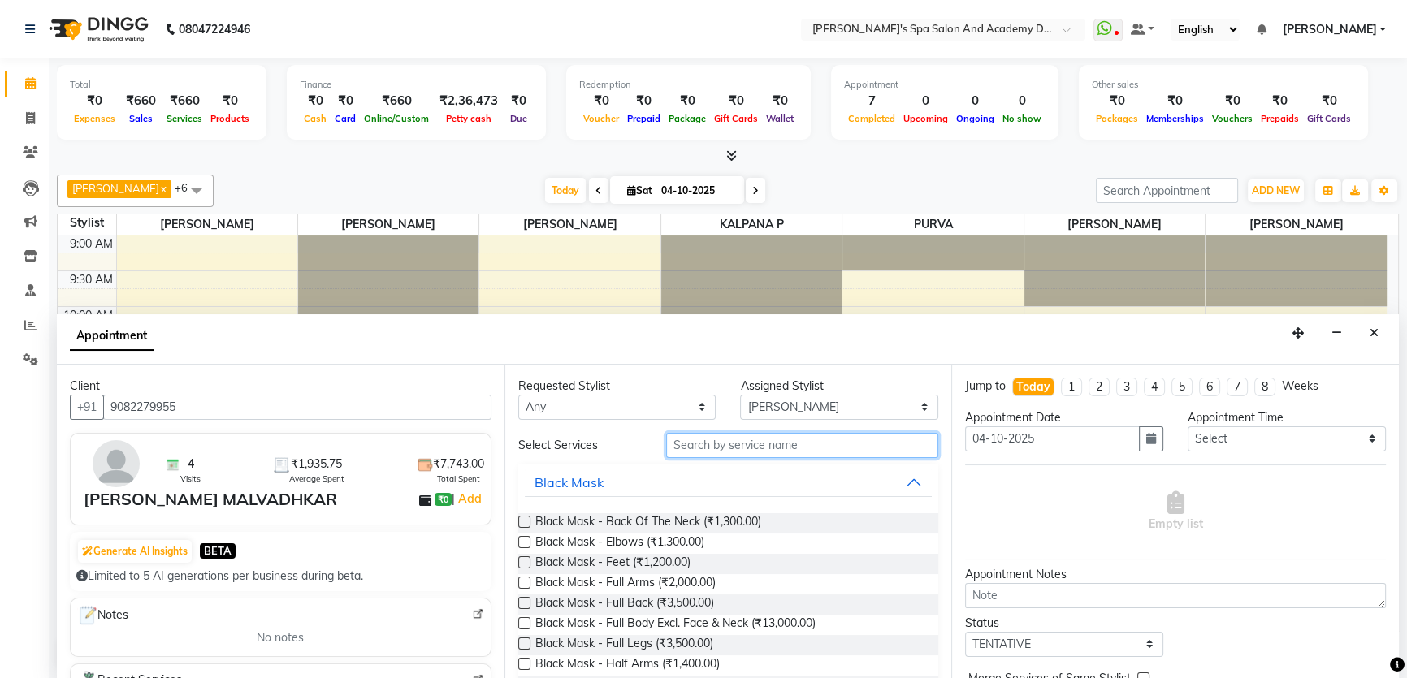
click at [719, 448] on input "text" at bounding box center [802, 445] width 272 height 25
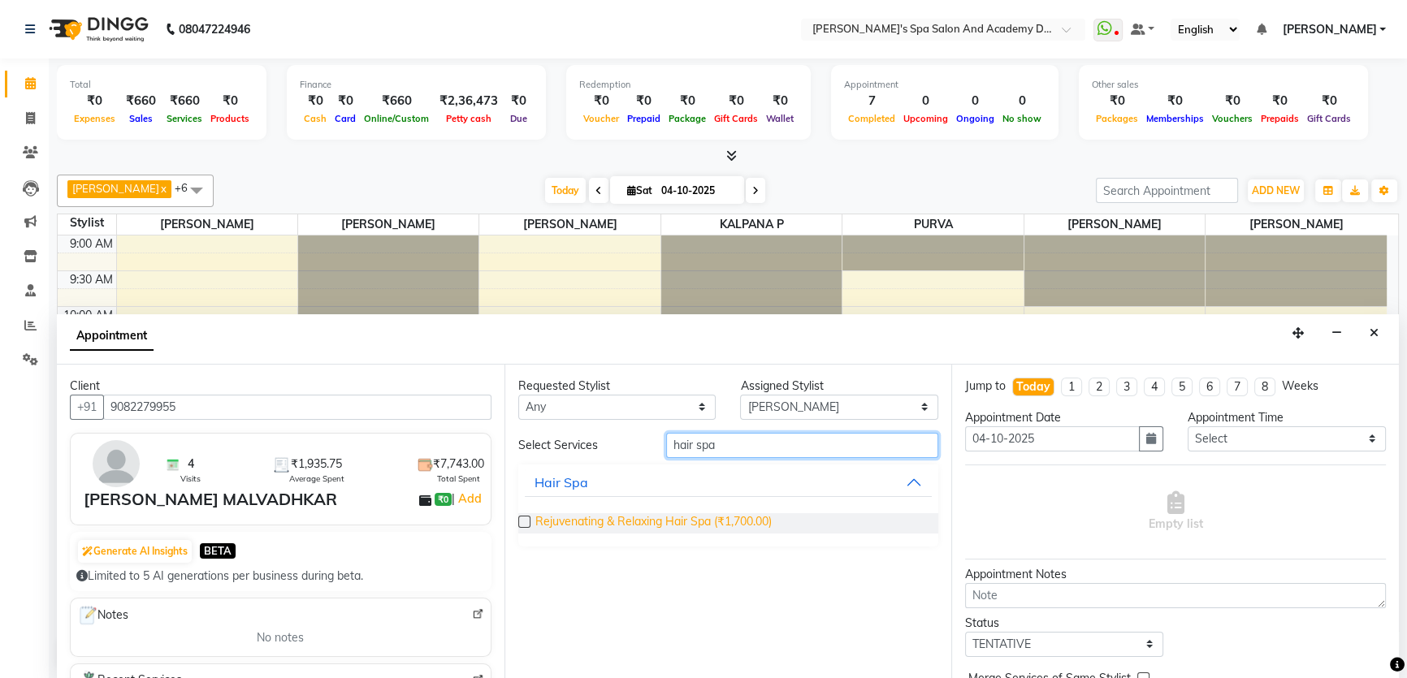
type input "hair spa"
click at [690, 517] on span "Rejuvenating & Relaxing Hair Spa (₹1,700.00)" at bounding box center [653, 523] width 236 height 20
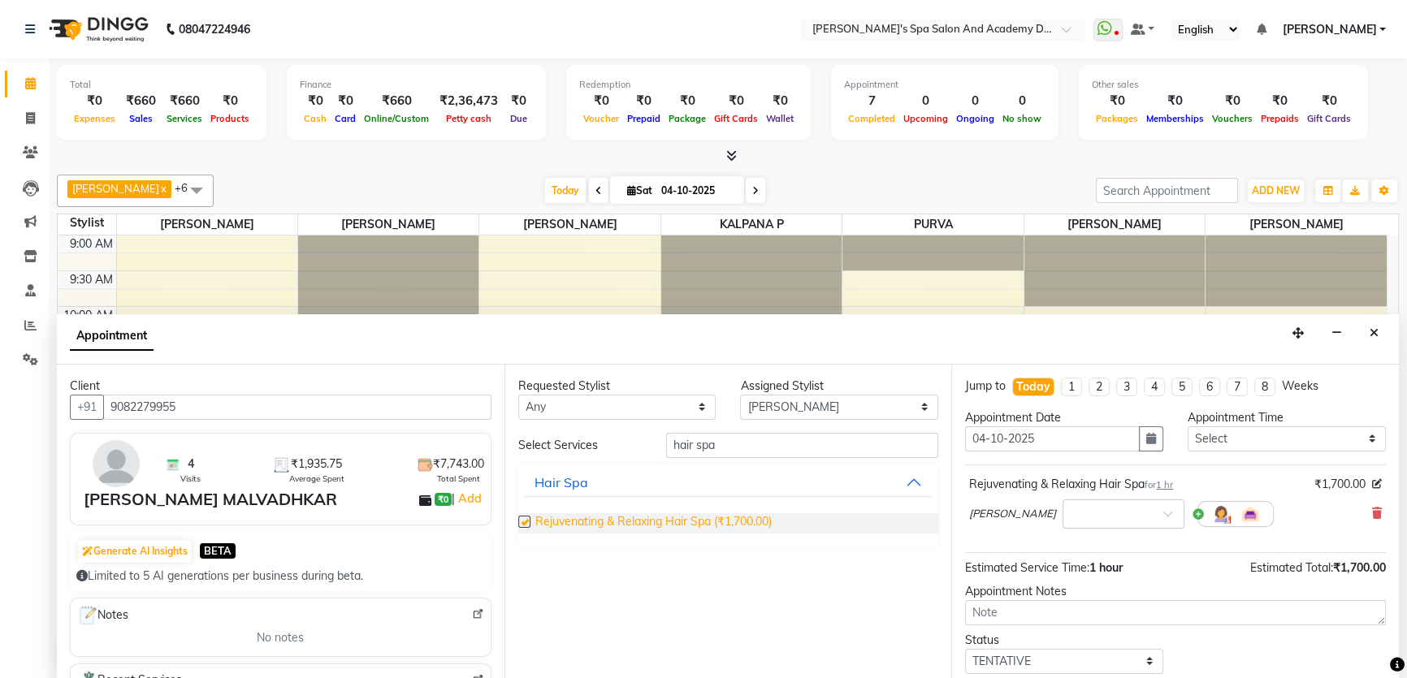
checkbox input "false"
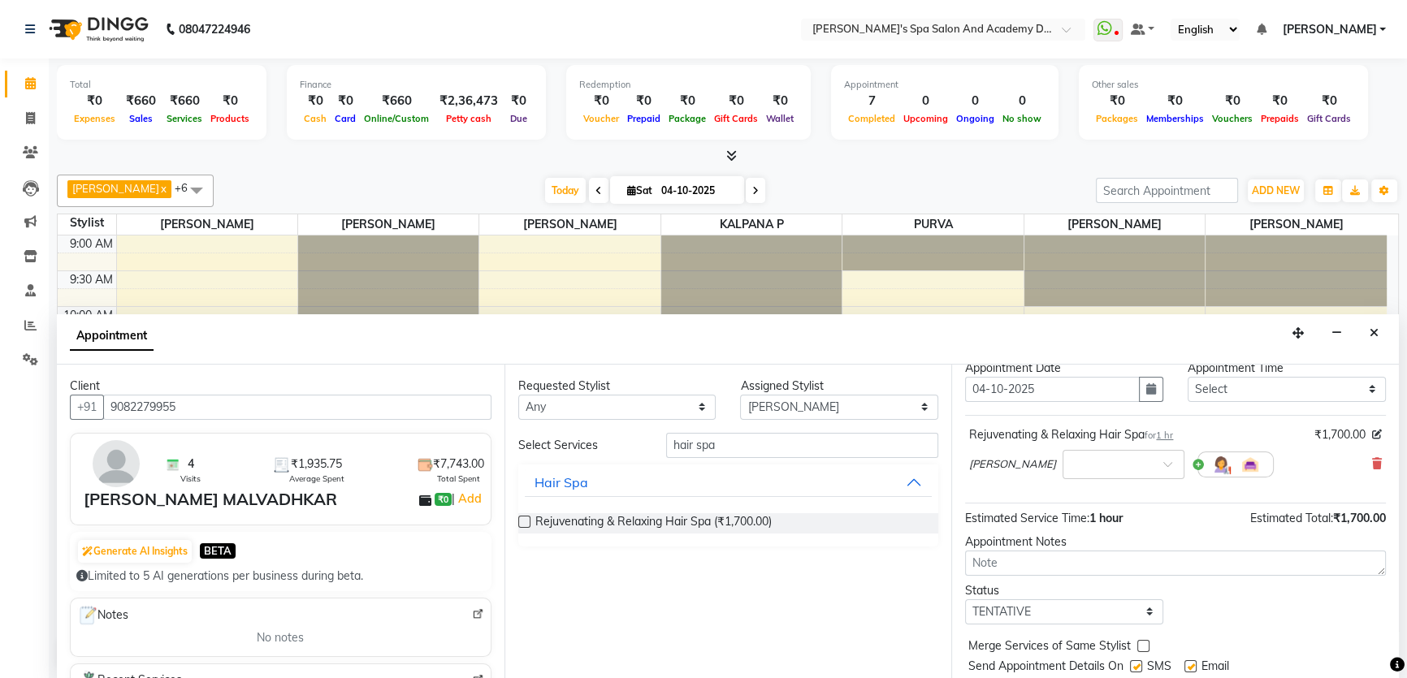
scroll to position [96, 0]
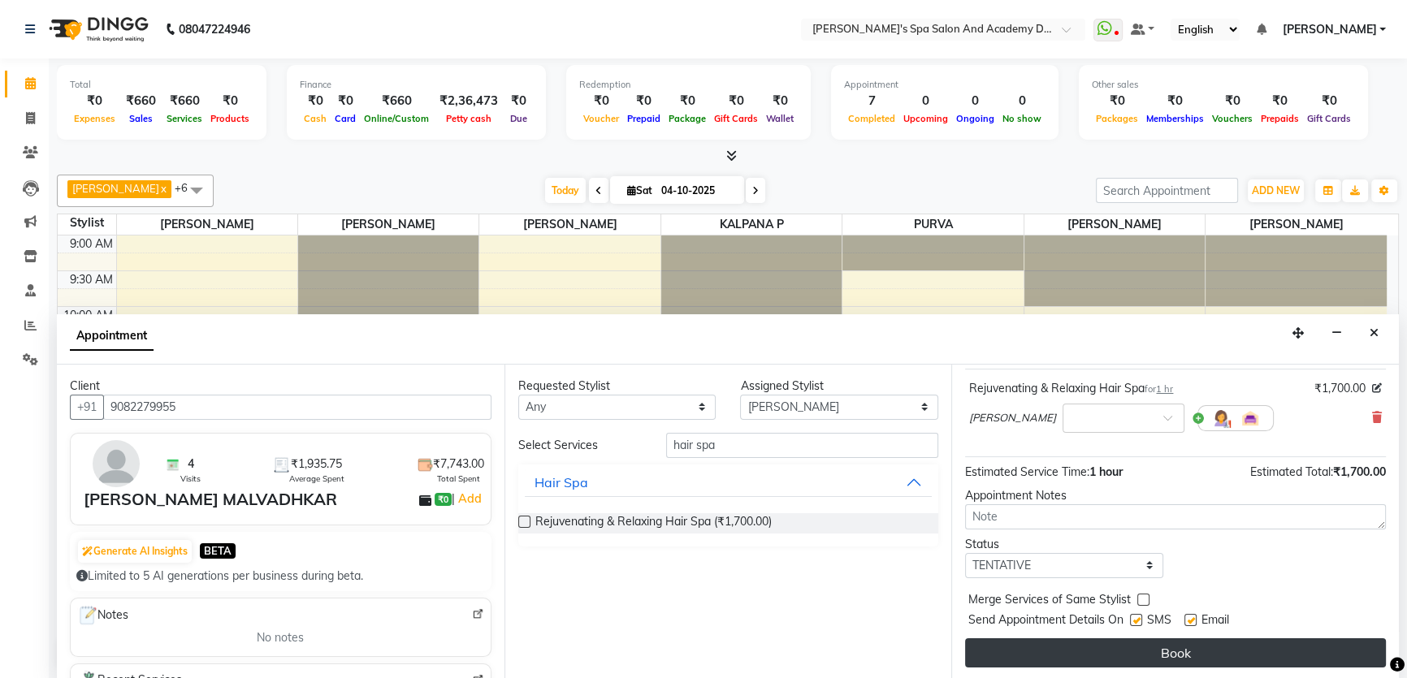
click at [1164, 650] on button "Book" at bounding box center [1175, 652] width 421 height 29
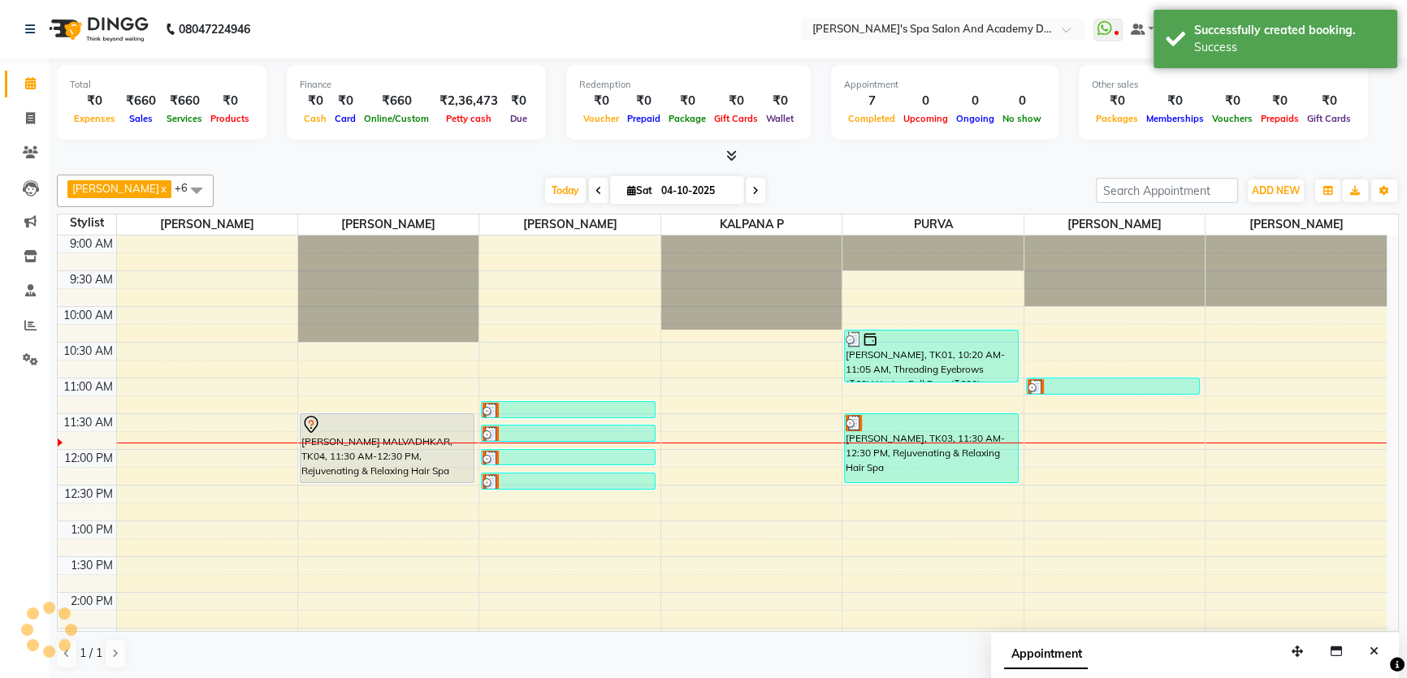
scroll to position [0, 0]
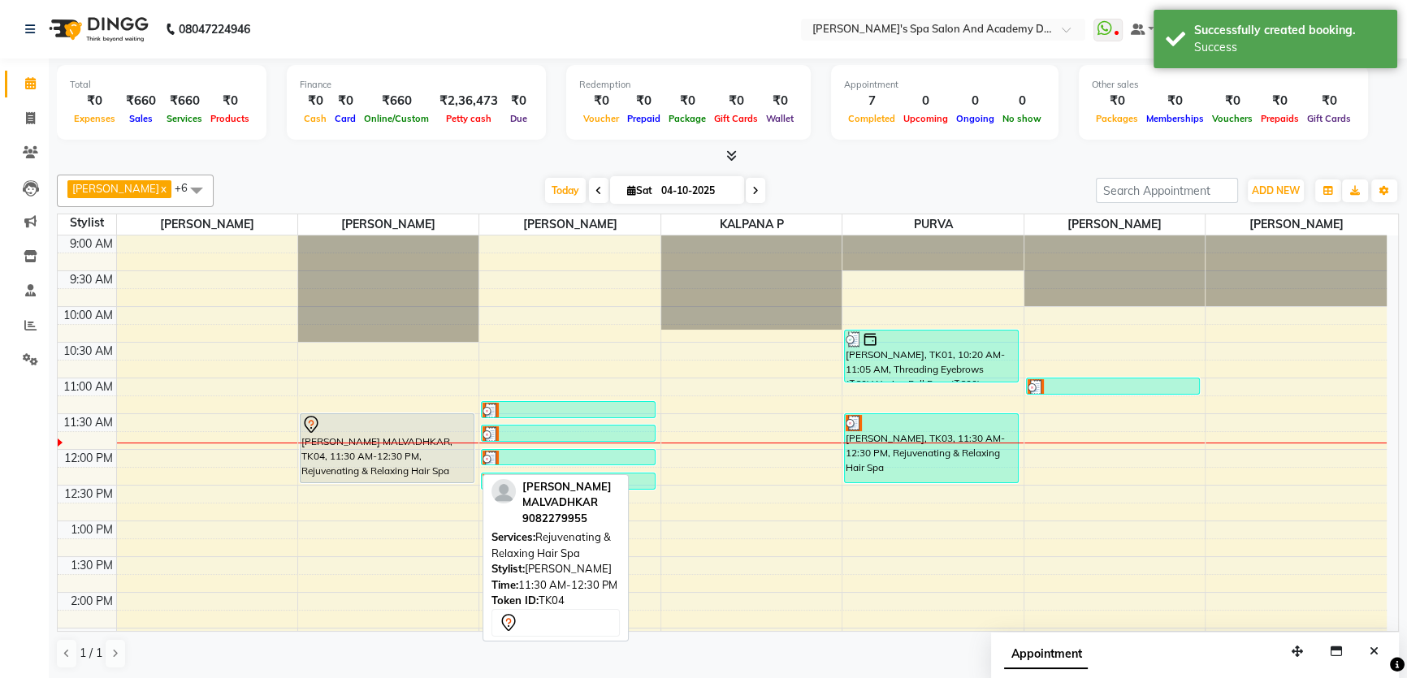
click at [364, 448] on div "[PERSON_NAME] MALVADHKAR, TK04, 11:30 AM-12:30 PM, Rejuvenating & Relaxing Hair…" at bounding box center [387, 448] width 173 height 68
select select "7"
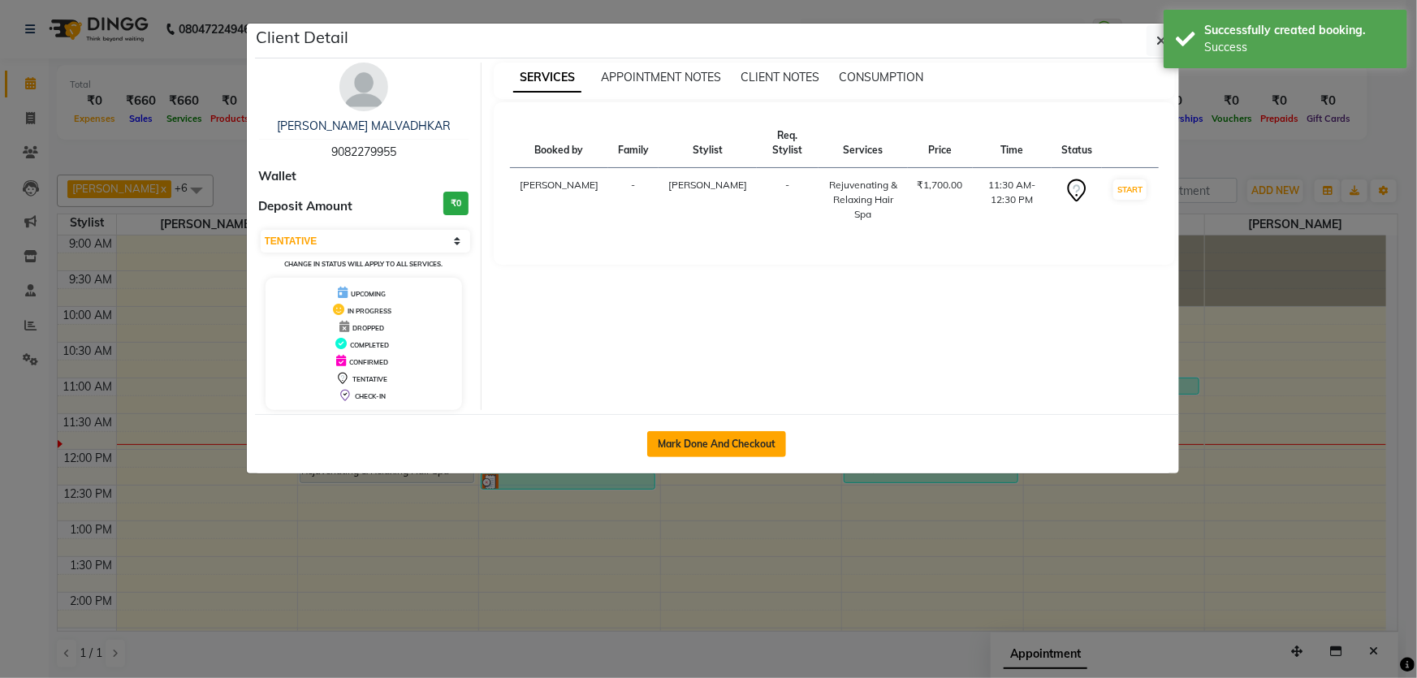
click at [699, 439] on button "Mark Done And Checkout" at bounding box center [716, 444] width 139 height 26
select select "service"
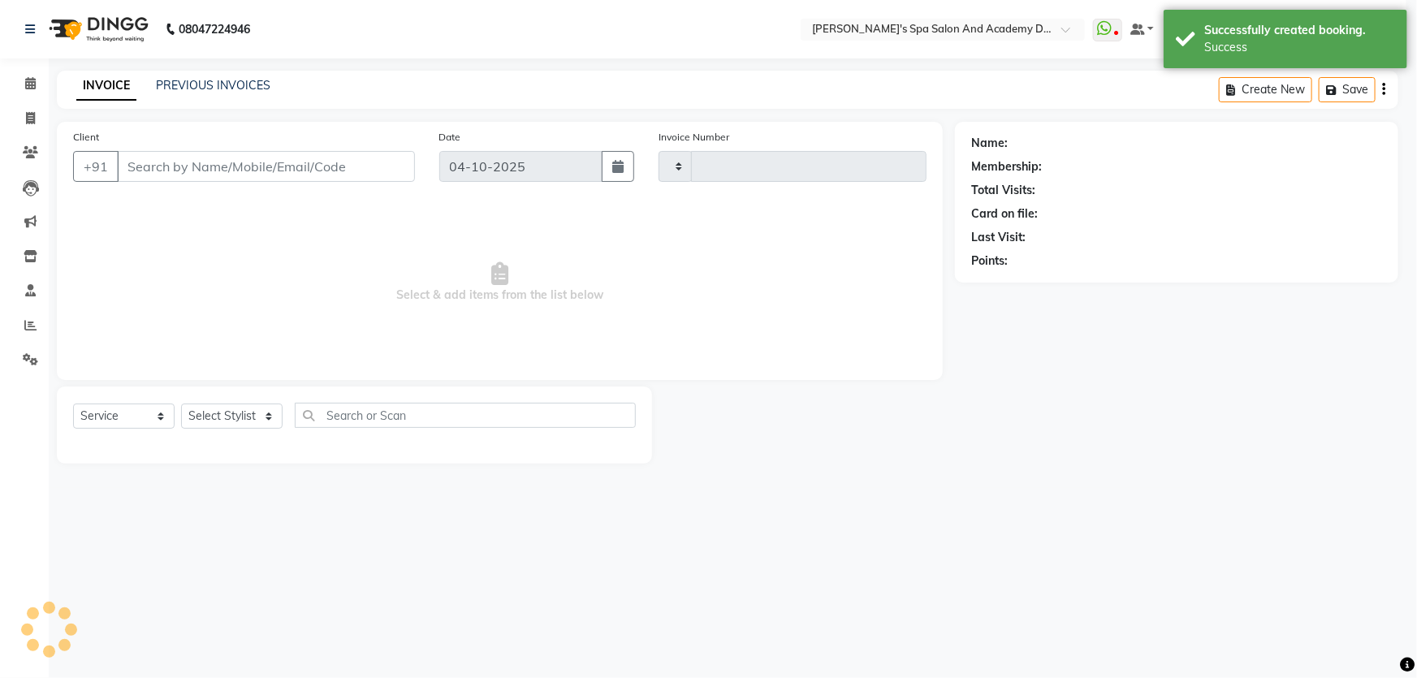
type input "2771"
select select "6316"
type input "9082279955"
select select "47355"
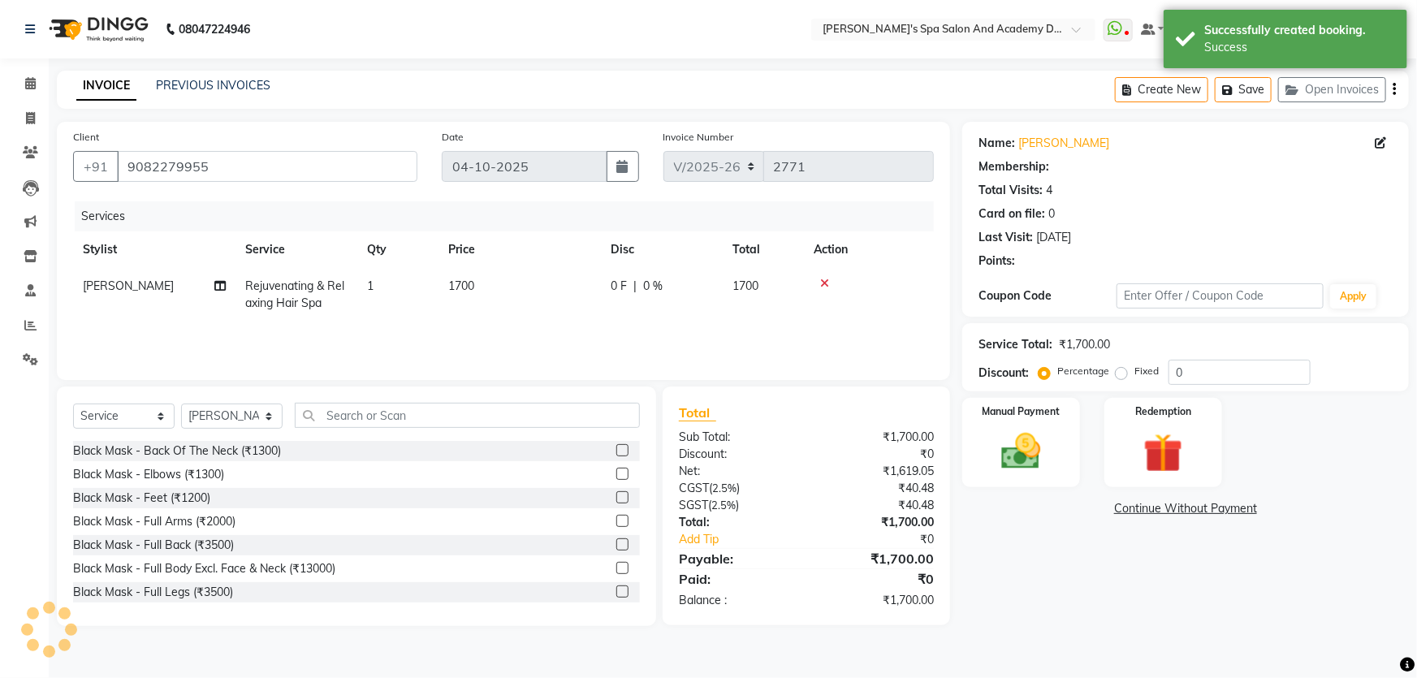
select select "1: Object"
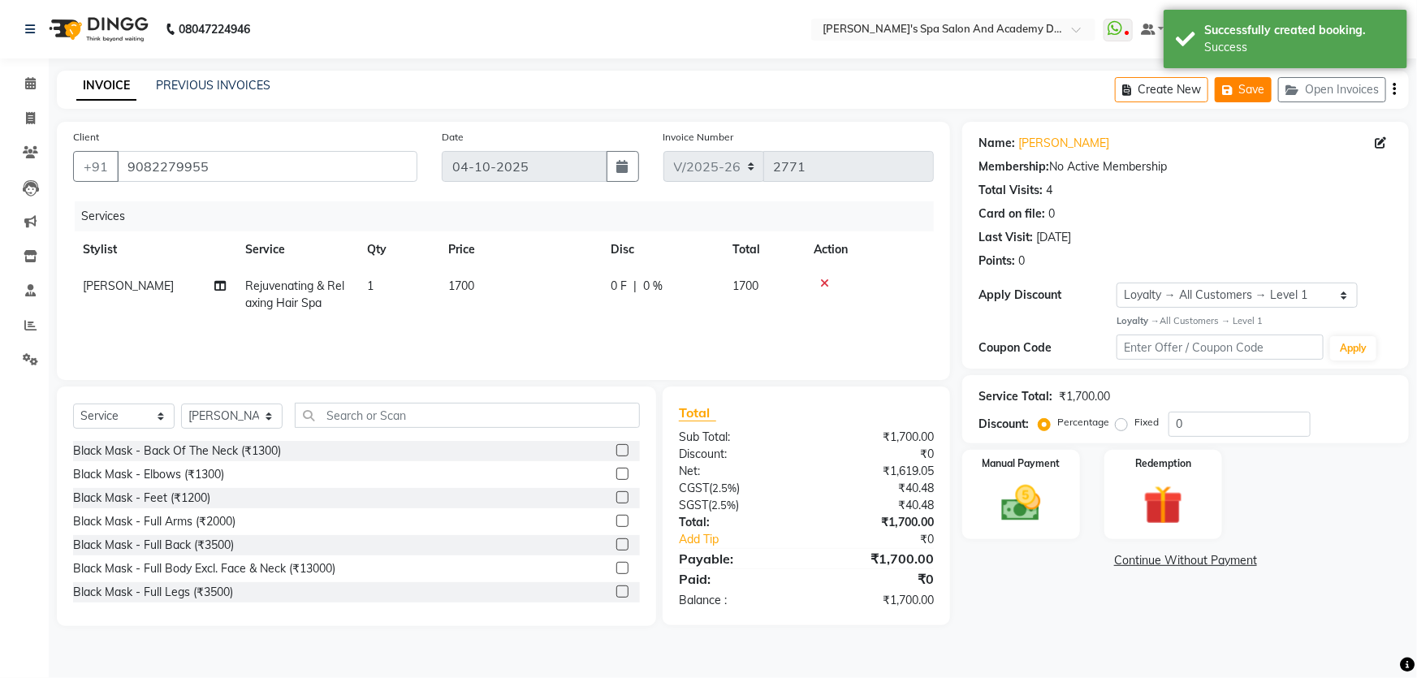
click at [1232, 97] on button "Save" at bounding box center [1243, 89] width 57 height 25
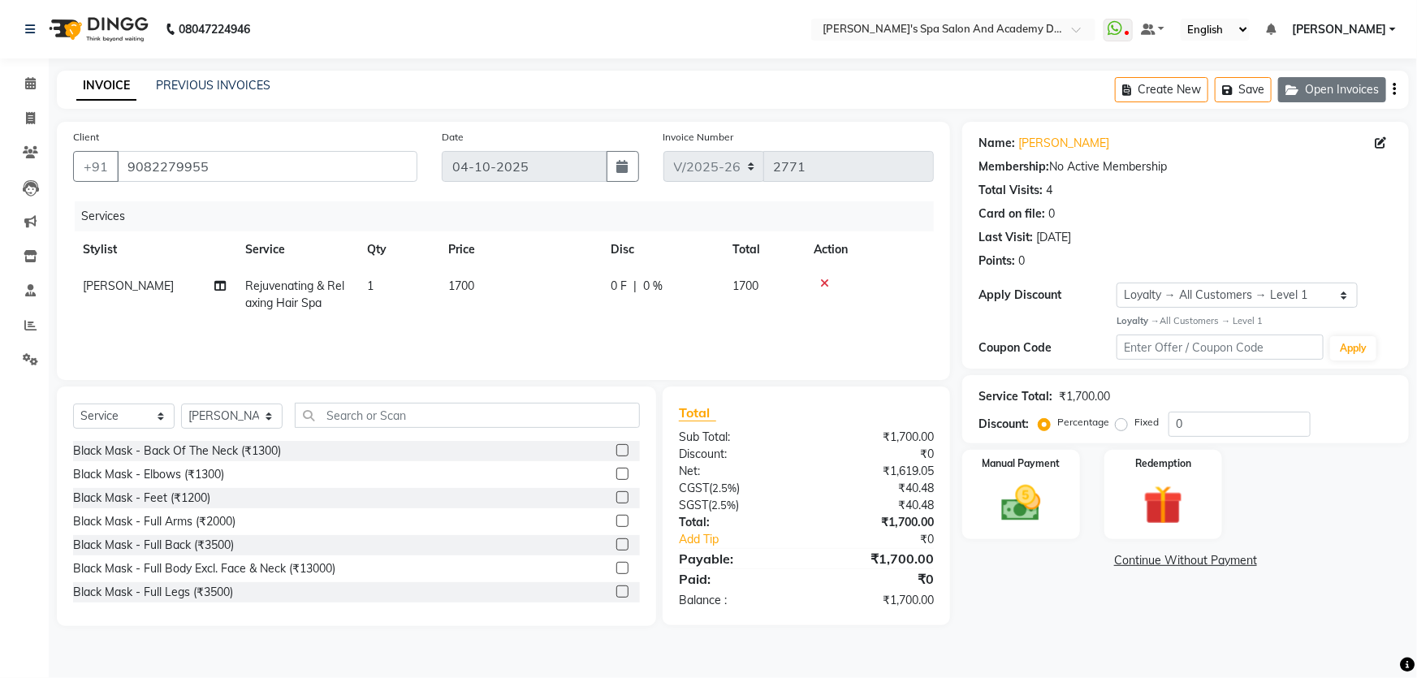
click at [1318, 86] on button "Open Invoices" at bounding box center [1332, 89] width 108 height 25
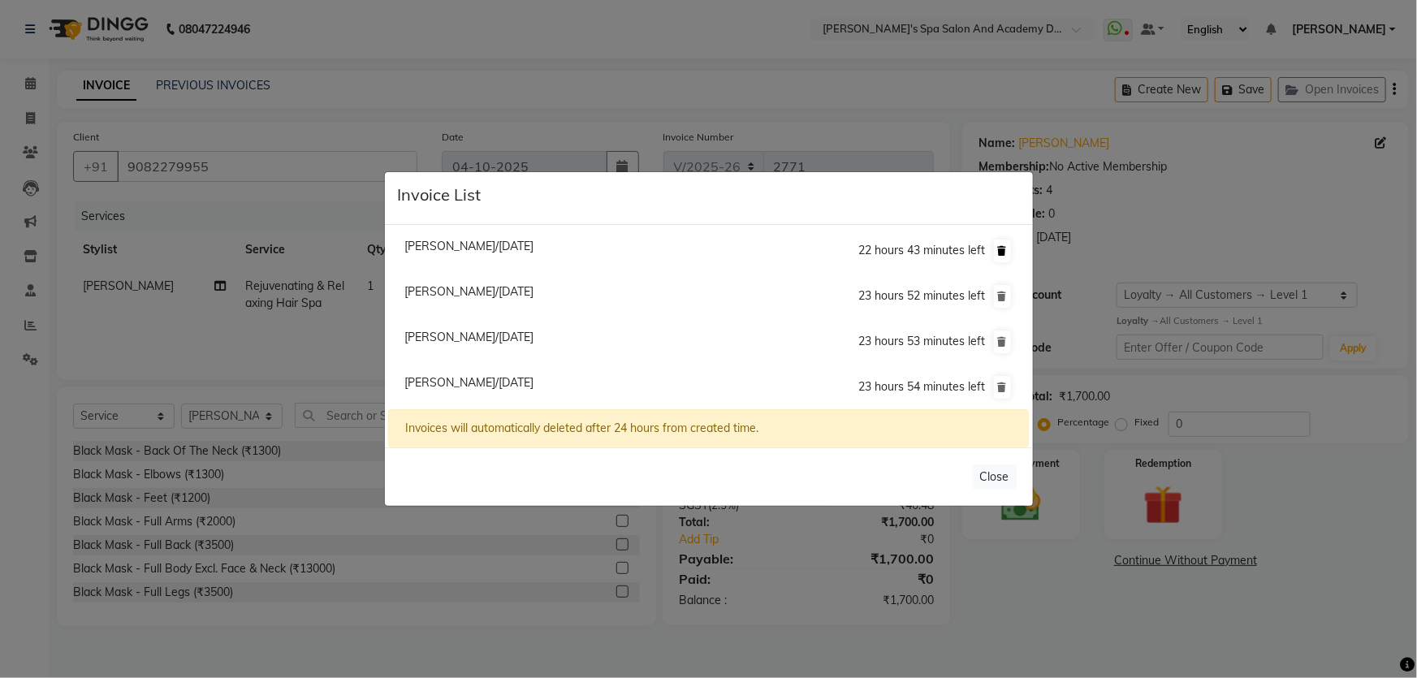
click at [999, 252] on icon at bounding box center [1002, 251] width 9 height 10
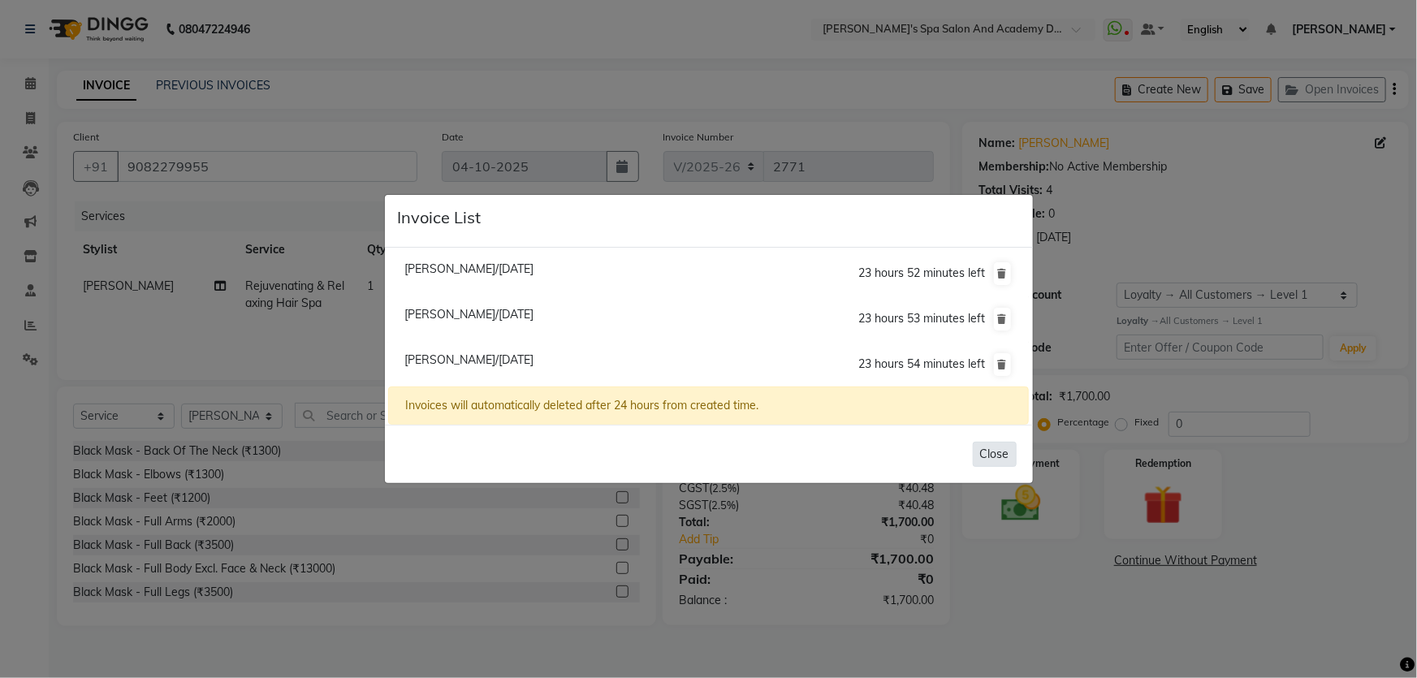
click at [990, 455] on button "Close" at bounding box center [995, 454] width 44 height 25
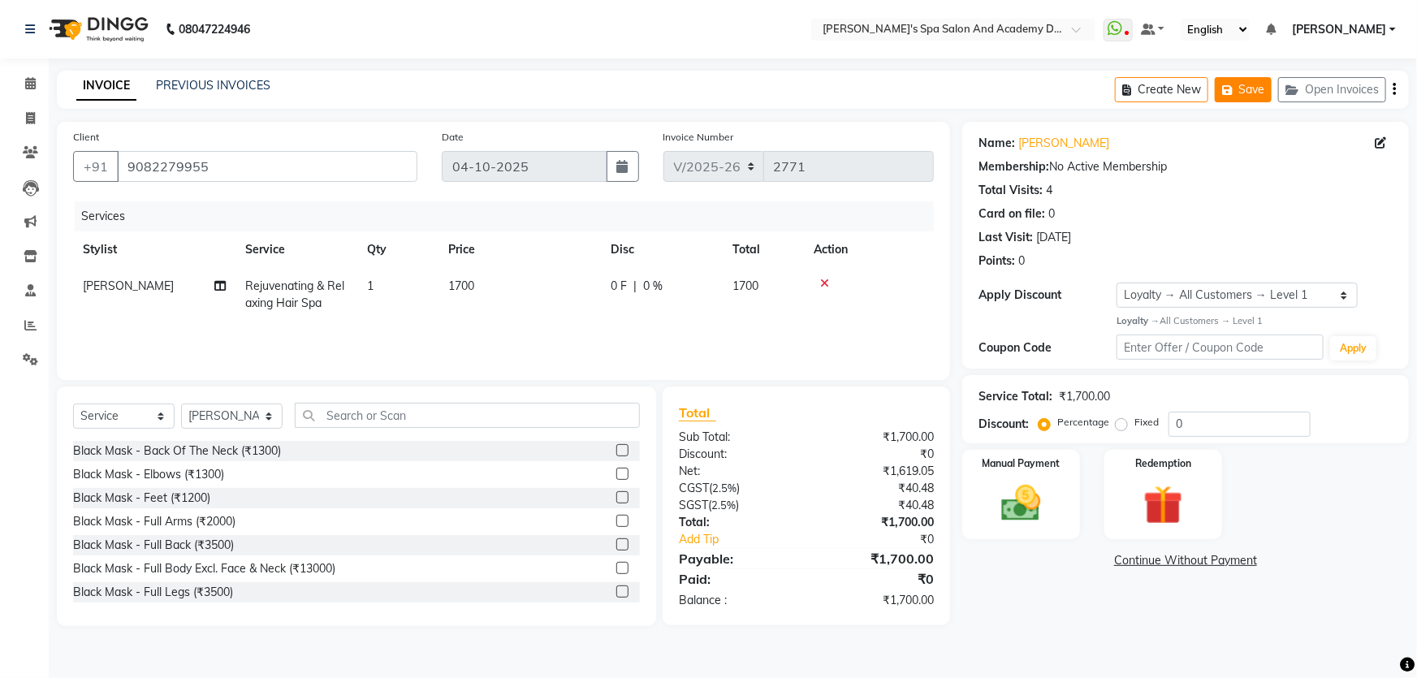
click at [1227, 93] on icon "button" at bounding box center [1230, 89] width 16 height 11
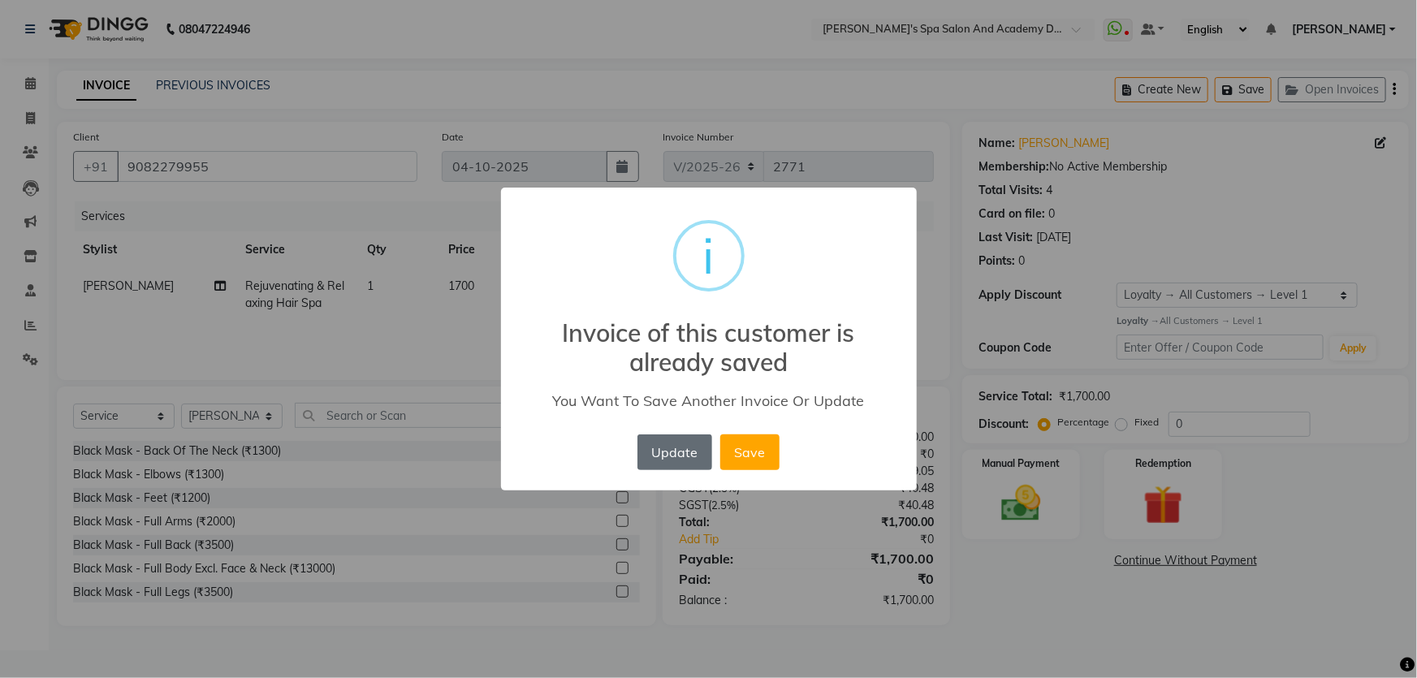
click at [676, 452] on button "Update" at bounding box center [675, 453] width 75 height 36
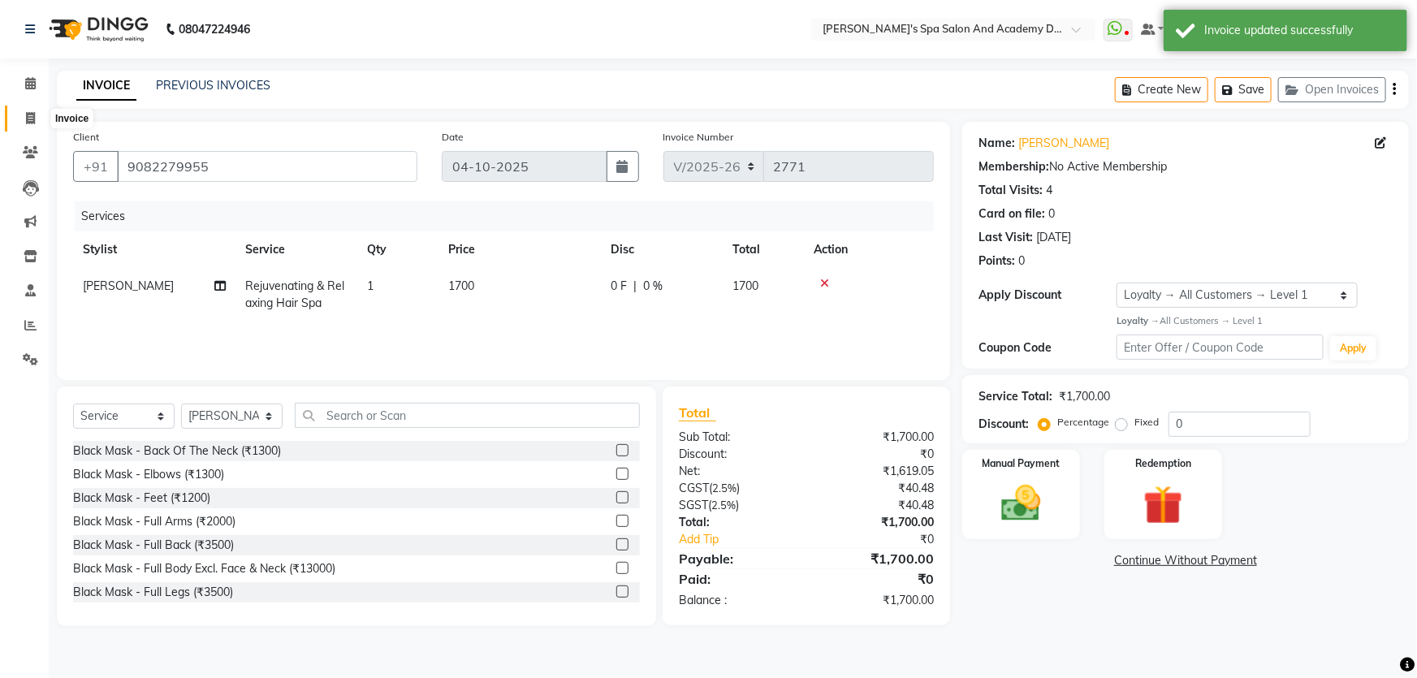
click at [26, 120] on icon at bounding box center [30, 118] width 9 height 12
select select "service"
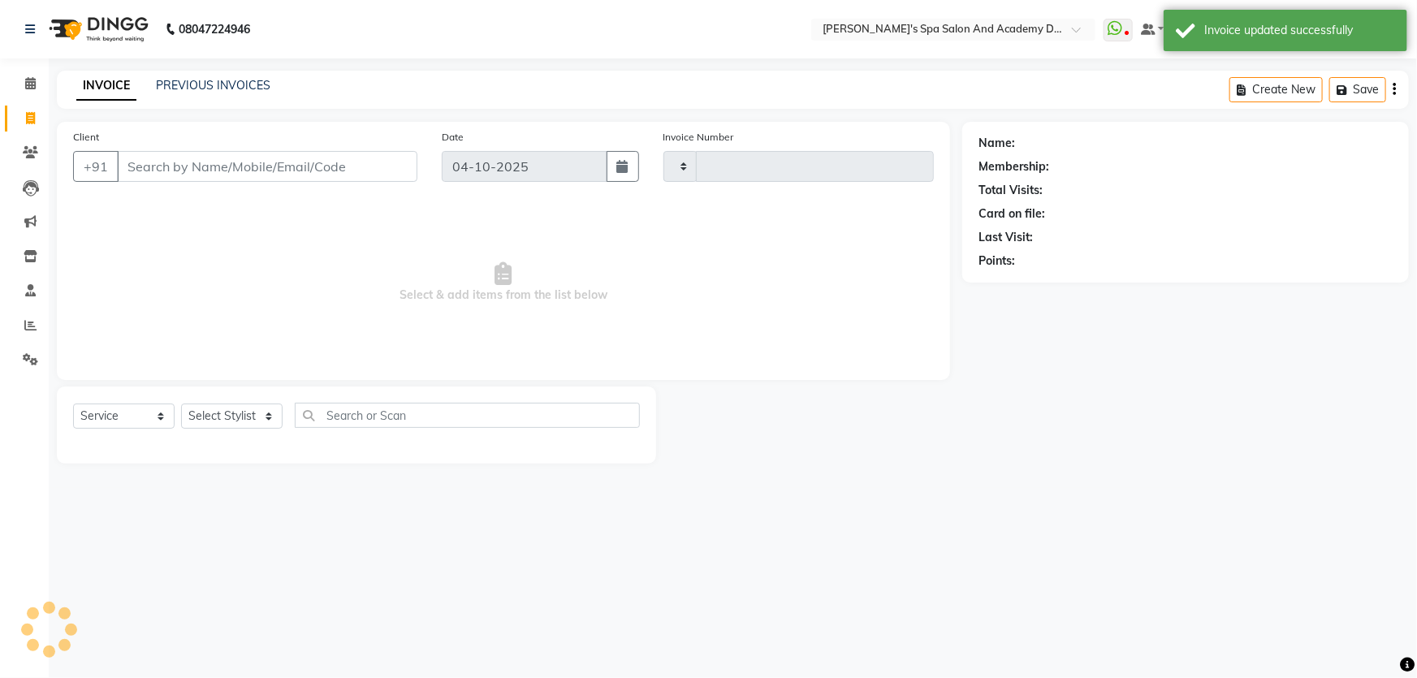
type input "2771"
select select "6316"
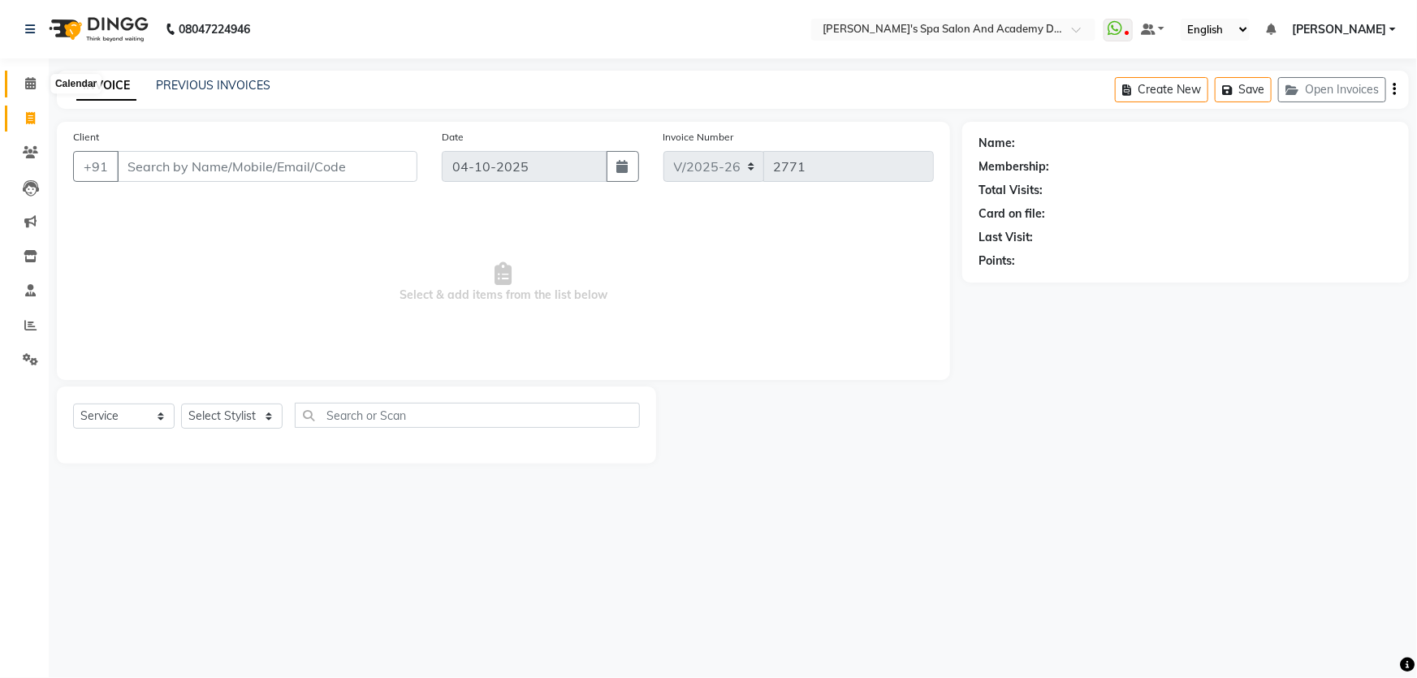
click at [29, 89] on icon at bounding box center [30, 83] width 11 height 12
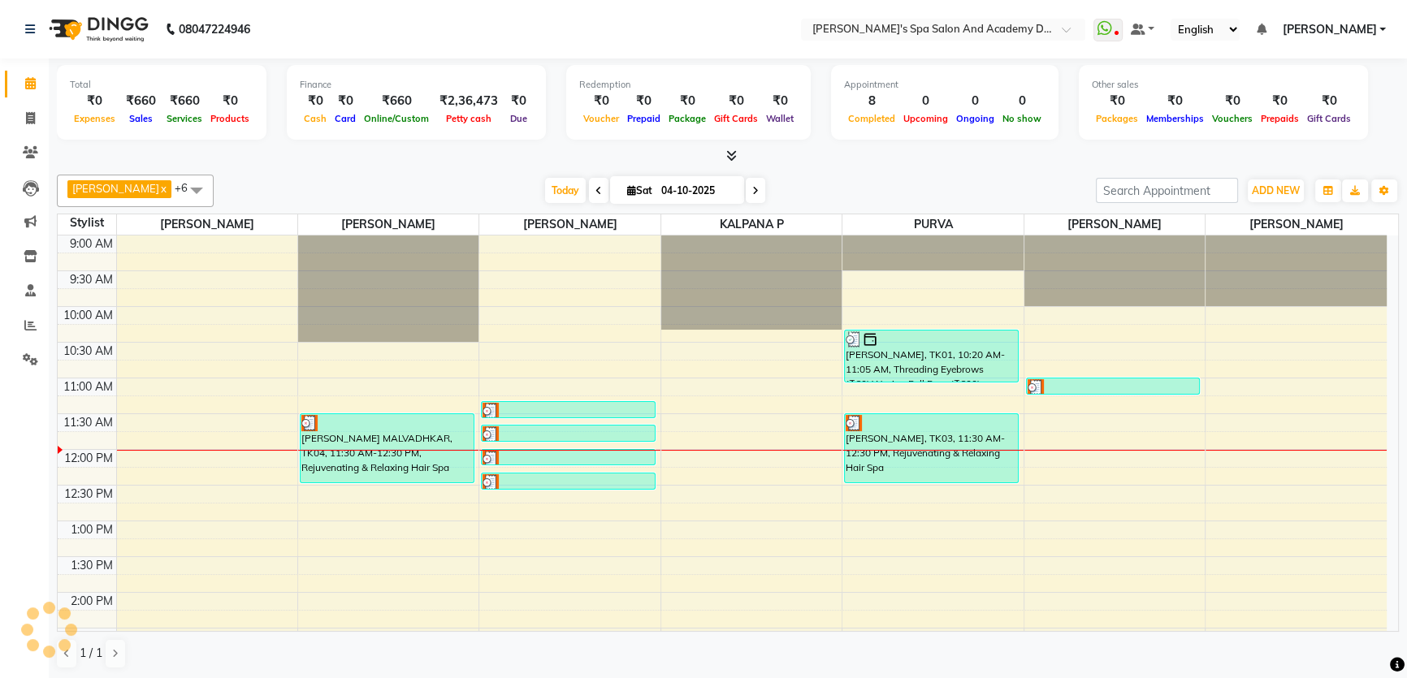
scroll to position [214, 0]
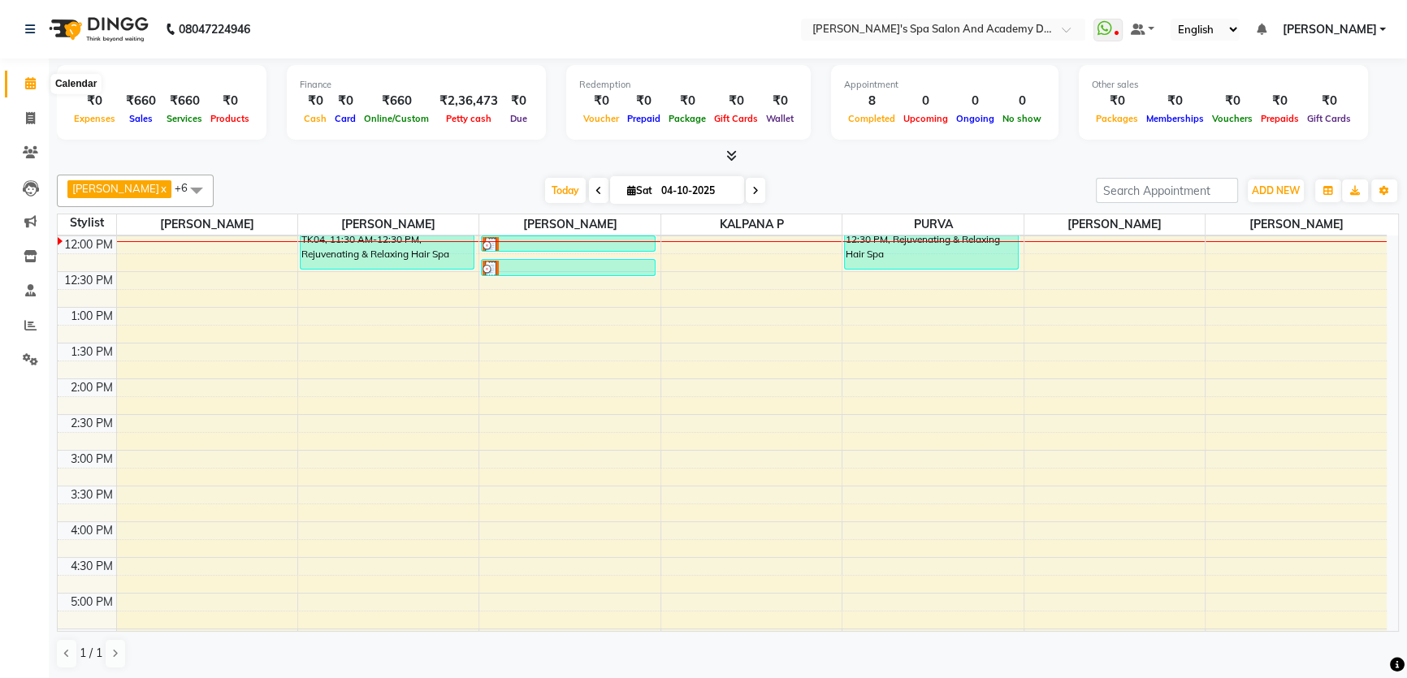
click at [23, 84] on span at bounding box center [30, 84] width 28 height 19
click at [24, 122] on span at bounding box center [30, 119] width 28 height 19
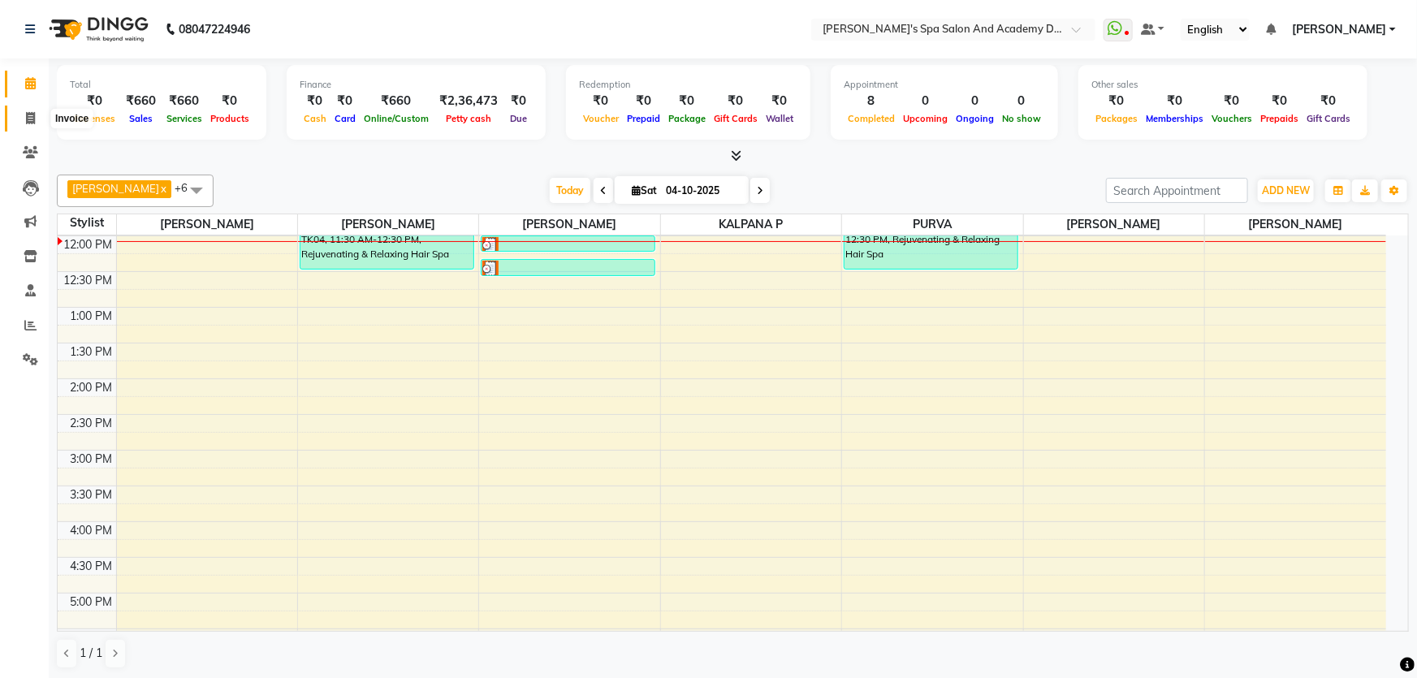
select select "6316"
select select "service"
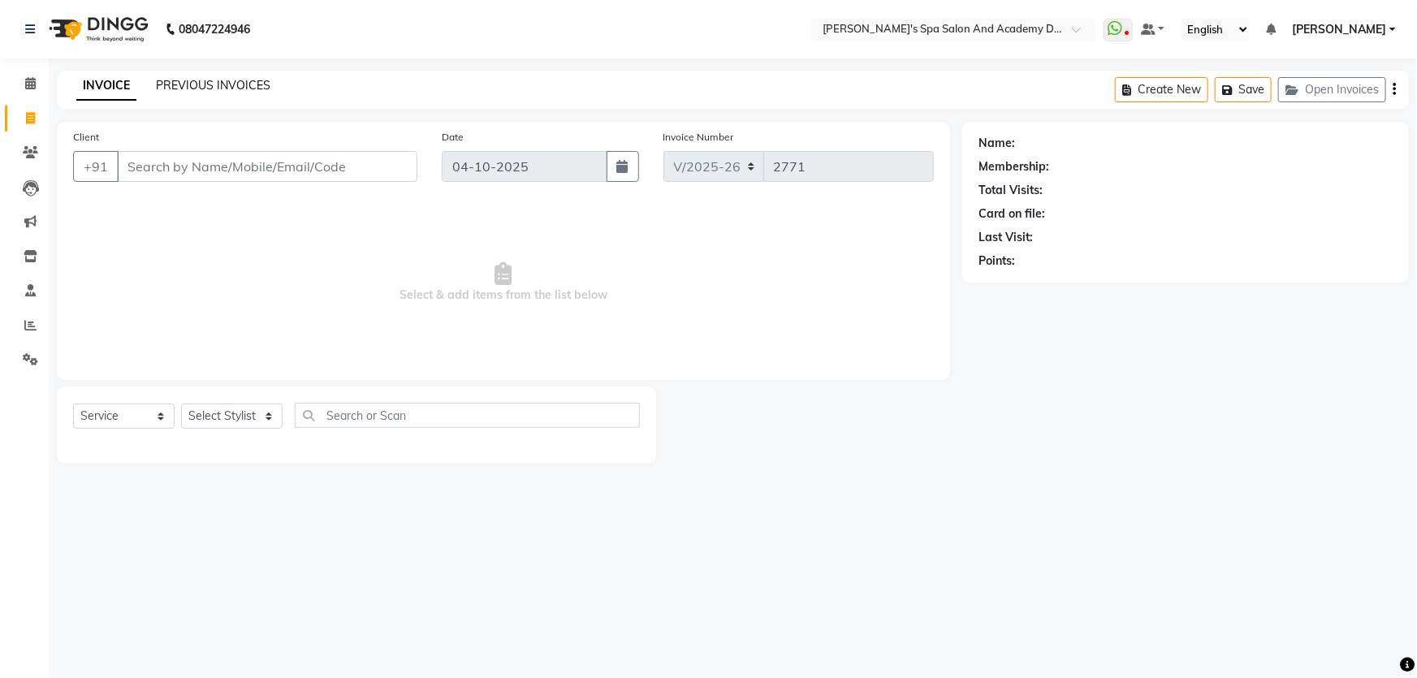
click at [195, 83] on link "PREVIOUS INVOICES" at bounding box center [213, 85] width 115 height 15
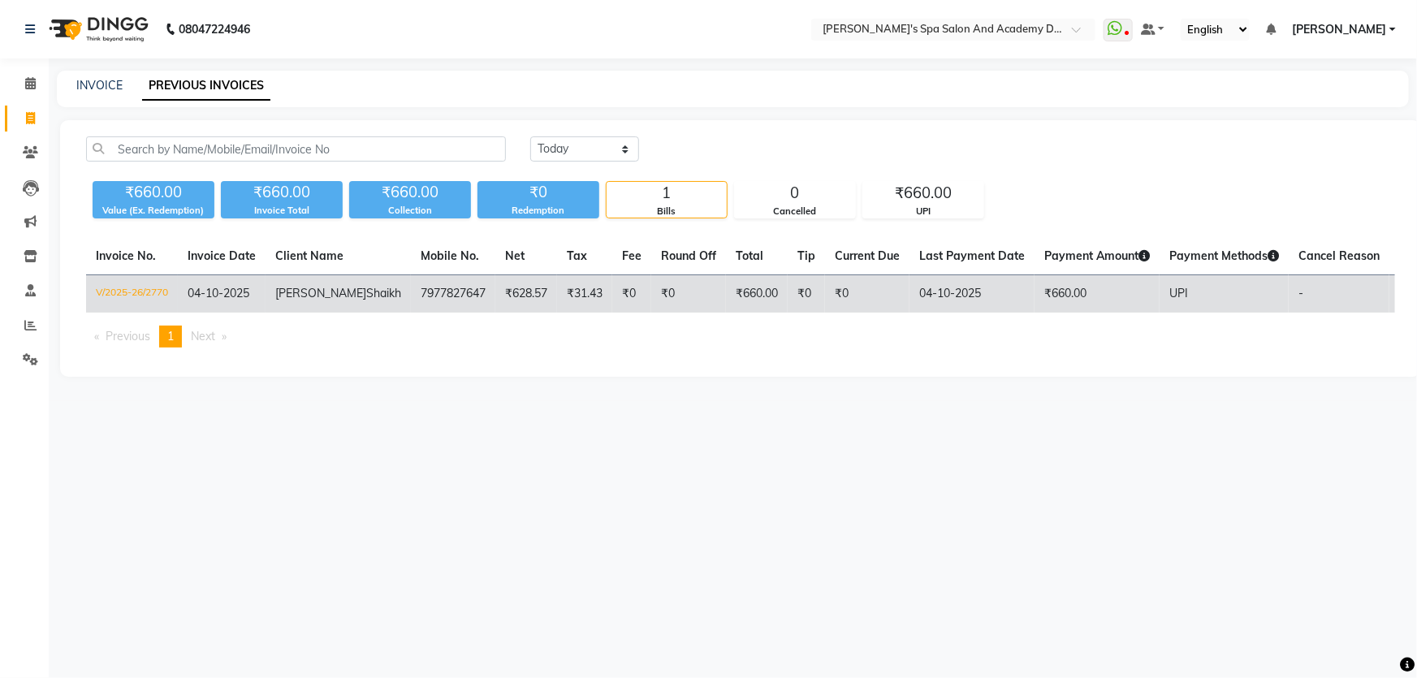
click at [557, 288] on td "₹31.43" at bounding box center [584, 294] width 55 height 38
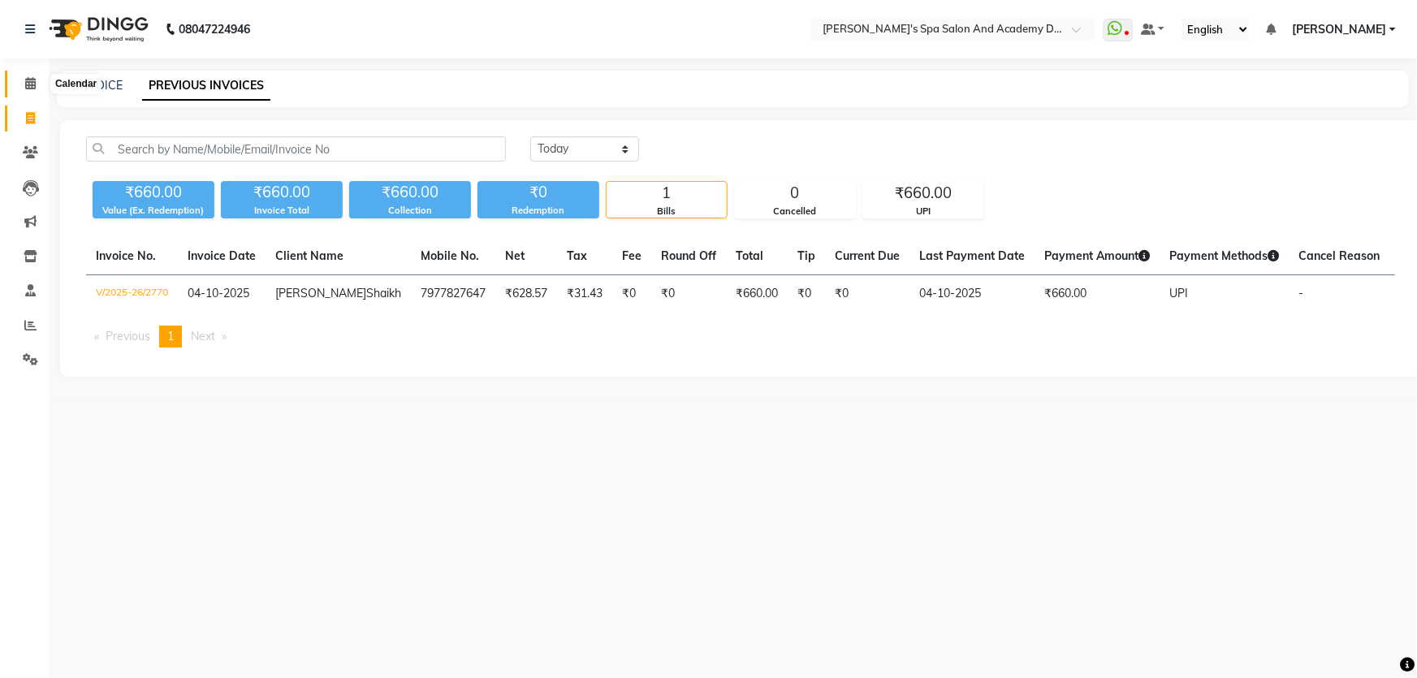
click at [25, 81] on icon at bounding box center [30, 83] width 11 height 12
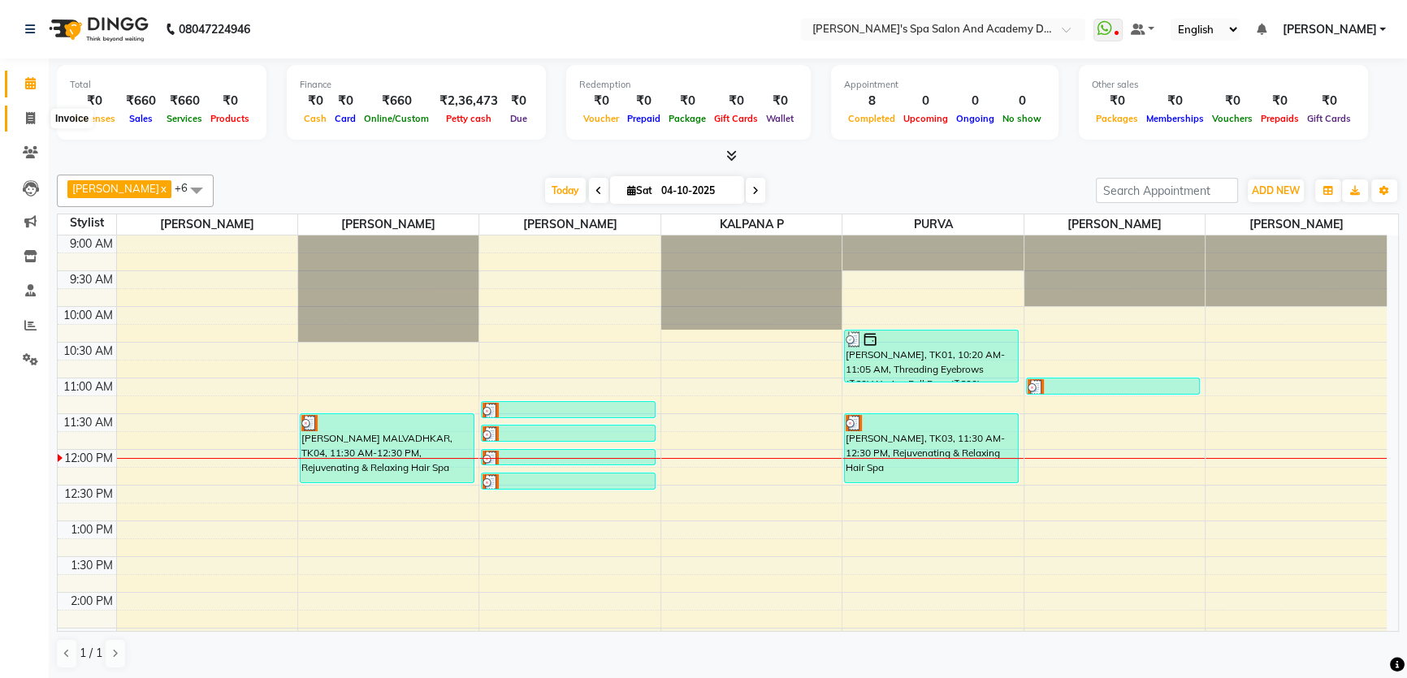
click at [24, 116] on span at bounding box center [30, 119] width 28 height 19
select select "service"
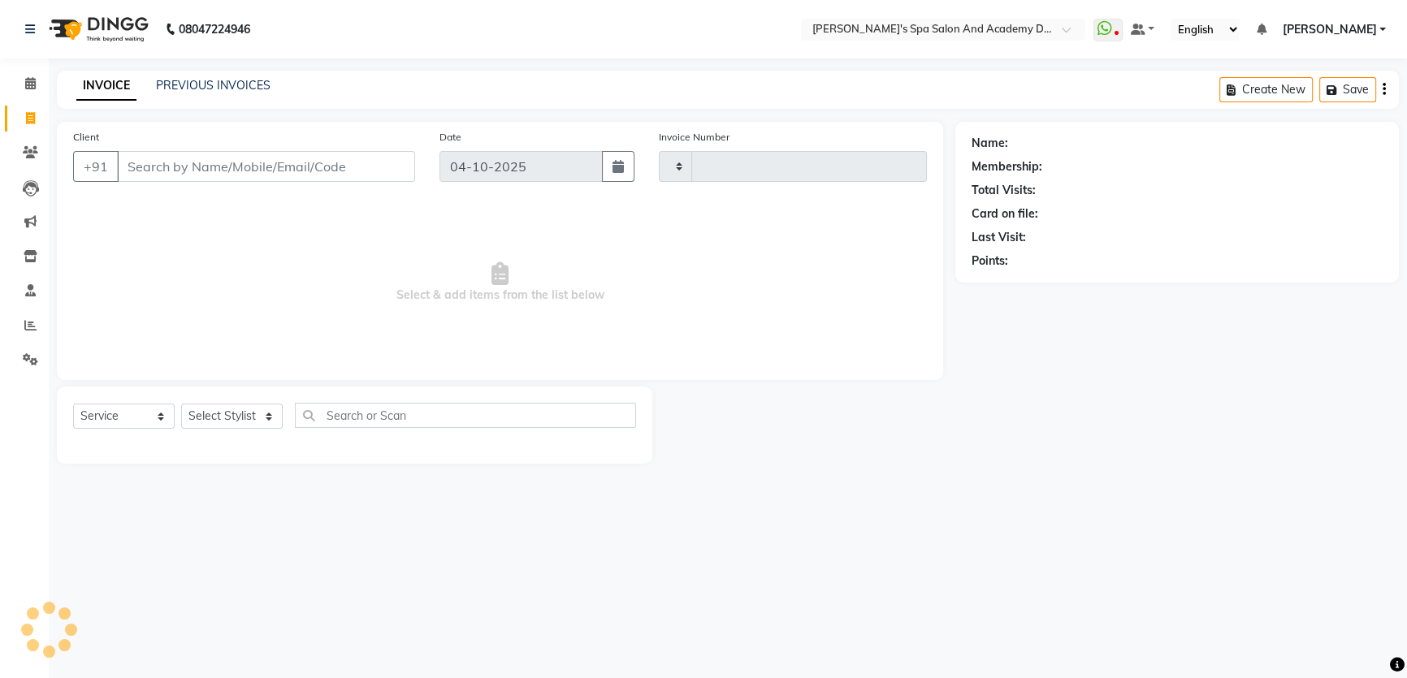
type input "2771"
select select "6316"
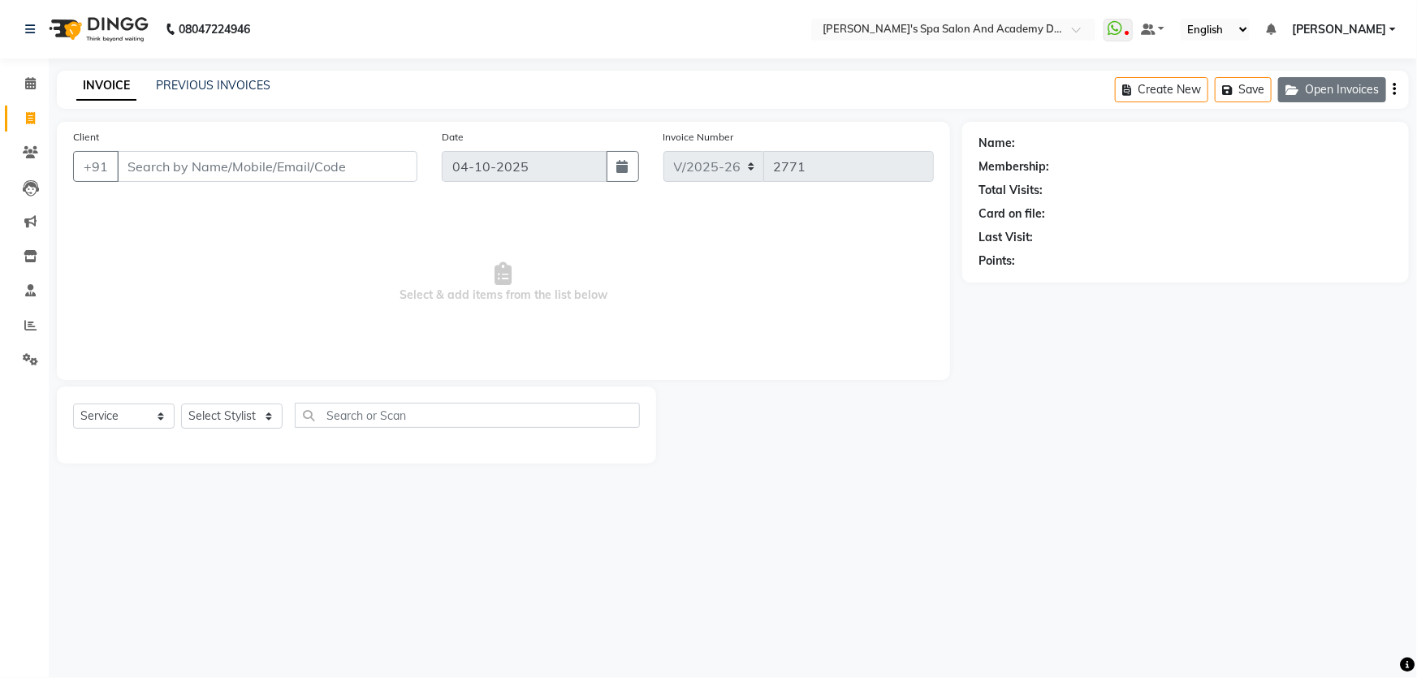
click at [1319, 89] on button "Open Invoices" at bounding box center [1332, 89] width 108 height 25
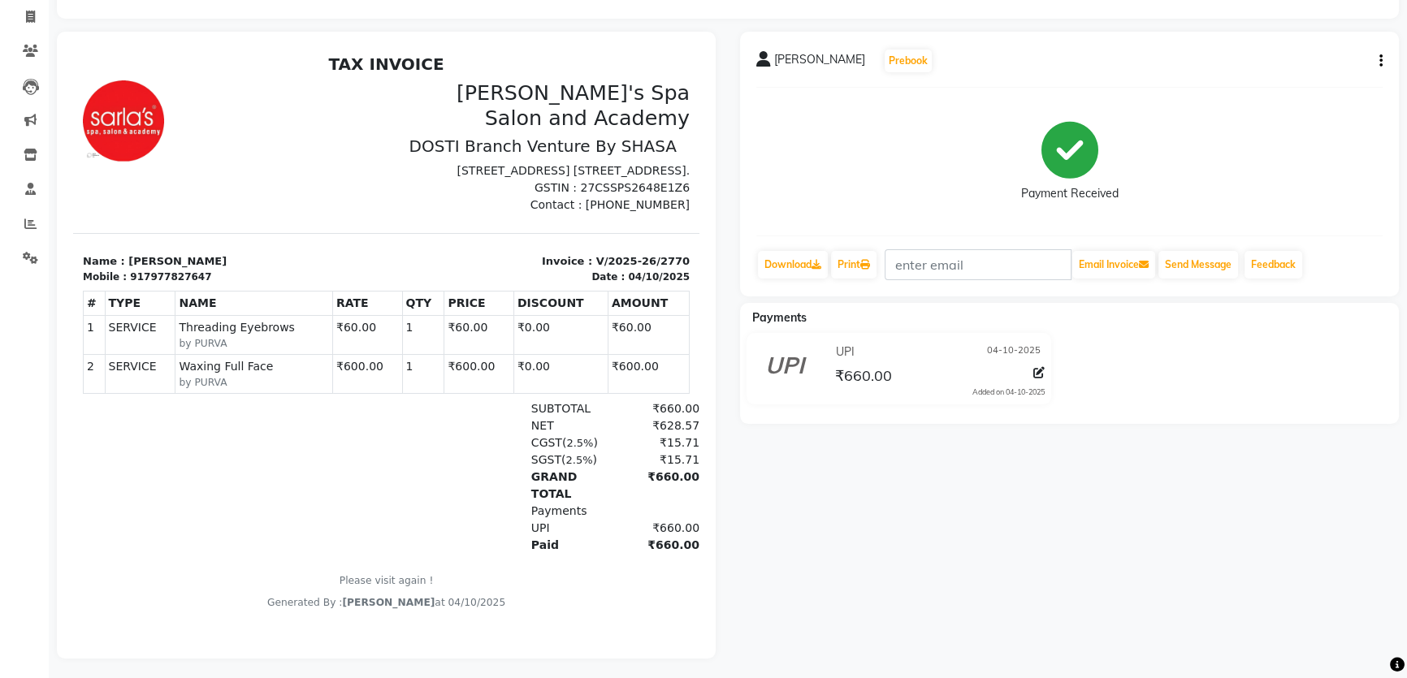
scroll to position [116, 0]
